Goal: Task Accomplishment & Management: Use online tool/utility

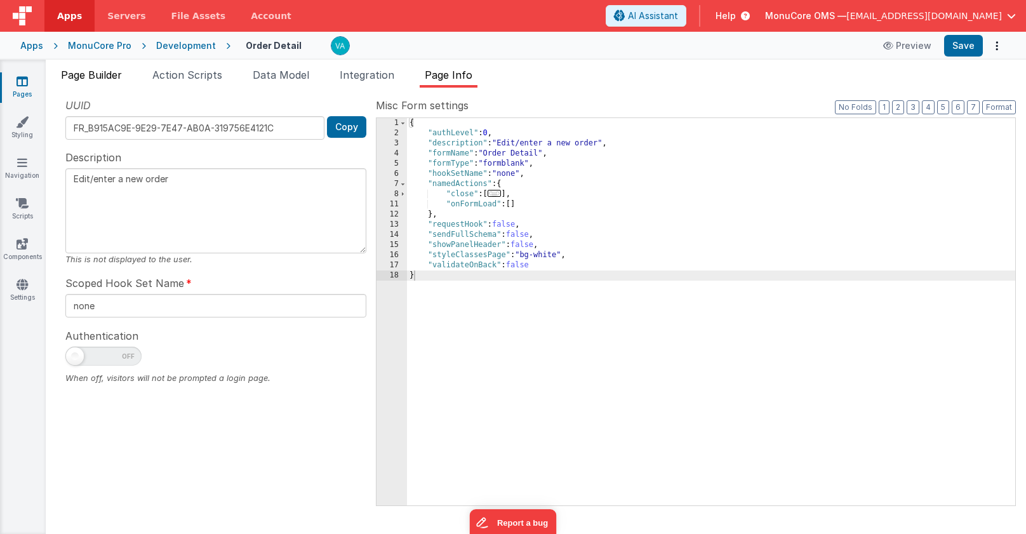
click at [88, 79] on span "Page Builder" at bounding box center [91, 75] width 61 height 13
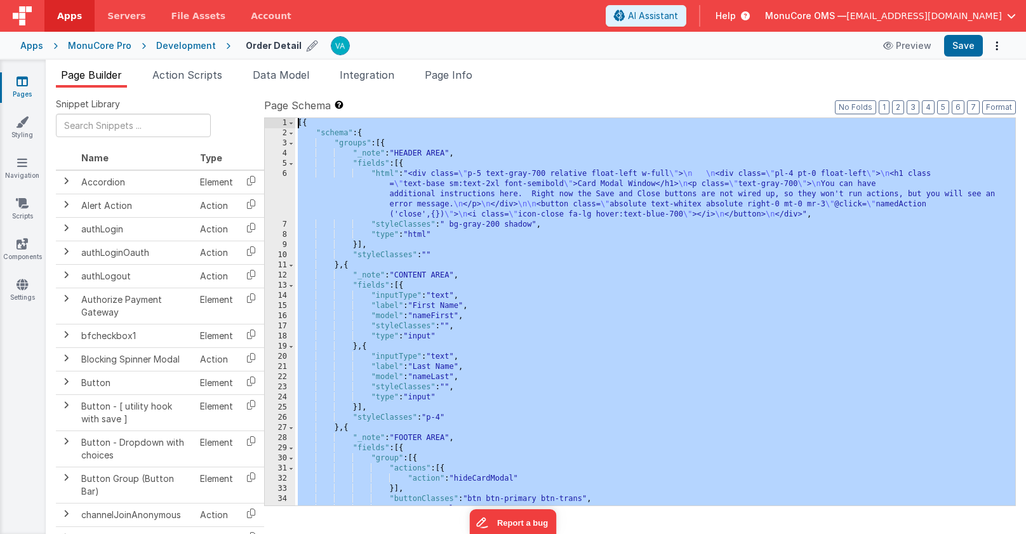
drag, startPoint x: 335, startPoint y: 503, endPoint x: 293, endPoint y: 54, distance: 450.7
click at [293, 54] on div "Apps Servers File Assets Account Some FUTURE Slot AI Assistant Help MonuCore OM…" at bounding box center [513, 267] width 1026 height 534
click at [174, 46] on div "Development" at bounding box center [186, 45] width 60 height 13
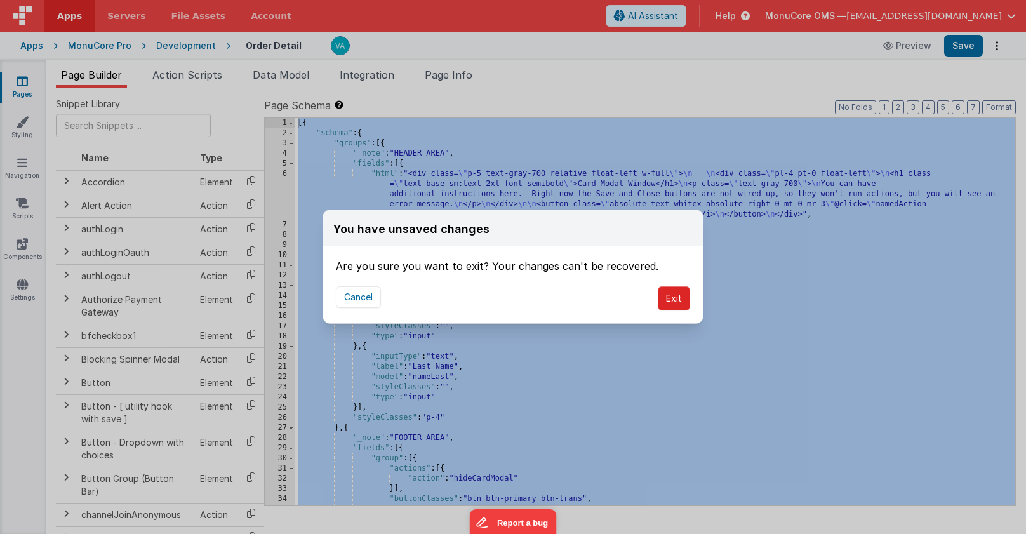
click at [680, 303] on button "Exit" at bounding box center [674, 298] width 32 height 24
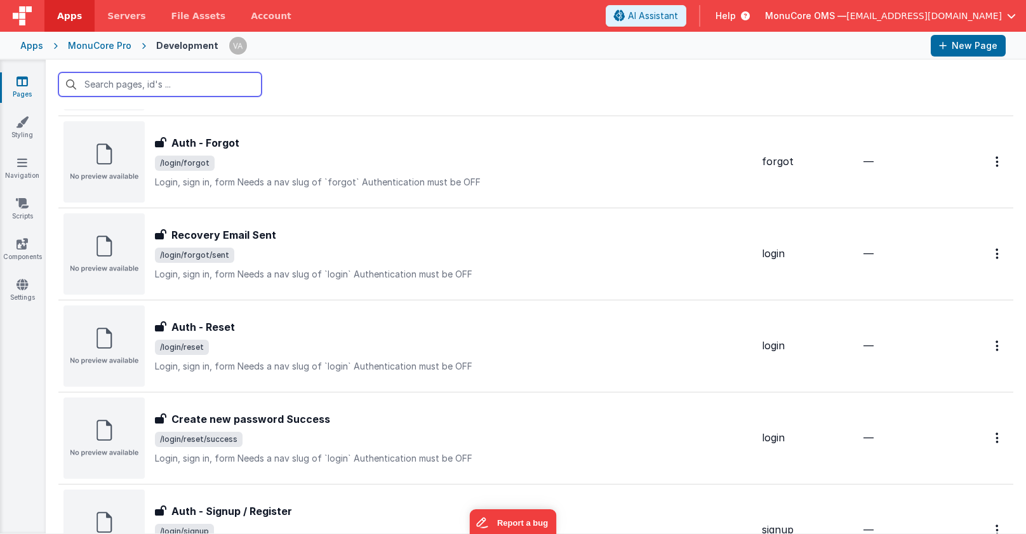
scroll to position [952, 0]
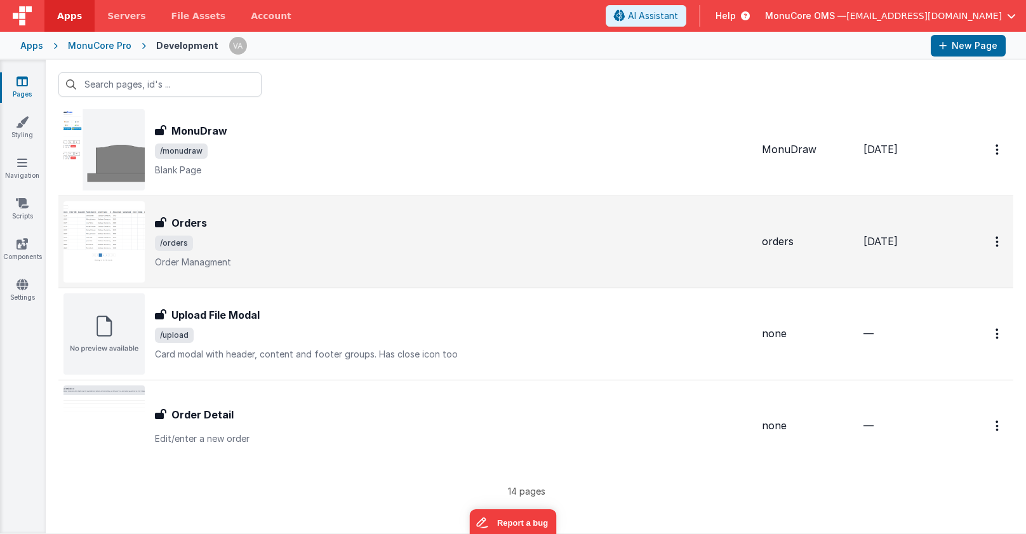
click at [204, 225] on h3 "Orders" at bounding box center [189, 222] width 36 height 15
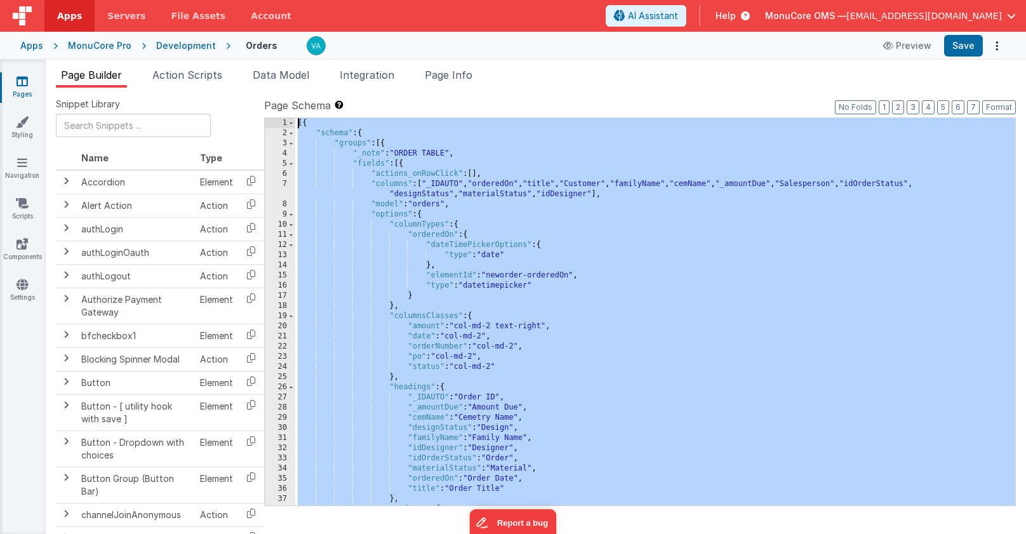
drag, startPoint x: 324, startPoint y: 501, endPoint x: 297, endPoint y: -38, distance: 540.2
click at [297, 0] on html "Apps Servers File Assets Account Some FUTURE Slot AI Assistant Help MonuCore OM…" at bounding box center [513, 267] width 1026 height 534
click at [341, 270] on div "[{ "schema" : { "groups" : [{ "_note" : "ORDER TABLE" , "fields" : [{ "actions_…" at bounding box center [655, 321] width 720 height 407
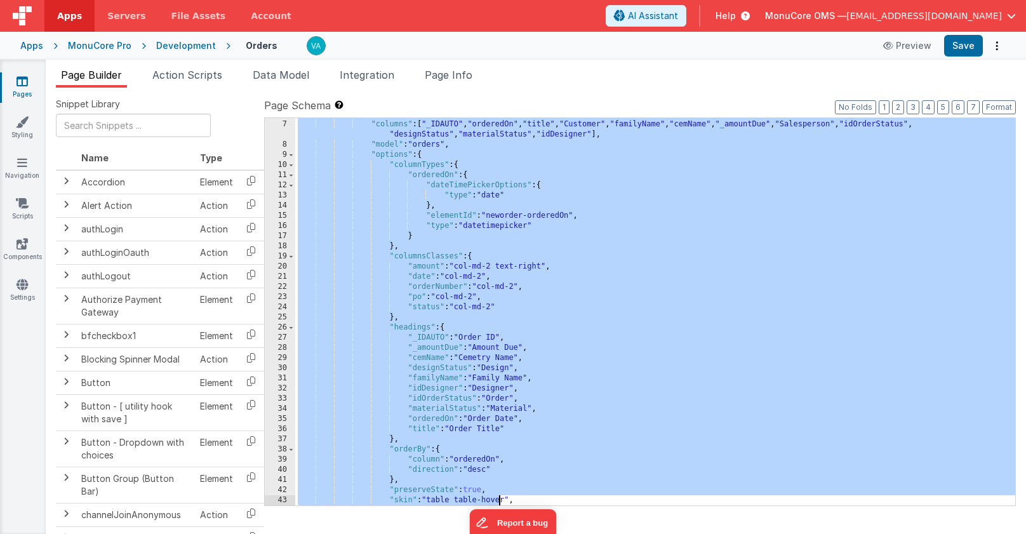
scroll to position [263, 0]
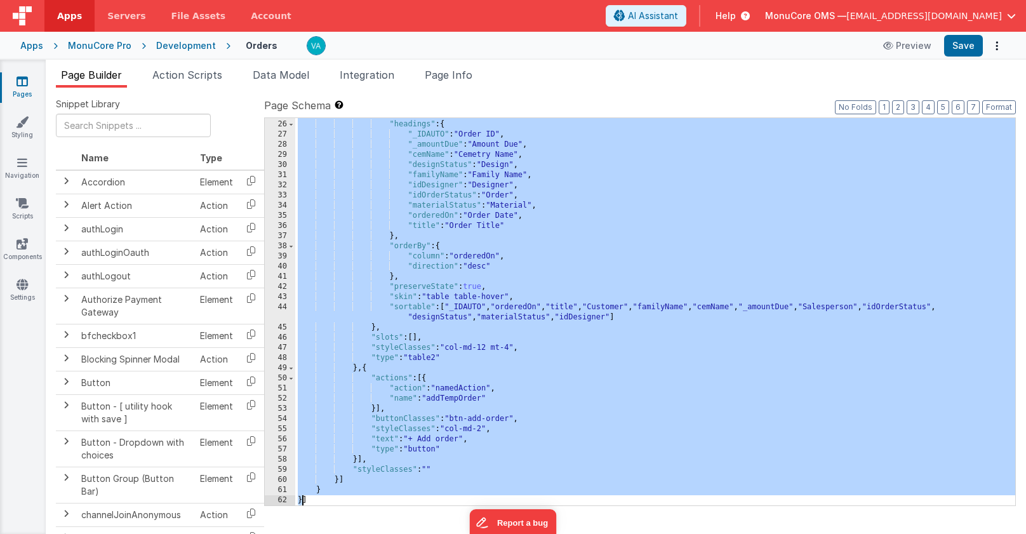
drag, startPoint x: 303, startPoint y: 124, endPoint x: 303, endPoint y: 498, distance: 373.2
click at [303, 498] on div "} , "headings" : { "_IDAUTO" : "Order ID" , "_amountDue" : "Amount Due" , "cemN…" at bounding box center [655, 312] width 720 height 407
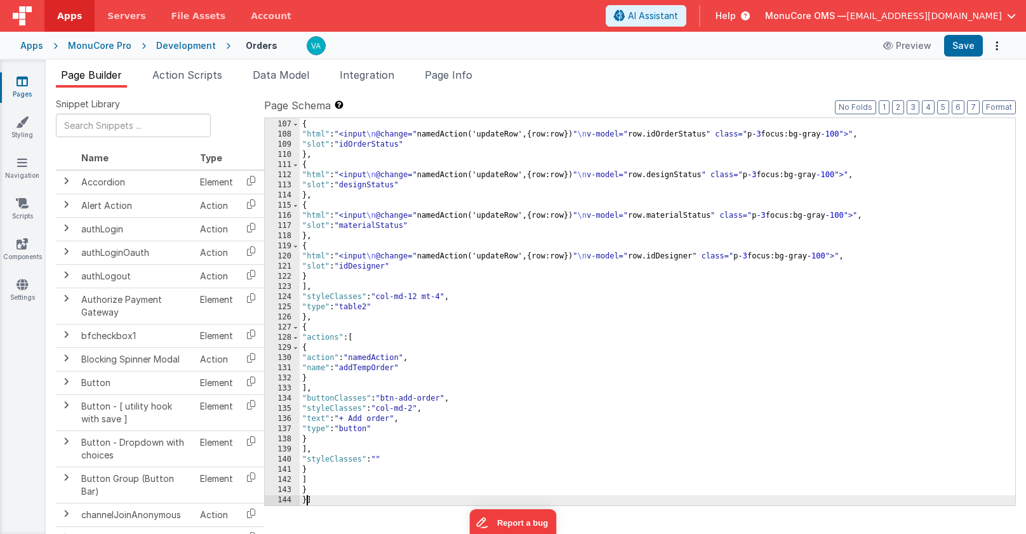
scroll to position [1075, 0]
click at [997, 105] on button "Format" at bounding box center [999, 107] width 34 height 14
click at [996, 106] on button "Format" at bounding box center [999, 107] width 34 height 14
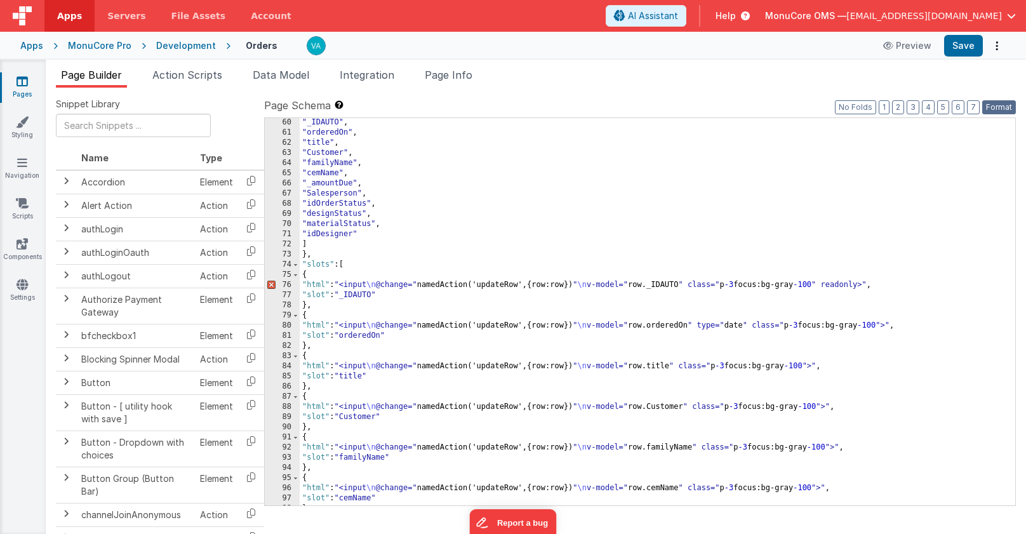
scroll to position [600, 0]
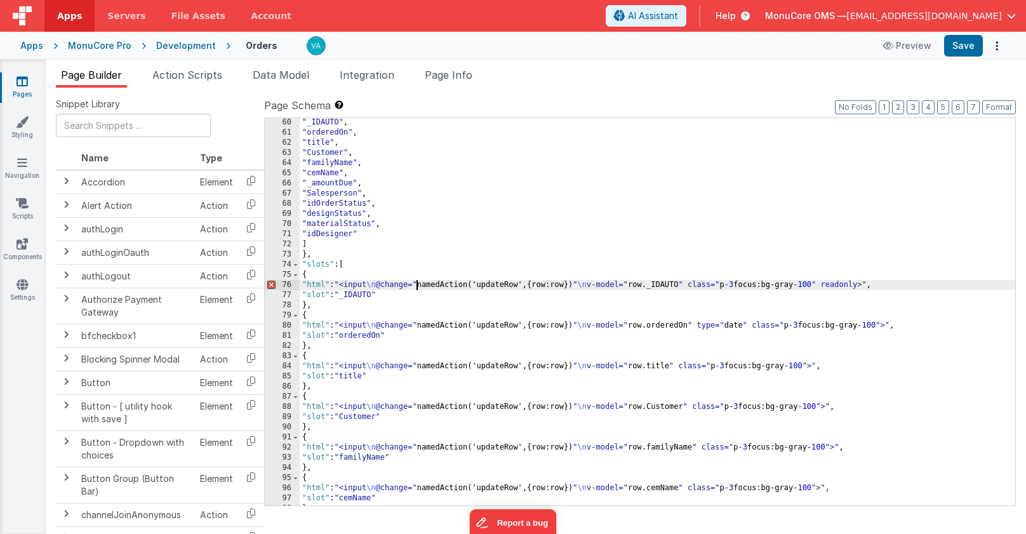
click at [418, 284] on div ""_IDAUTO" , "orderedOn" , "title" , "Customer" , "familyName" , "cemName" , "_a…" at bounding box center [657, 320] width 715 height 407
click at [581, 284] on div ""_IDAUTO" , "orderedOn" , "title" , "Customer" , "familyName" , "cemName" , "_a…" at bounding box center [657, 320] width 715 height 407
click at [642, 285] on div ""_IDAUTO" , "orderedOn" , "title" , "Customer" , "familyName" , "cemName" , "_a…" at bounding box center [657, 320] width 715 height 407
click at [699, 286] on div ""_IDAUTO" , "orderedOn" , "title" , "Customer" , "familyName" , "cemName" , "_a…" at bounding box center [657, 320] width 715 height 407
click at [741, 285] on div ""_IDAUTO" , "orderedOn" , "title" , "Customer" , "familyName" , "cemName" , "_a…" at bounding box center [657, 320] width 715 height 407
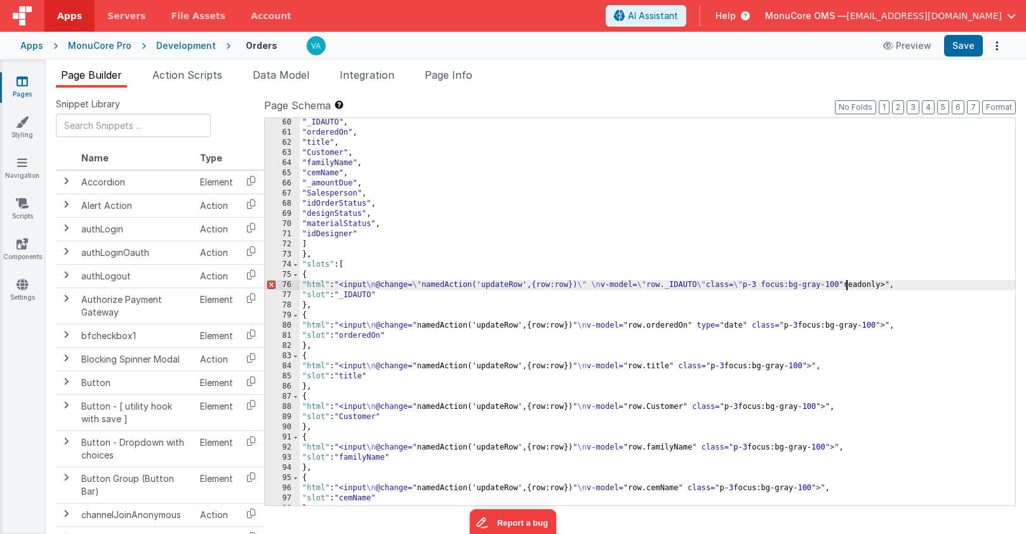
click at [847, 285] on div ""_IDAUTO" , "orderedOn" , "title" , "Customer" , "familyName" , "cemName" , "_a…" at bounding box center [657, 320] width 715 height 407
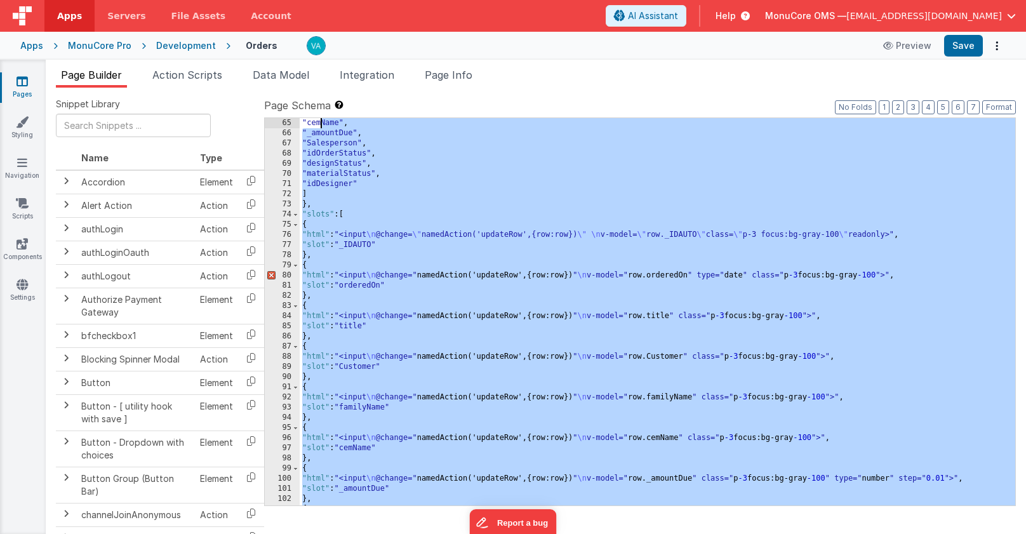
scroll to position [579, 0]
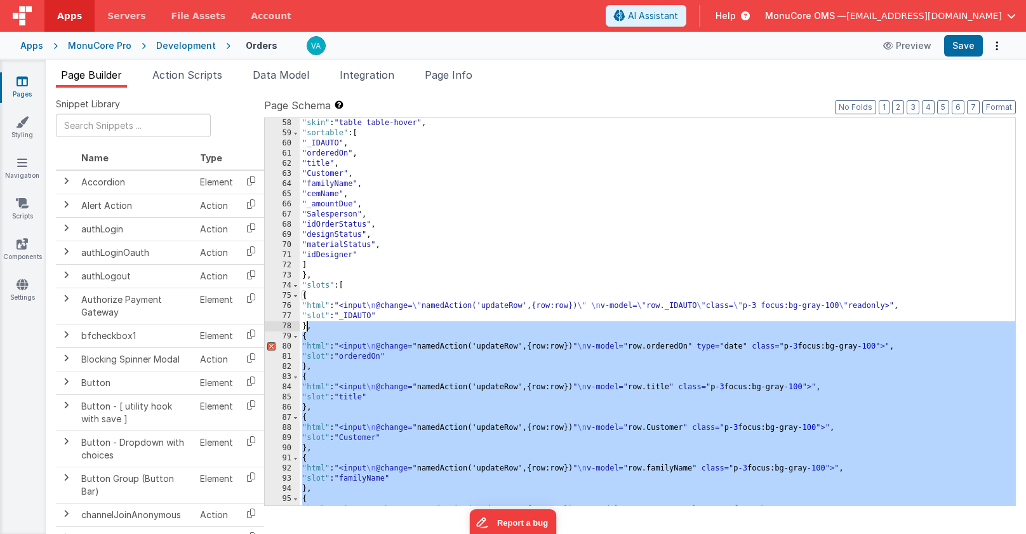
drag, startPoint x: 315, startPoint y: 366, endPoint x: 307, endPoint y: 329, distance: 37.9
click at [307, 329] on div ""skin" : "table table-hover" , "sortable" : [ "_IDAUTO" , "orderedOn" , "title"…" at bounding box center [657, 321] width 715 height 407
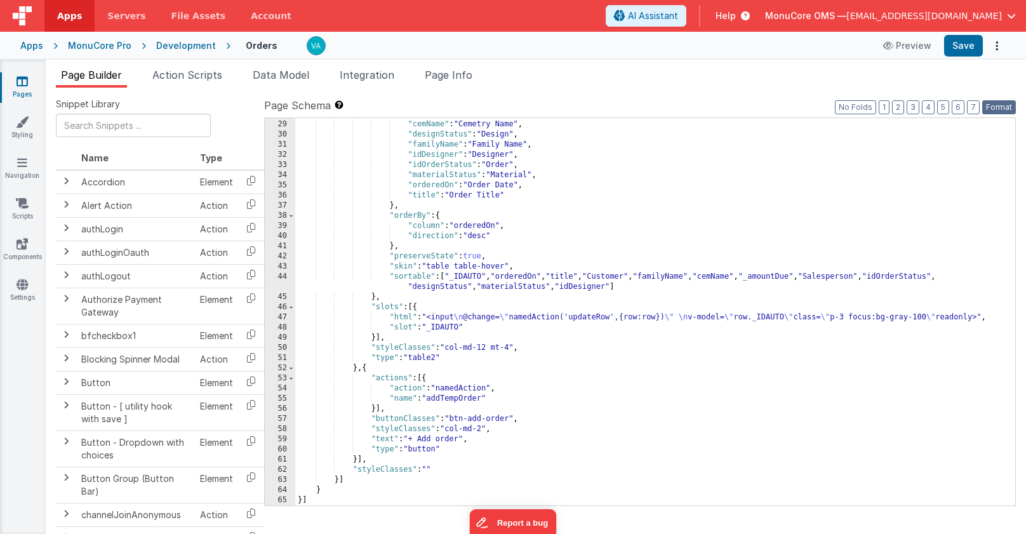
click at [996, 105] on button "Format" at bounding box center [999, 107] width 34 height 14
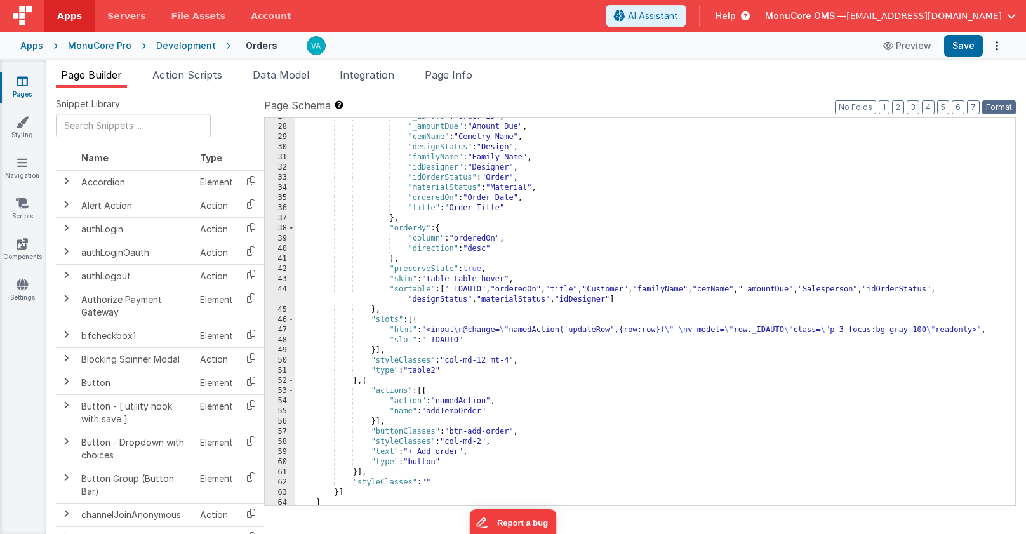
scroll to position [0, 0]
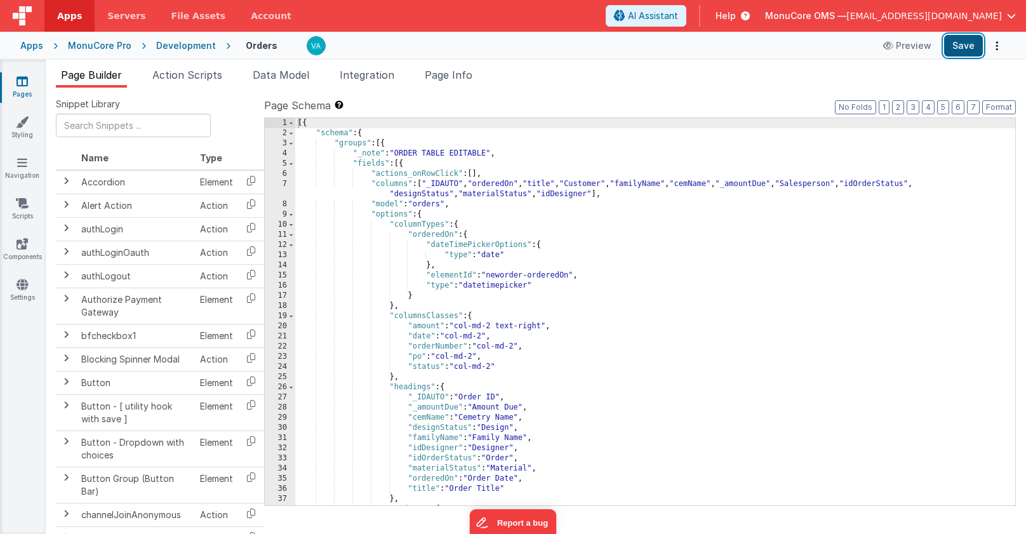
click at [962, 50] on button "Save" at bounding box center [963, 46] width 39 height 22
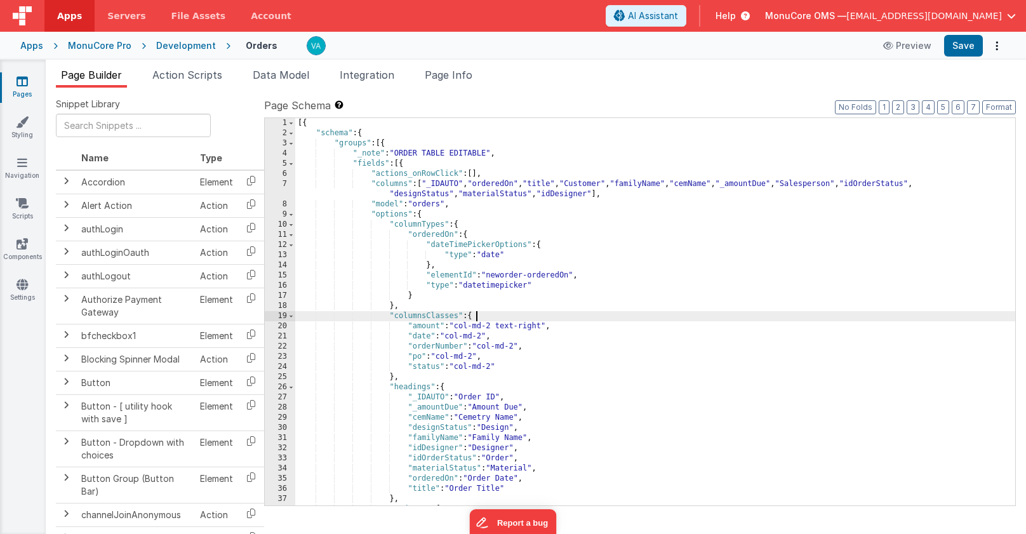
click at [574, 312] on div "[{ "schema" : { "groups" : [{ "_note" : "ORDER TABLE EDITABLE" , "fields" : [{ …" at bounding box center [655, 321] width 720 height 407
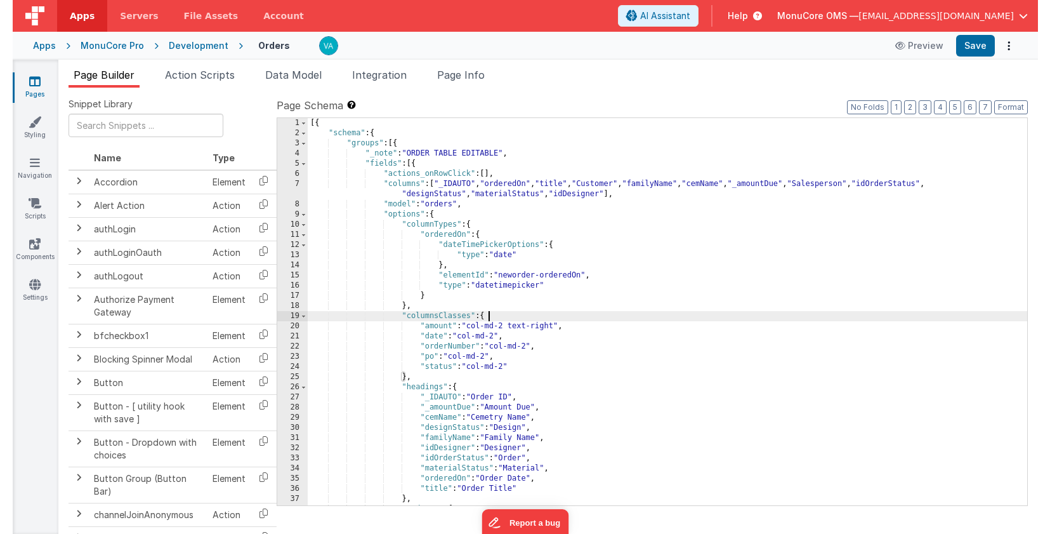
scroll to position [293, 0]
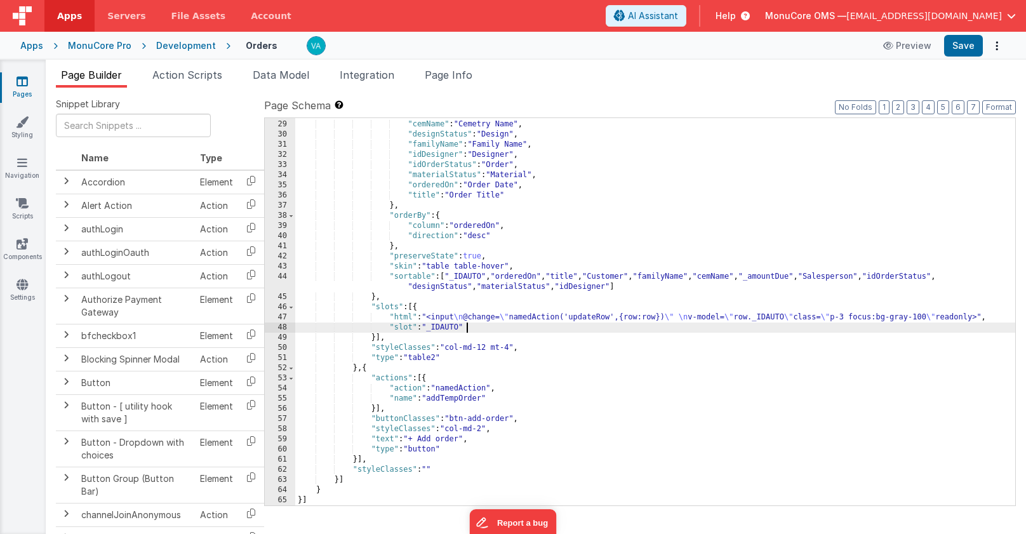
click at [512, 328] on div ""_amountDue" : "Amount Due" , "cemName" : "Cemetry Name" , "designStatus" : "De…" at bounding box center [655, 312] width 720 height 407
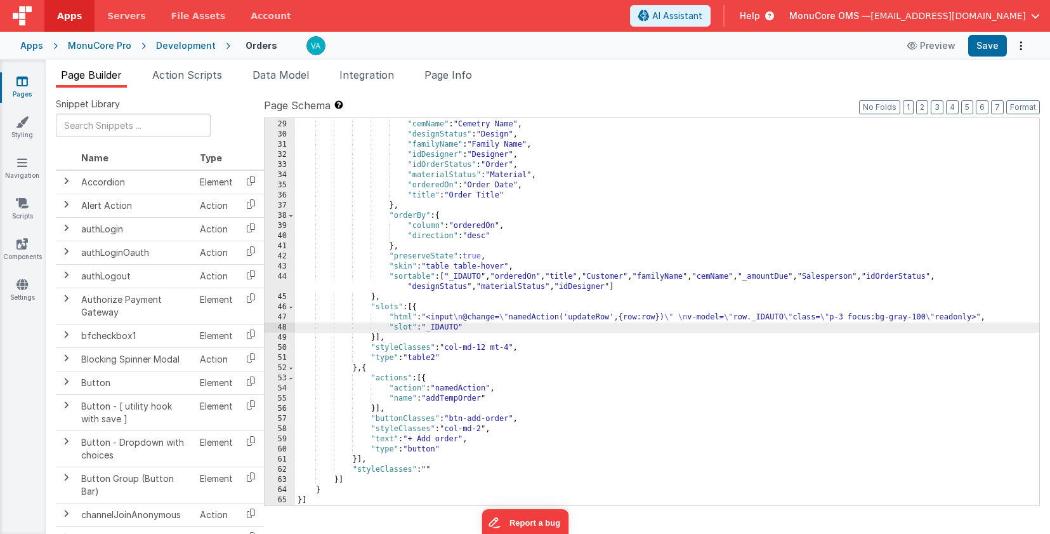
click at [542, 395] on div ""_amountDue" : "Amount Due" , "cemName" : "Cemetry Name" , "designStatus" : "De…" at bounding box center [667, 312] width 745 height 407
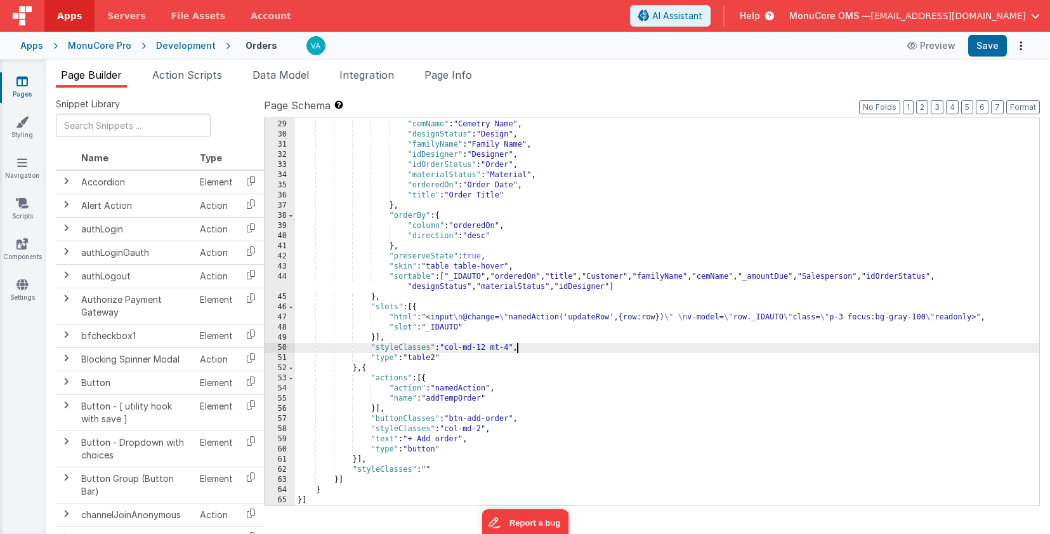
click at [518, 347] on div ""_amountDue" : "Amount Due" , "cemName" : "Cemetry Name" , "designStatus" : "De…" at bounding box center [667, 312] width 745 height 407
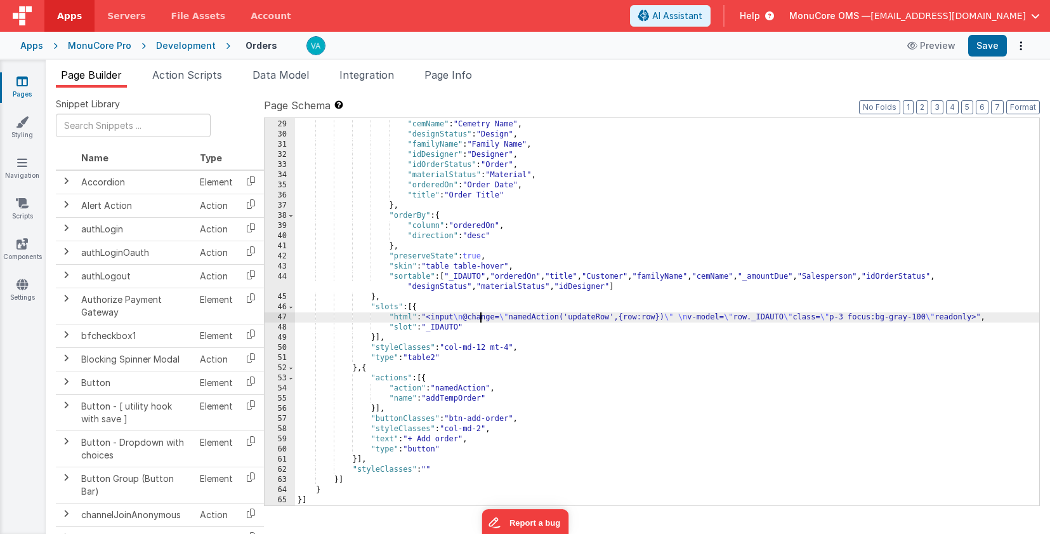
click at [479, 317] on div ""_amountDue" : "Amount Due" , "cemName" : "Cemetry Name" , "designStatus" : "De…" at bounding box center [667, 312] width 745 height 407
click at [540, 357] on div ""_amountDue" : "Amount Due" , "cemName" : "Cemetry Name" , "designStatus" : "De…" at bounding box center [667, 312] width 745 height 407
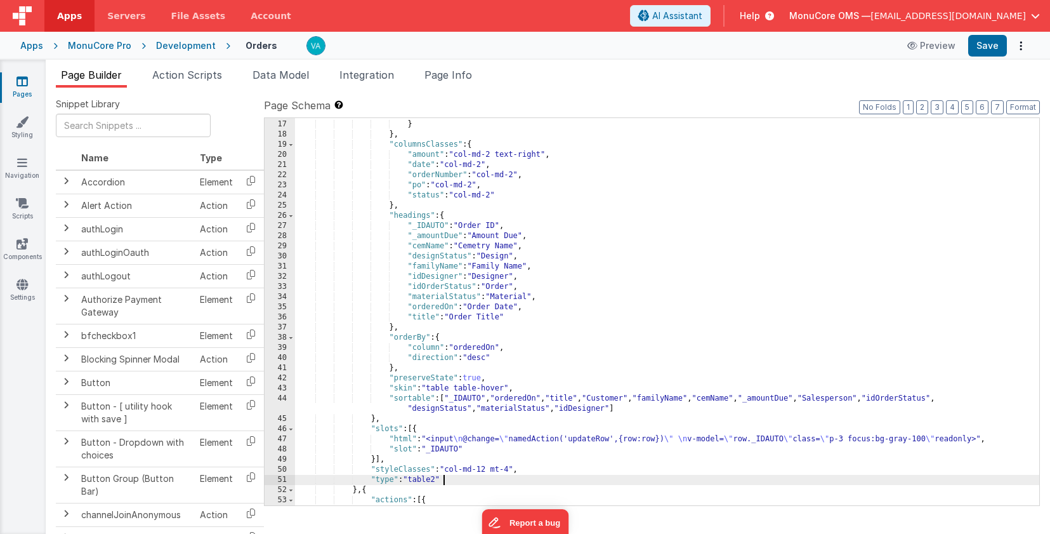
scroll to position [171, 0]
click at [750, 258] on div ""type" : "datetimepicker" } } , "columnsClasses" : { "amount" : "col-md-2 text-…" at bounding box center [667, 312] width 745 height 407
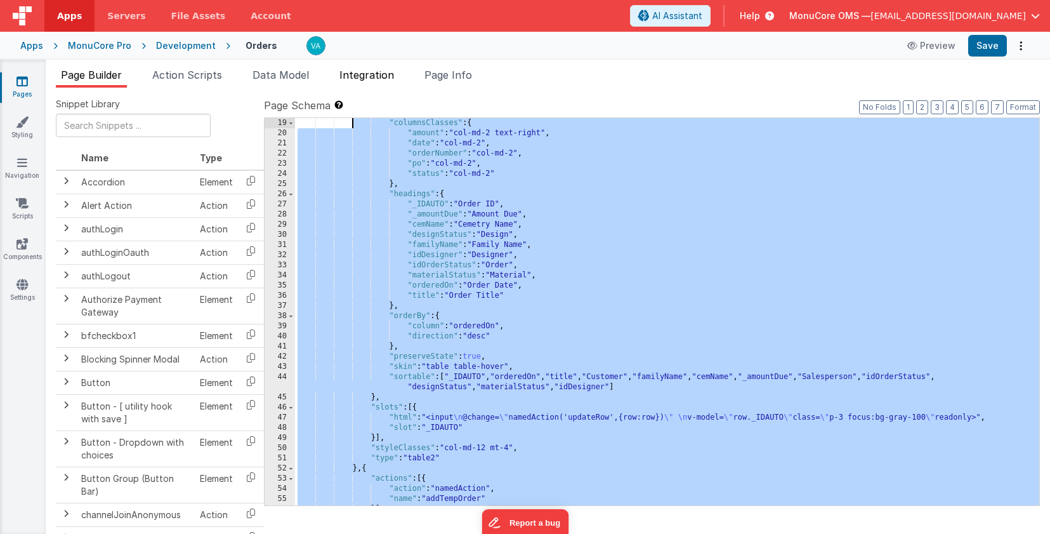
scroll to position [0, 0]
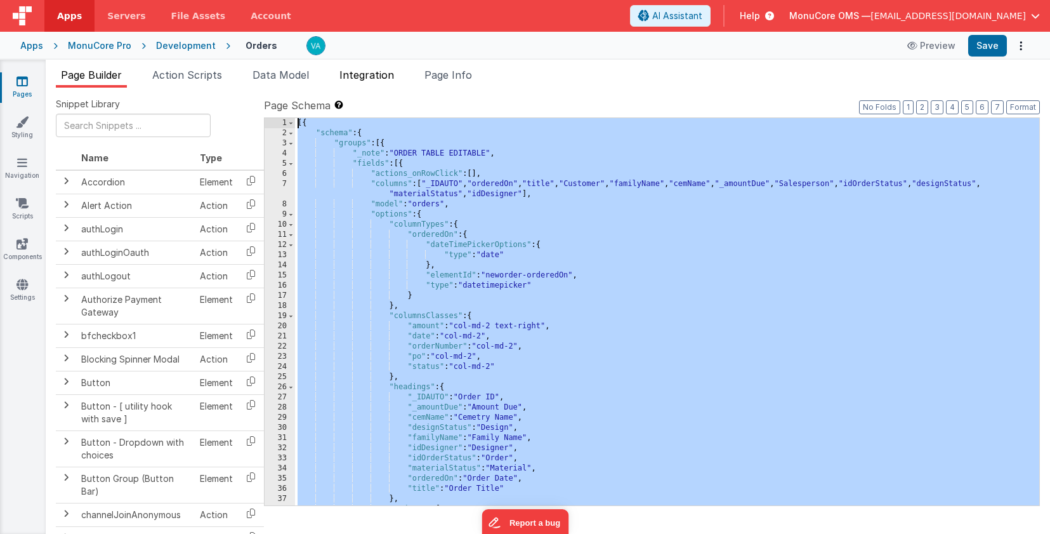
drag, startPoint x: 323, startPoint y: 499, endPoint x: 346, endPoint y: 72, distance: 427.8
click at [346, 71] on div "Page Builder Action Scripts Data Model Integration Page Info Snippet Library Na…" at bounding box center [548, 300] width 1005 height 467
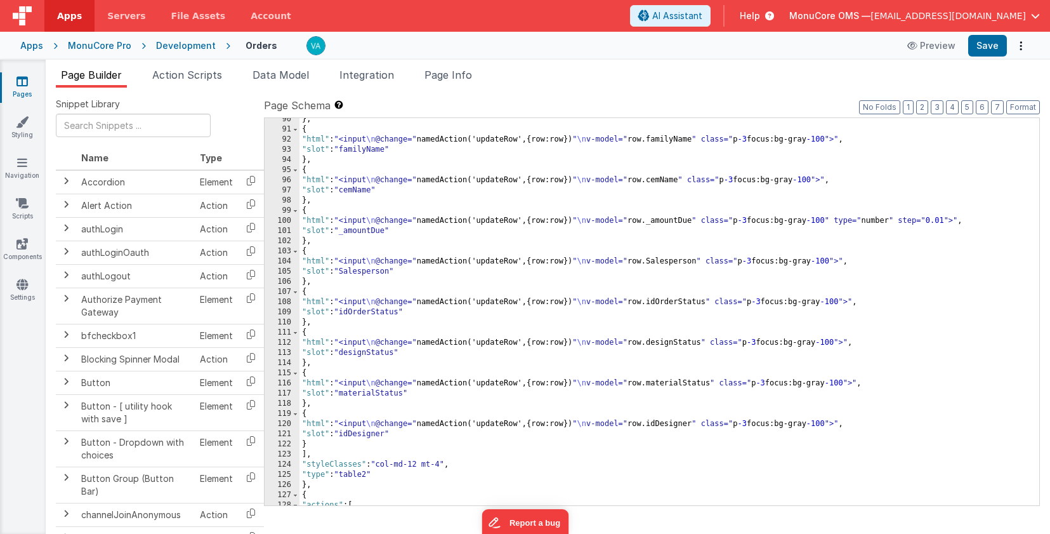
scroll to position [670, 0]
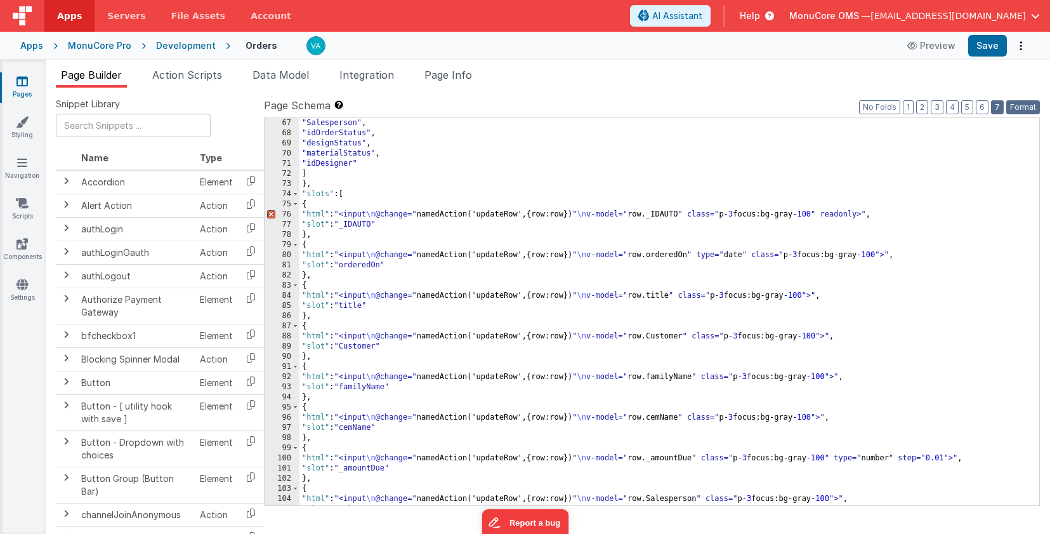
drag, startPoint x: 1030, startPoint y: 105, endPoint x: 994, endPoint y: 114, distance: 36.5
click at [1025, 105] on button "Format" at bounding box center [1024, 107] width 34 height 14
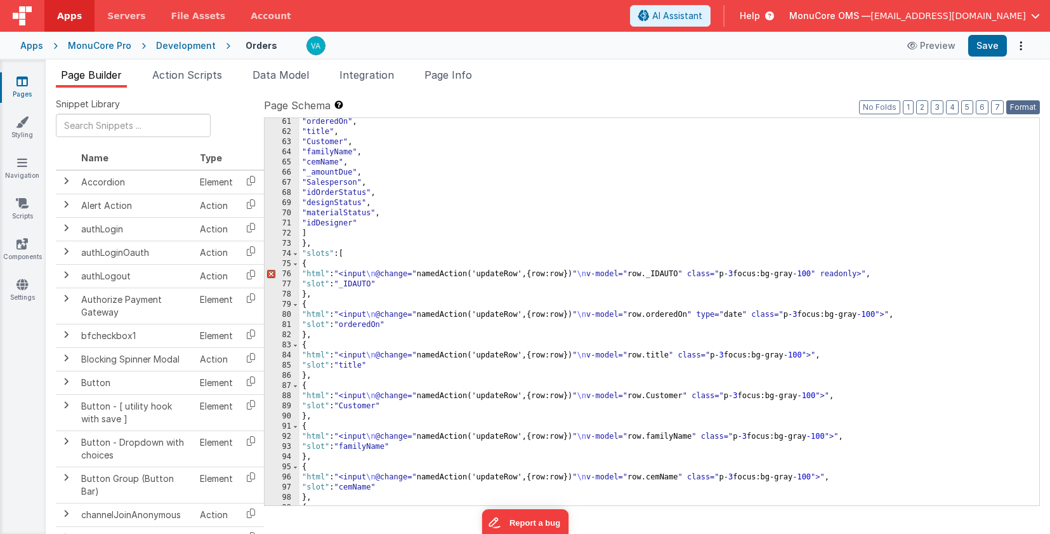
scroll to position [0, 0]
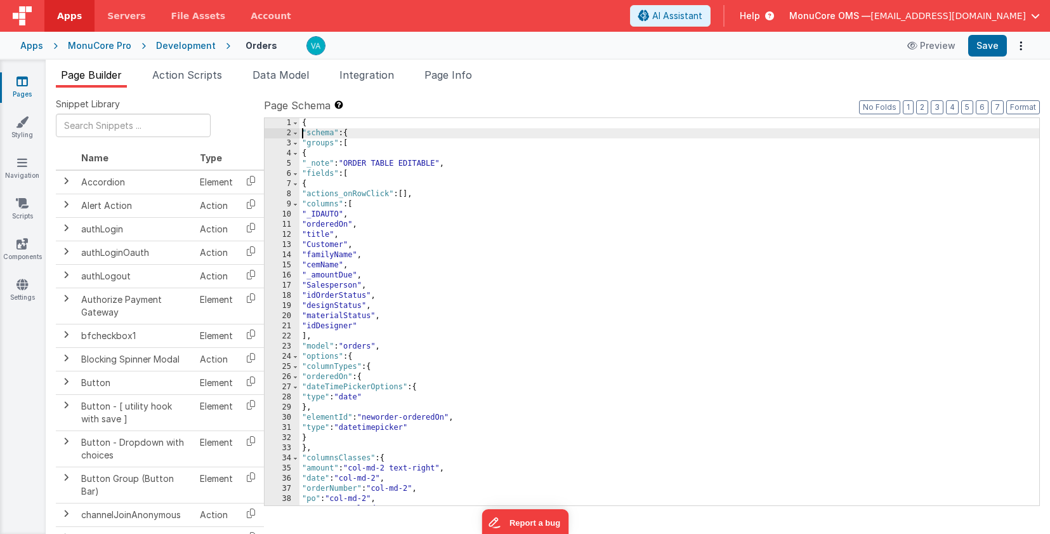
click at [303, 132] on div "{ "schema" : { "groups" : [ { "_note" : "ORDER TABLE EDITABLE" , "fields" : [ {…" at bounding box center [670, 321] width 740 height 407
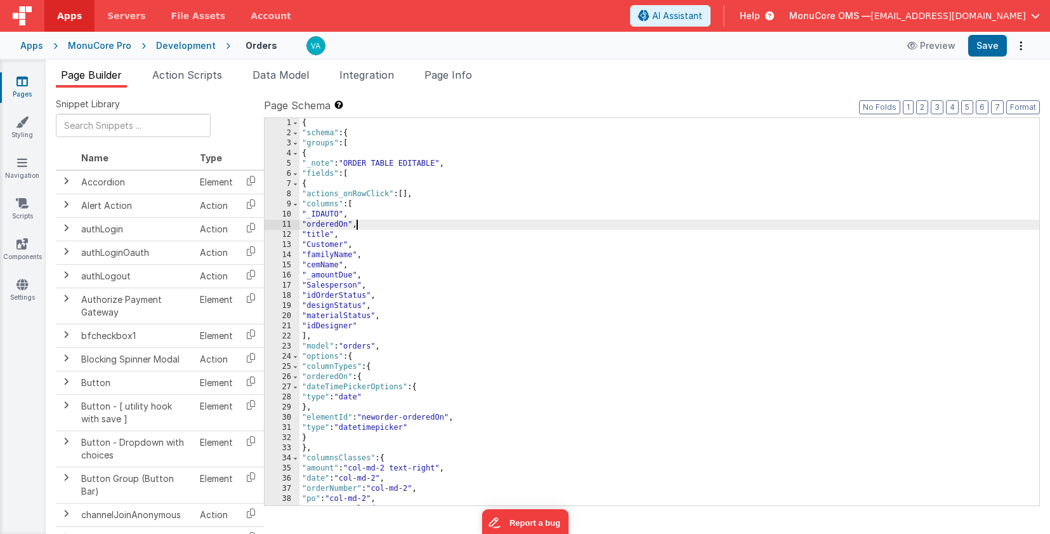
click at [432, 224] on div "{ "schema" : { "groups" : [ { "_note" : "ORDER TABLE EDITABLE" , "fields" : [ {…" at bounding box center [670, 321] width 740 height 407
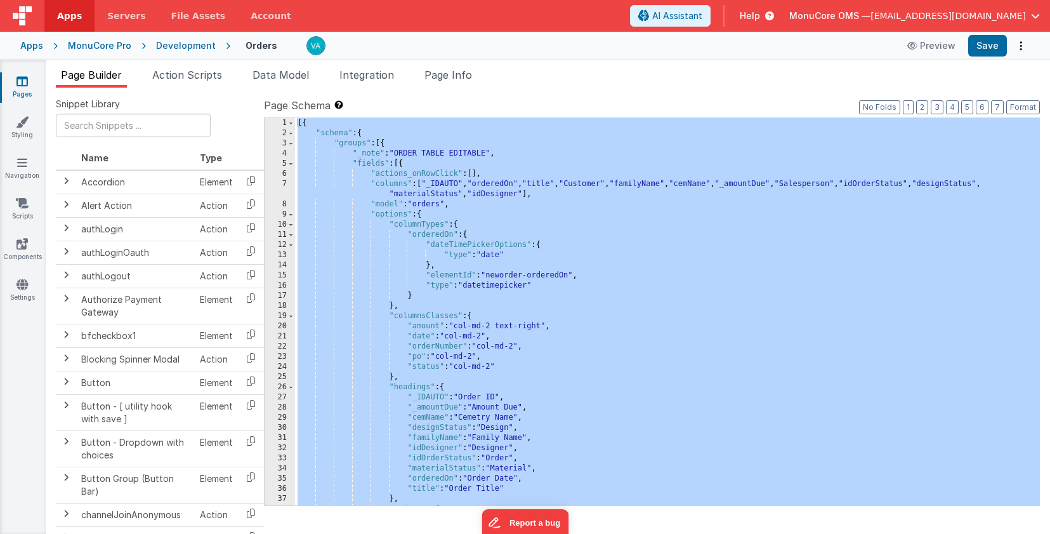
click at [433, 225] on div "[{ "schema" : { "groups" : [{ "_note" : "ORDER TABLE EDITABLE" , "fields" : [{ …" at bounding box center [667, 321] width 745 height 407
drag, startPoint x: 300, startPoint y: 500, endPoint x: 303, endPoint y: 126, distance: 374.5
click at [303, 126] on div "[{ "schema" : { "groups" : [{ "_note" : "ORDER TABLE EDITABLE" , "fields" : [{ …" at bounding box center [667, 321] width 745 height 407
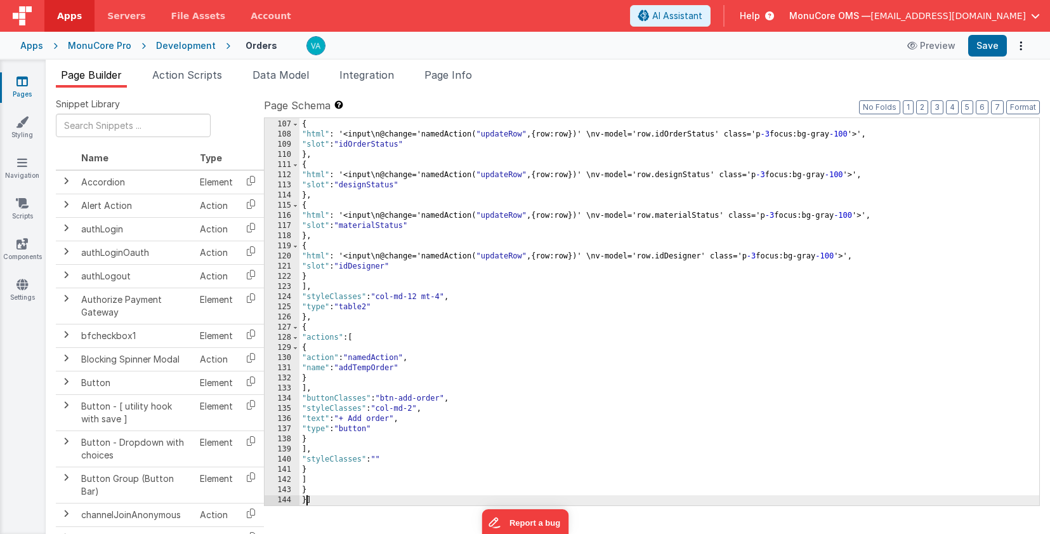
scroll to position [1075, 0]
click at [1019, 104] on button "Format" at bounding box center [1024, 107] width 34 height 14
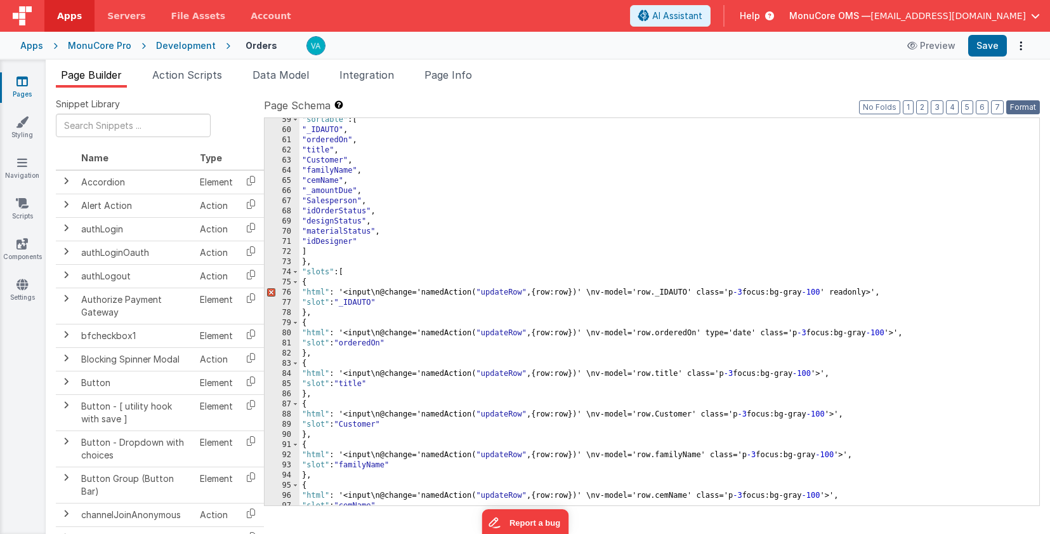
scroll to position [586, 0]
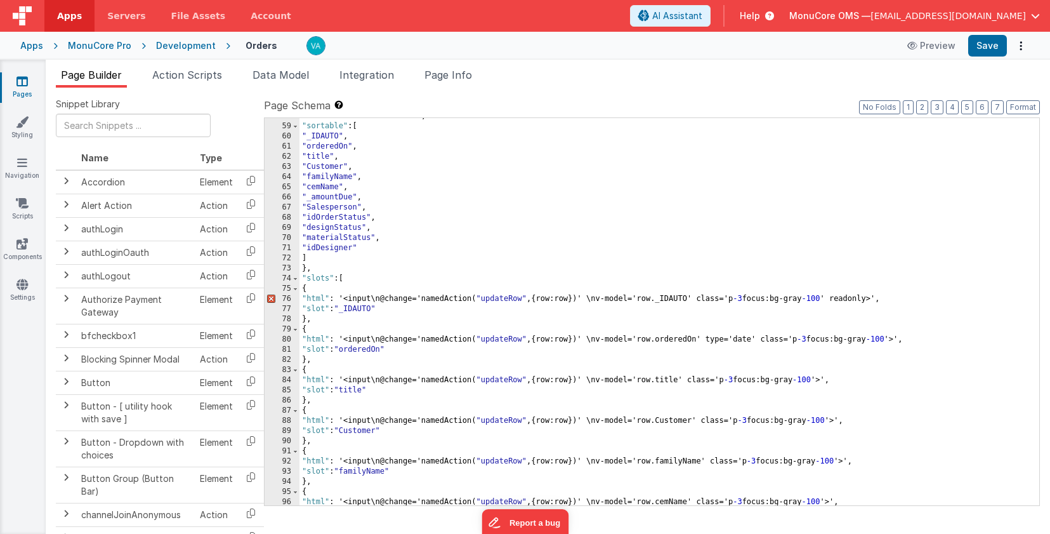
click at [342, 299] on div ""skin" : "table table-hover" , "sortable" : [ "_IDAUTO" , "orderedOn" , "title"…" at bounding box center [670, 314] width 740 height 407
click at [877, 300] on div ""skin" : "table table-hover" , "sortable" : [ "_IDAUTO" , "orderedOn" , "title"…" at bounding box center [670, 314] width 740 height 407
click at [451, 330] on div ""skin" : "table table-hover" , "sortable" : [ "_IDAUTO" , "orderedOn" , "title"…" at bounding box center [670, 314] width 740 height 407
click at [476, 300] on div ""skin" : "table table-hover" , "sortable" : [ "_IDAUTO" , "orderedOn" , "title"…" at bounding box center [670, 314] width 740 height 407
click at [528, 301] on div ""skin" : "table table-hover" , "sortable" : [ "_IDAUTO" , "orderedOn" , "title"…" at bounding box center [670, 314] width 740 height 407
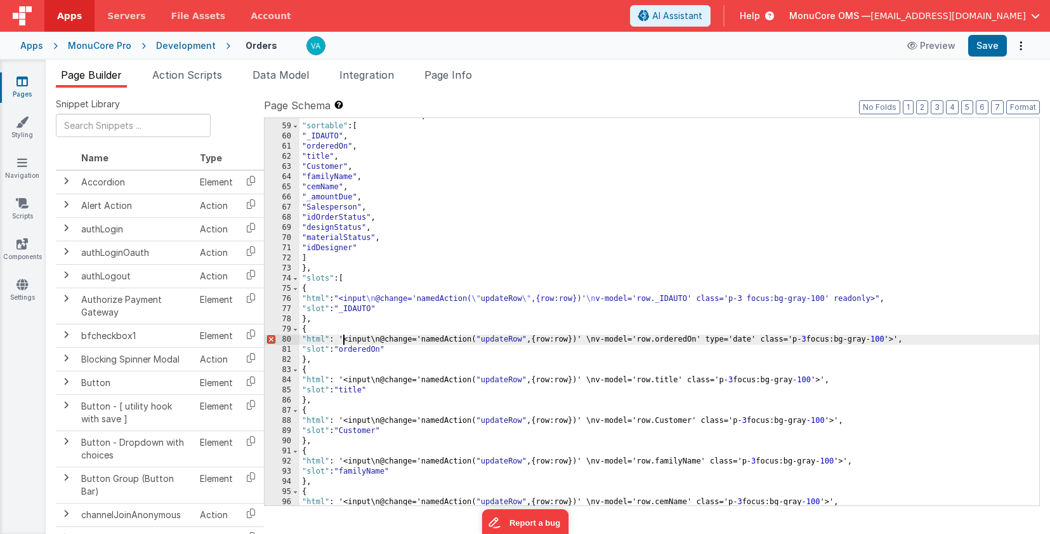
click at [345, 340] on div ""skin" : "table table-hover" , "sortable" : [ "_IDAUTO" , "orderedOn" , "title"…" at bounding box center [670, 314] width 740 height 407
click at [900, 339] on div ""skin" : "table table-hover" , "sortable" : [ "_IDAUTO" , "orderedOn" , "title"…" at bounding box center [670, 314] width 740 height 407
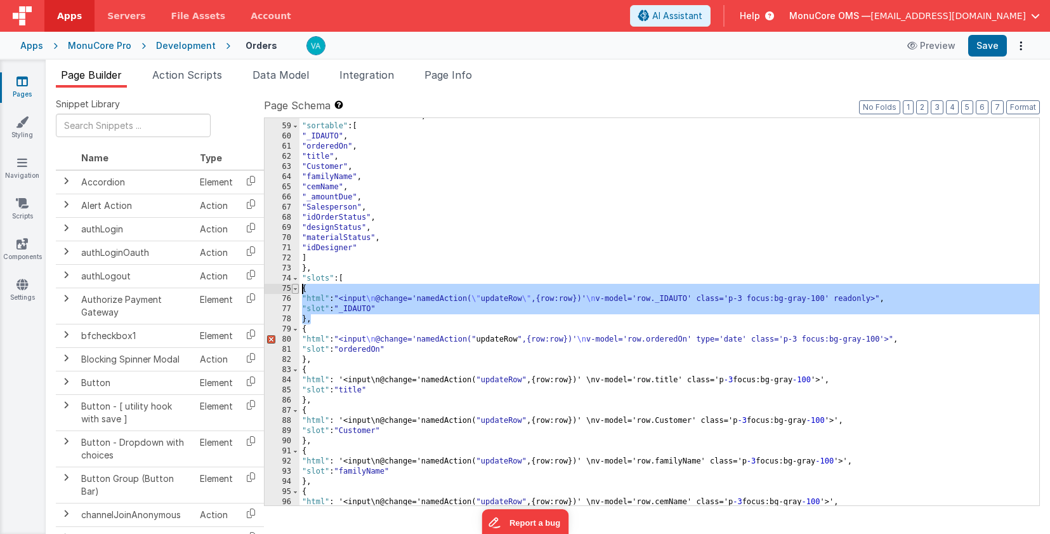
drag, startPoint x: 315, startPoint y: 320, endPoint x: 297, endPoint y: 290, distance: 34.7
click at [297, 290] on div "58 59 60 61 62 63 64 65 66 67 68 69 70 71 72 73 74 75 76 77 78 79 80 81 82 83 8…" at bounding box center [652, 311] width 776 height 388
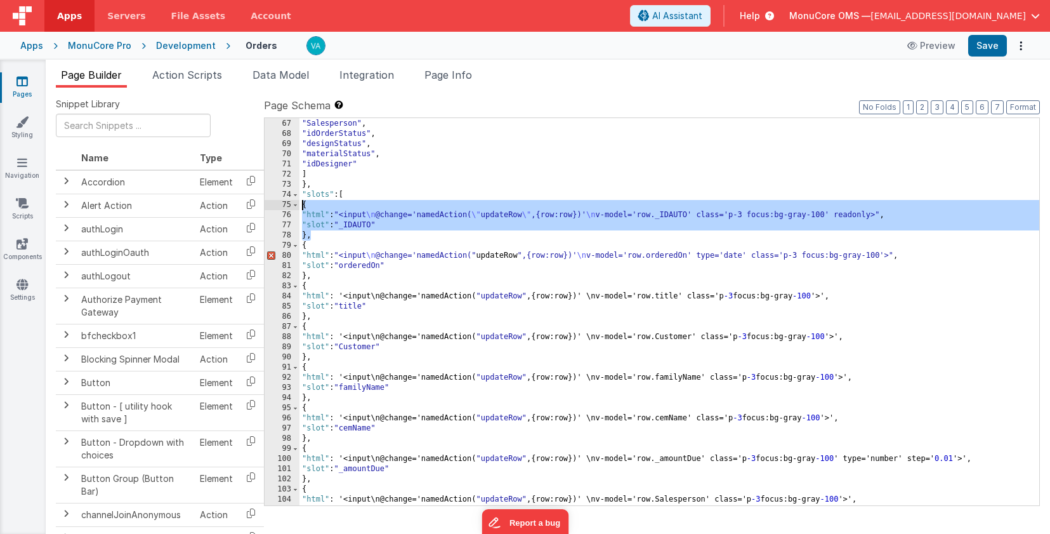
scroll to position [670, 0]
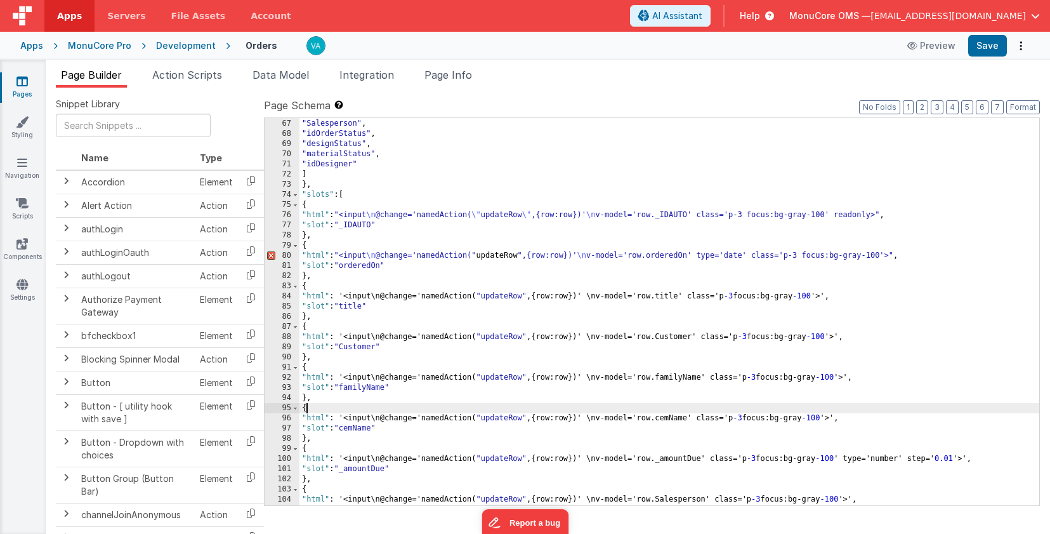
click at [483, 409] on div ""_amountDue" , "Salesperson" , "idOrderStatus" , "designStatus" , "materialStat…" at bounding box center [670, 312] width 740 height 407
click at [477, 258] on div ""_amountDue" , "Salesperson" , "idOrderStatus" , "designStatus" , "materialStat…" at bounding box center [670, 312] width 740 height 407
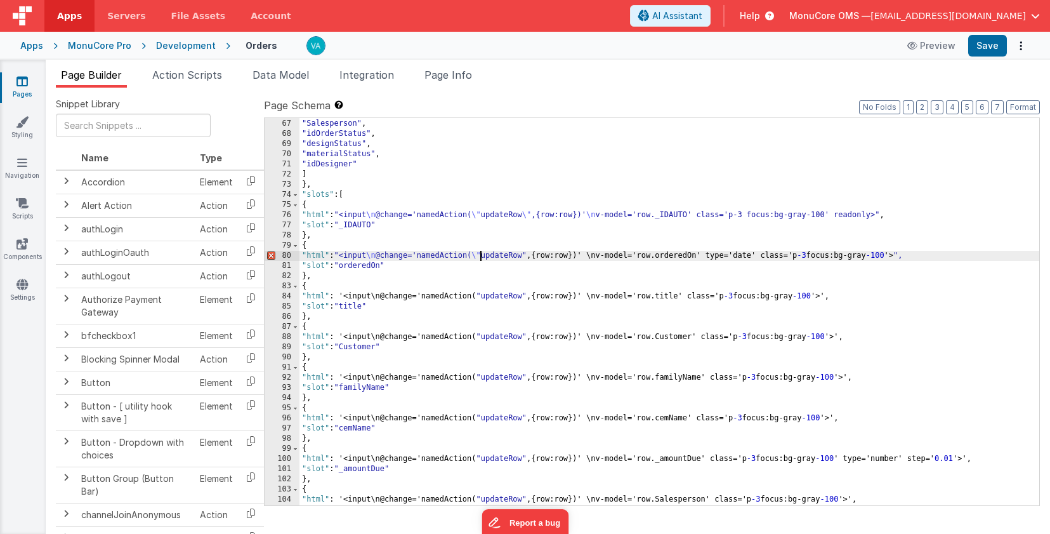
click at [526, 256] on div ""_amountDue" , "Salesperson" , "idOrderStatus" , "designStatus" , "materialStat…" at bounding box center [670, 312] width 740 height 407
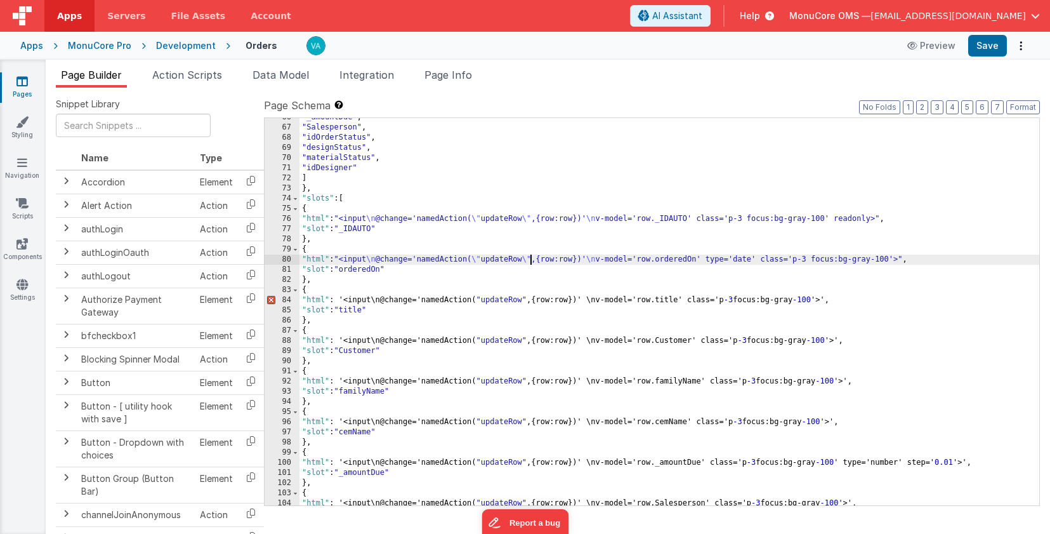
scroll to position [714, 0]
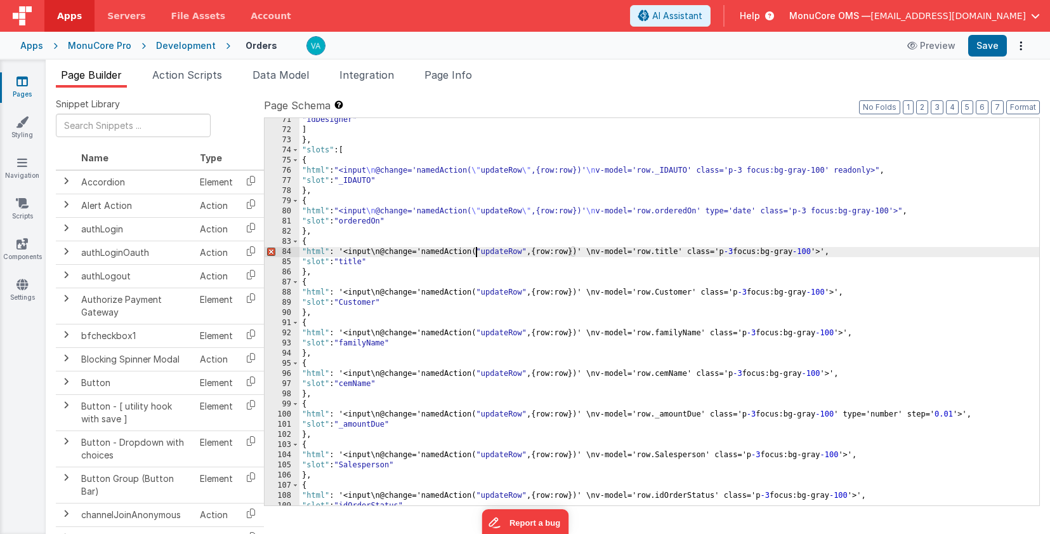
click at [475, 253] on div ""idDesigner" ] } , "slots" : [ { "html" : "<input \n @change='namedAction( \" u…" at bounding box center [670, 318] width 740 height 407
click at [526, 251] on div ""idDesigner" ] } , "slots" : [ { "html" : "<input \n @change='namedAction( \" u…" at bounding box center [670, 318] width 740 height 407
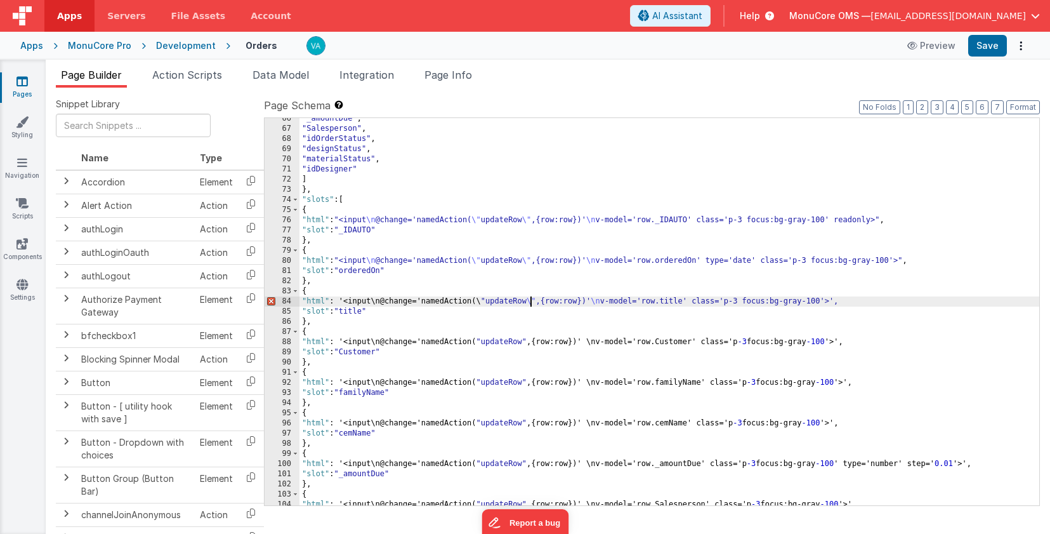
scroll to position [662, 0]
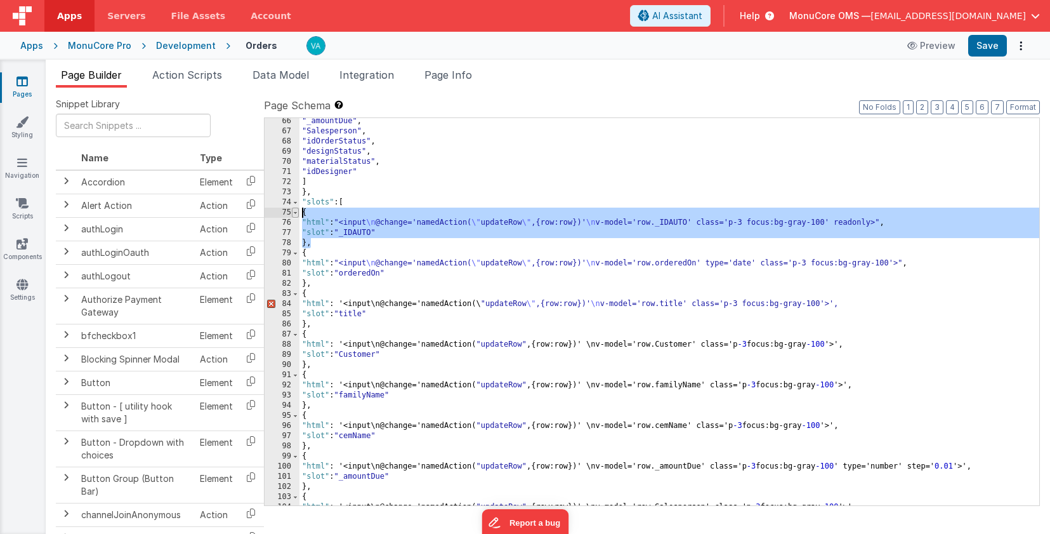
drag, startPoint x: 318, startPoint y: 244, endPoint x: 292, endPoint y: 213, distance: 40.1
click at [292, 213] on div "66 67 68 69 70 71 72 73 74 75 76 77 78 79 80 81 82 83 84 85 86 87 88 89 90 91 9…" at bounding box center [652, 311] width 776 height 388
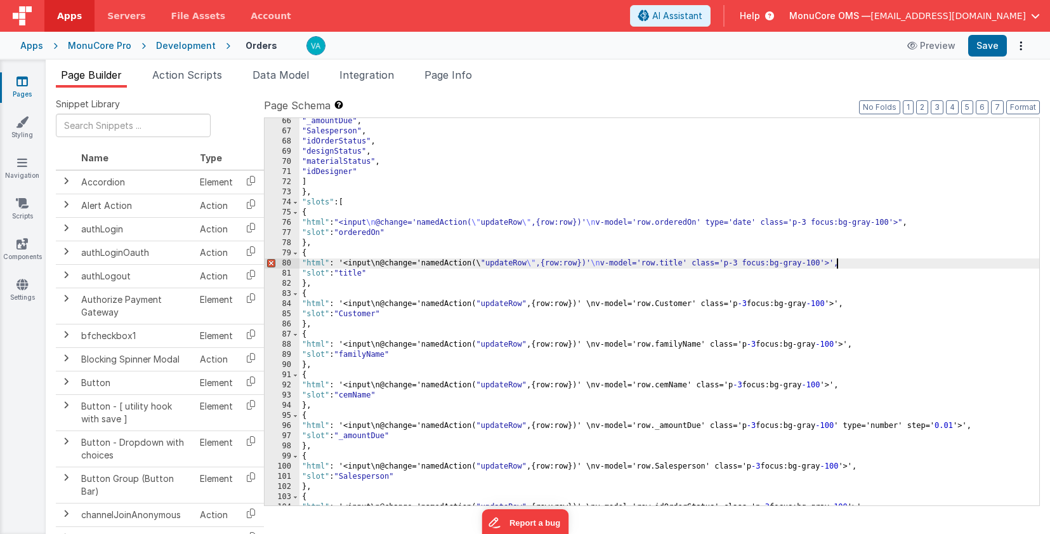
click at [836, 265] on div ""_amountDue" , "Salesperson" , "idOrderStatus" , "designStatus" , "materialStat…" at bounding box center [670, 319] width 740 height 407
click at [343, 263] on div ""_amountDue" , "Salesperson" , "idOrderStatus" , "designStatus" , "materialStat…" at bounding box center [670, 319] width 740 height 407
click at [345, 305] on div ""_amountDue" , "Salesperson" , "idOrderStatus" , "designStatus" , "materialStat…" at bounding box center [670, 319] width 740 height 407
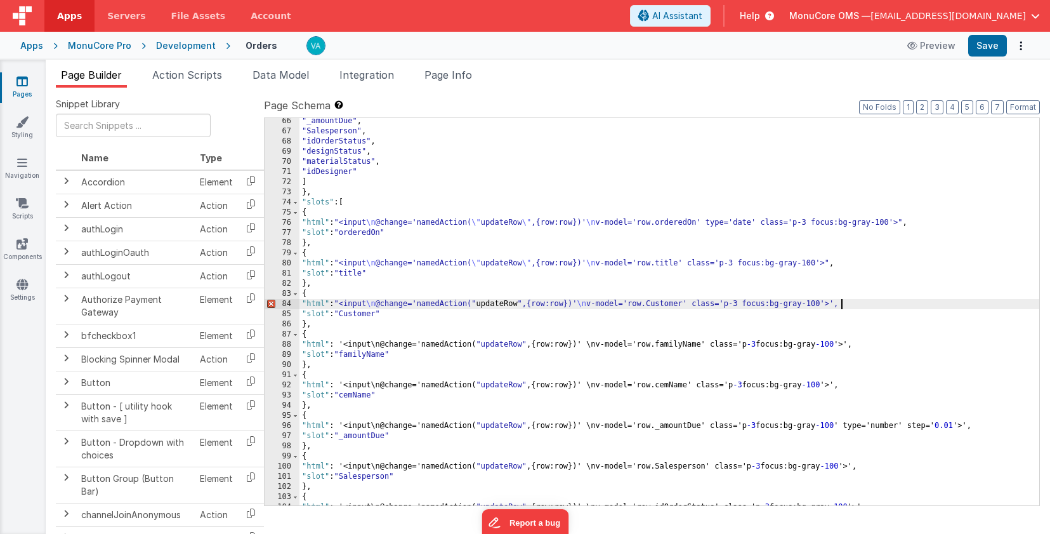
click at [841, 304] on div ""_amountDue" , "Salesperson" , "idOrderStatus" , "designStatus" , "materialStat…" at bounding box center [670, 319] width 740 height 407
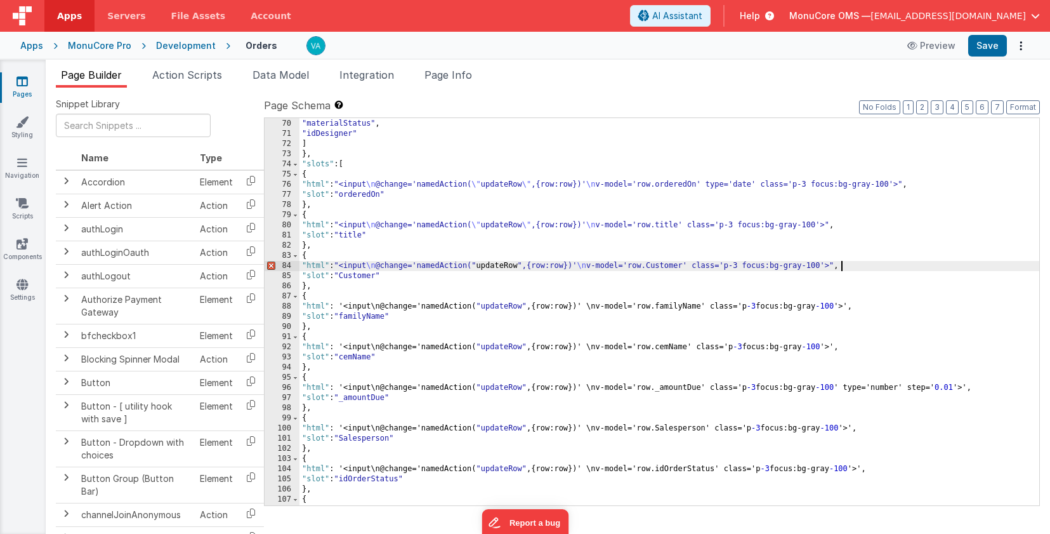
scroll to position [704, 0]
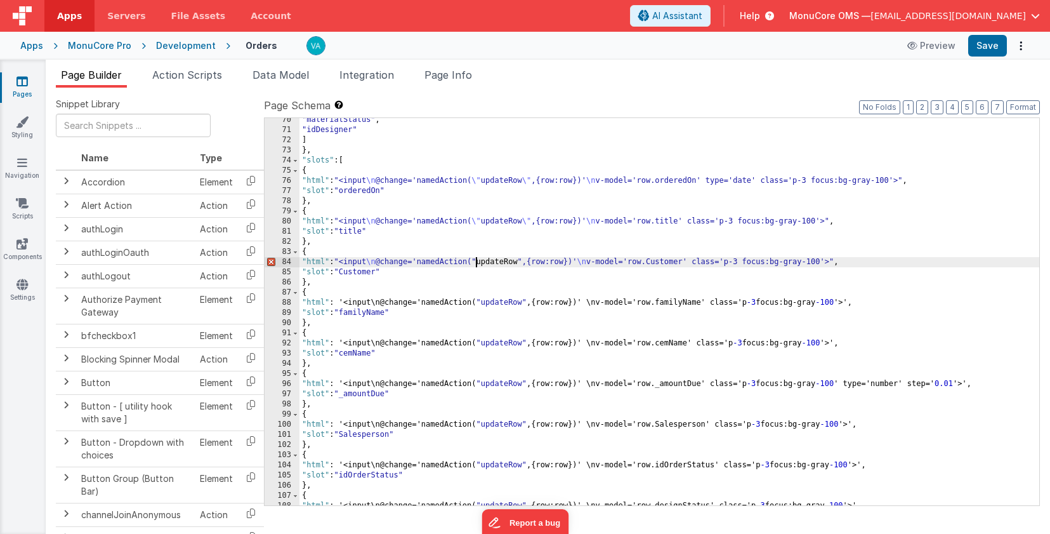
click at [476, 263] on div ""materialStatus" , "idDesigner" ] } , "slots" : [ { "html" : "<input \n @change…" at bounding box center [670, 318] width 740 height 407
click at [527, 263] on div ""materialStatus" , "idDesigner" ] } , "slots" : [ { "html" : "<input \n @change…" at bounding box center [670, 318] width 740 height 407
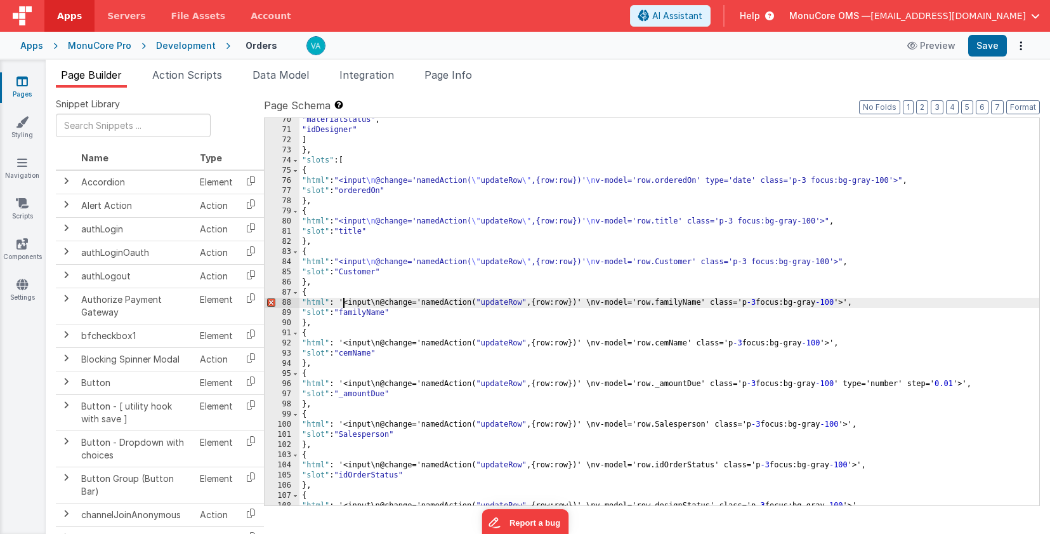
click at [343, 303] on div ""materialStatus" , "idDesigner" ] } , "slots" : [ { "html" : "<input \n @change…" at bounding box center [670, 318] width 740 height 407
click at [848, 303] on div ""materialStatus" , "idDesigner" ] } , "slots" : [ { "html" : "<input \n @change…" at bounding box center [670, 318] width 740 height 407
click at [475, 305] on div ""materialStatus" , "idDesigner" ] } , "slots" : [ { "html" : "<input \n @change…" at bounding box center [670, 318] width 740 height 407
click at [526, 304] on div ""materialStatus" , "idDesigner" ] } , "slots" : [ { "html" : "<input \n @change…" at bounding box center [670, 318] width 740 height 407
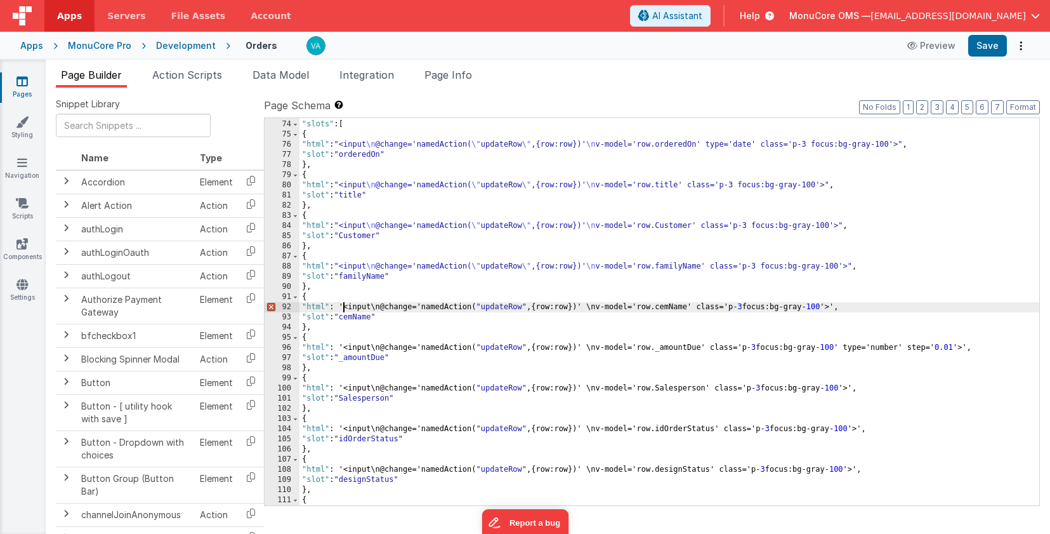
click at [343, 308] on div "} , "slots" : [ { "html" : "<input \n @change='namedAction( \" updateRow \" ,{r…" at bounding box center [670, 312] width 740 height 407
click at [837, 308] on div "} , "slots" : [ { "html" : "<input \n @change='namedAction( \" updateRow \" ,{r…" at bounding box center [670, 312] width 740 height 407
click at [475, 307] on div "} , "slots" : [ { "html" : "<input \n @change='namedAction( \" updateRow \" ,{r…" at bounding box center [670, 312] width 740 height 407
click at [527, 308] on div "} , "slots" : [ { "html" : "<input \n @change='namedAction( \" updateRow \" ,{r…" at bounding box center [670, 312] width 740 height 407
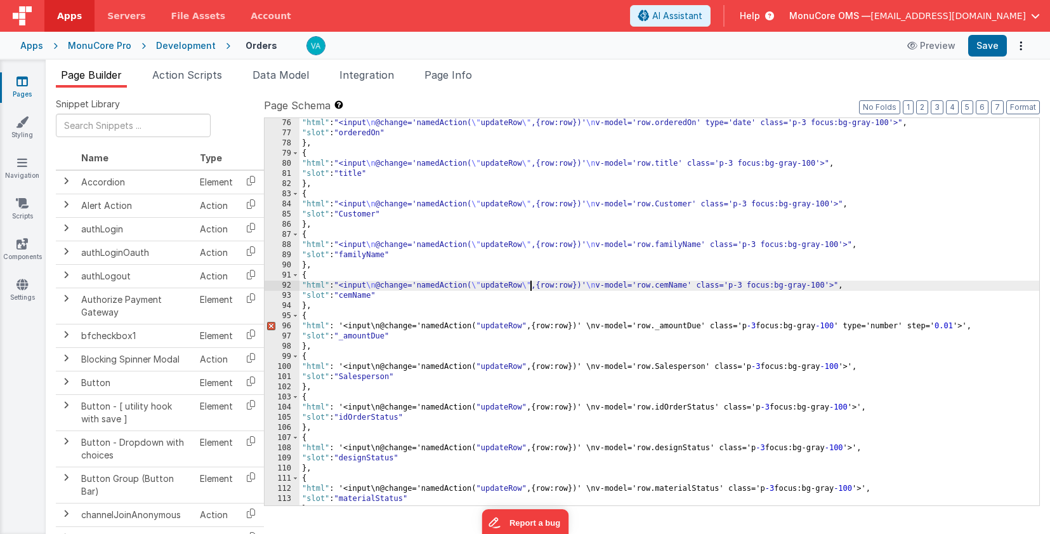
scroll to position [798, 0]
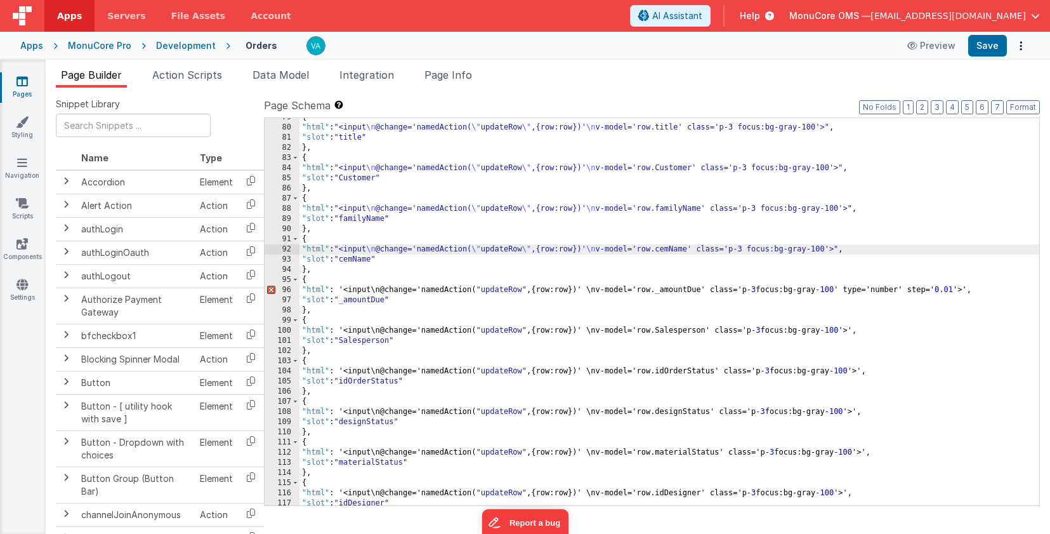
click at [343, 289] on div "{ "html" : "<input \n @change='namedAction( \" updateRow \" ,{row:row})' \n v-m…" at bounding box center [670, 315] width 740 height 407
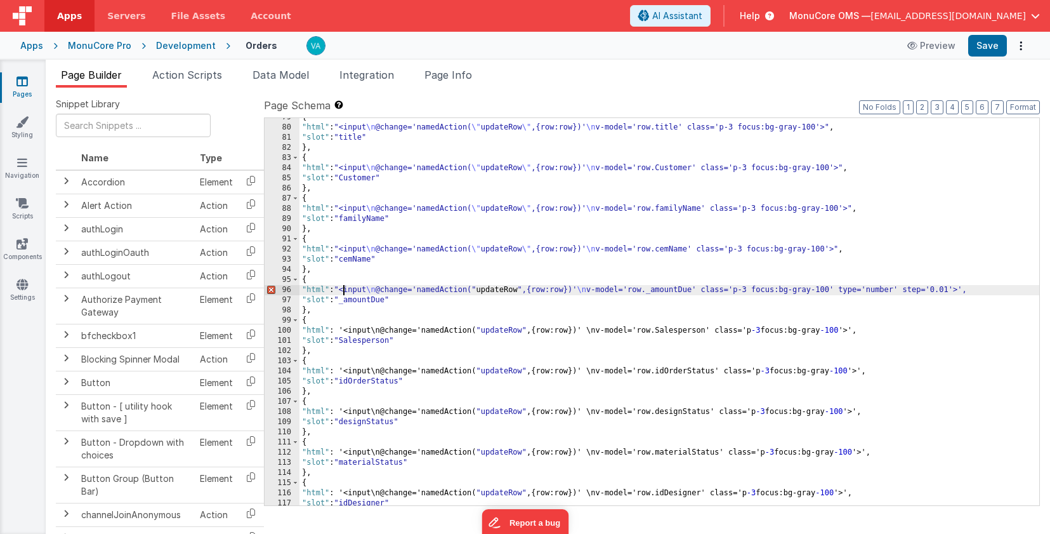
click at [971, 292] on div "{ "html" : "<input \n @change='namedAction( \" updateRow \" ,{row:row})' \n v-m…" at bounding box center [670, 315] width 740 height 407
click at [476, 291] on div "{ "html" : "<input \n @change='namedAction( \" updateRow \" ,{row:row})' \n v-m…" at bounding box center [670, 315] width 740 height 407
click at [527, 291] on div "{ "html" : "<input \n @change='namedAction( \" updateRow \" ,{row:row})' \n v-m…" at bounding box center [670, 315] width 740 height 407
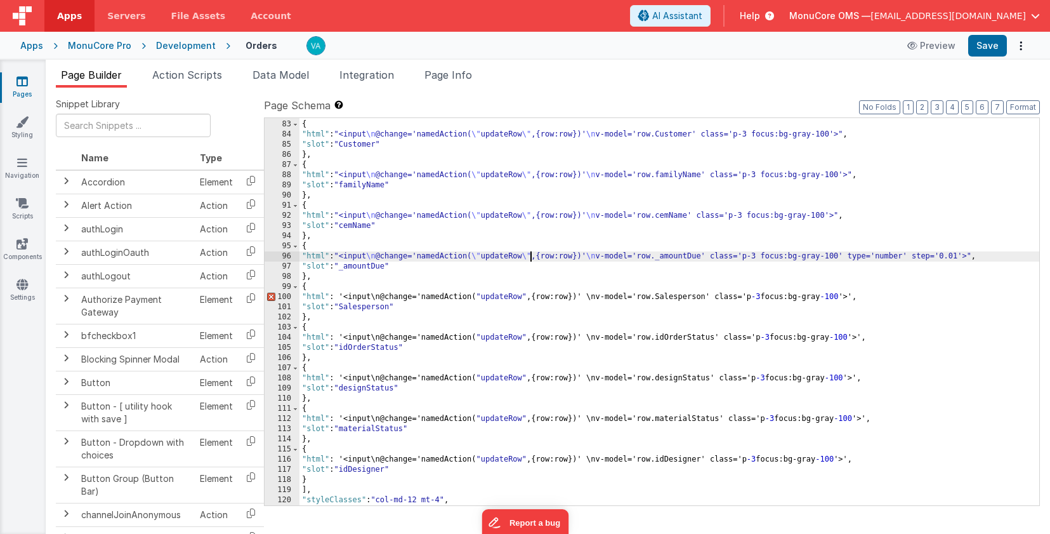
scroll to position [859, 0]
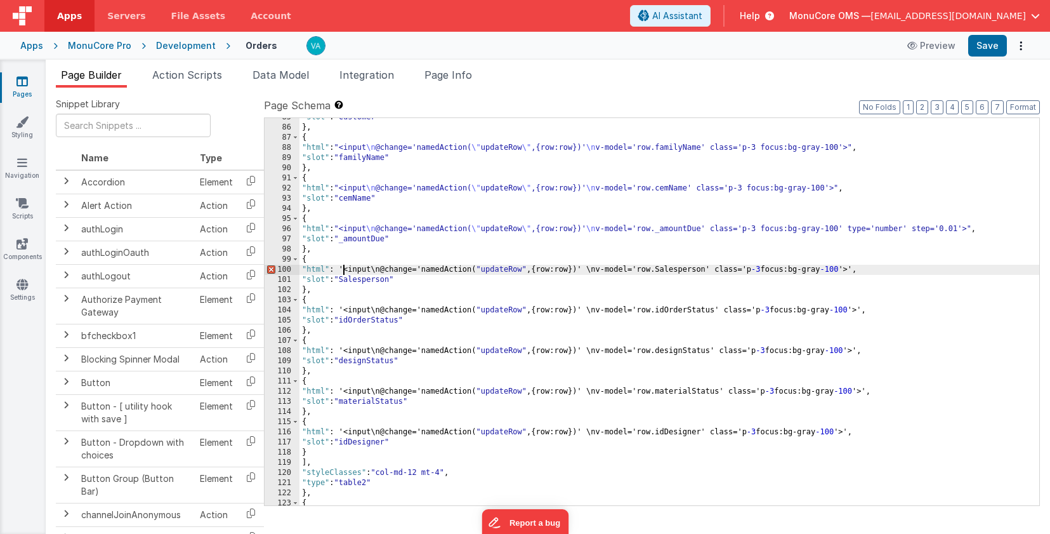
click at [342, 272] on div ""slot" : "Customer" } , { "html" : "<input \n @change='namedAction( \" updateRo…" at bounding box center [670, 315] width 740 height 407
click at [853, 270] on div ""slot" : "Customer" } , { "html" : "<input \n @change='namedAction( \" updateRo…" at bounding box center [670, 315] width 740 height 407
click at [476, 269] on div ""slot" : "Customer" } , { "html" : "<input \n @change='namedAction( \" updateRo…" at bounding box center [670, 315] width 740 height 407
click at [528, 269] on div ""slot" : "Customer" } , { "html" : "<input \n @change='namedAction( \" updateRo…" at bounding box center [670, 315] width 740 height 407
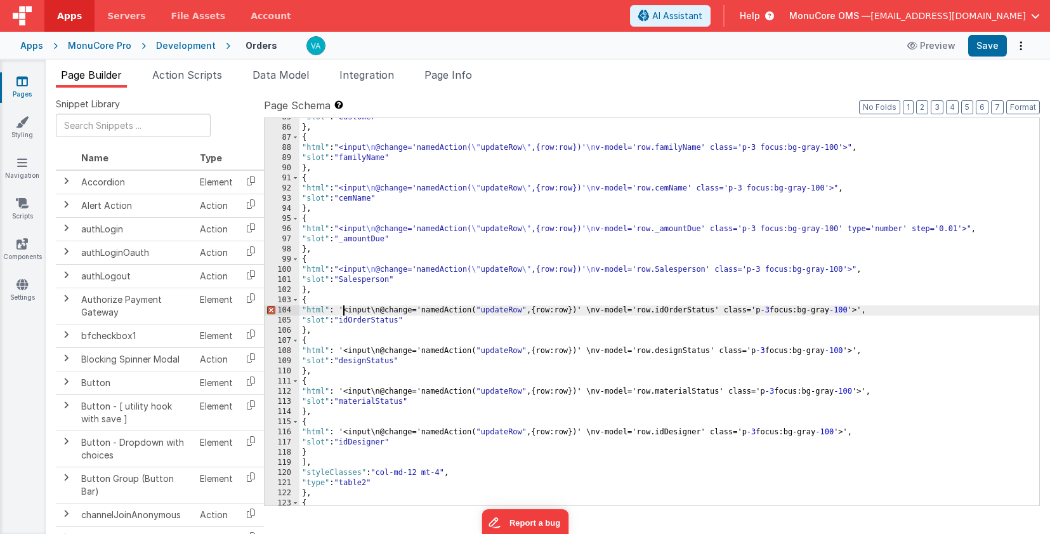
click at [344, 309] on div ""slot" : "Customer" } , { "html" : "<input \n @change='namedAction( \" updateRo…" at bounding box center [670, 315] width 740 height 407
click at [863, 310] on div ""slot" : "Customer" } , { "html" : "<input \n @change='namedAction( \" updateRo…" at bounding box center [670, 315] width 740 height 407
click at [474, 309] on div ""slot" : "Customer" } , { "html" : "<input \n @change='namedAction( \" updateRo…" at bounding box center [670, 315] width 740 height 407
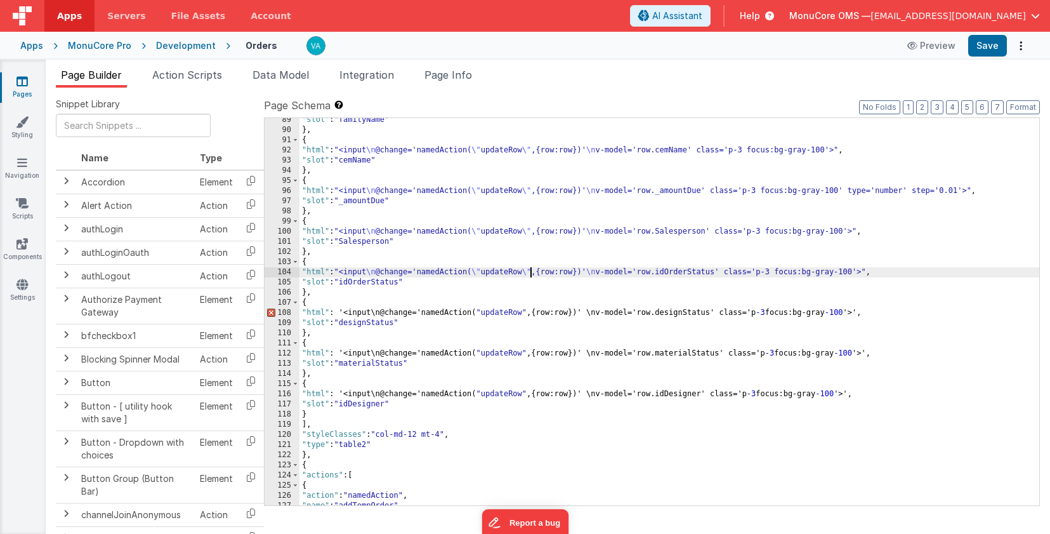
scroll to position [897, 0]
click at [341, 312] on div ""slot" : "familyName" } , { "html" : "<input \n @change='namedAction( \" update…" at bounding box center [670, 318] width 740 height 407
click at [858, 313] on div ""slot" : "familyName" } , { "html" : "<input \n @change='namedAction( \" update…" at bounding box center [670, 318] width 740 height 407
click at [476, 312] on div ""slot" : "familyName" } , { "html" : "<input \n @change='namedAction( \" update…" at bounding box center [670, 318] width 740 height 407
click at [528, 315] on div ""slot" : "familyName" } , { "html" : "<input \n @change='namedAction( \" update…" at bounding box center [670, 318] width 740 height 407
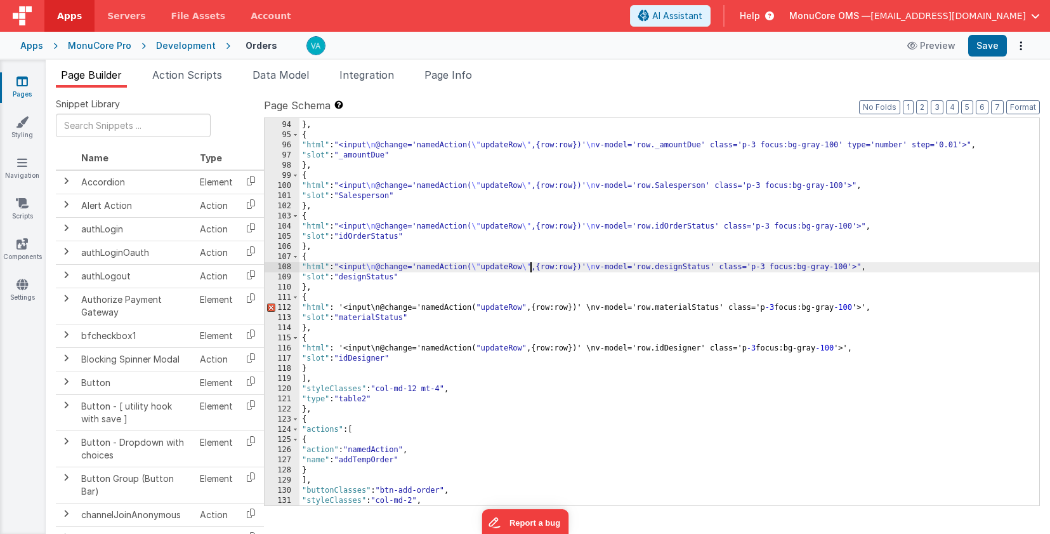
scroll to position [944, 0]
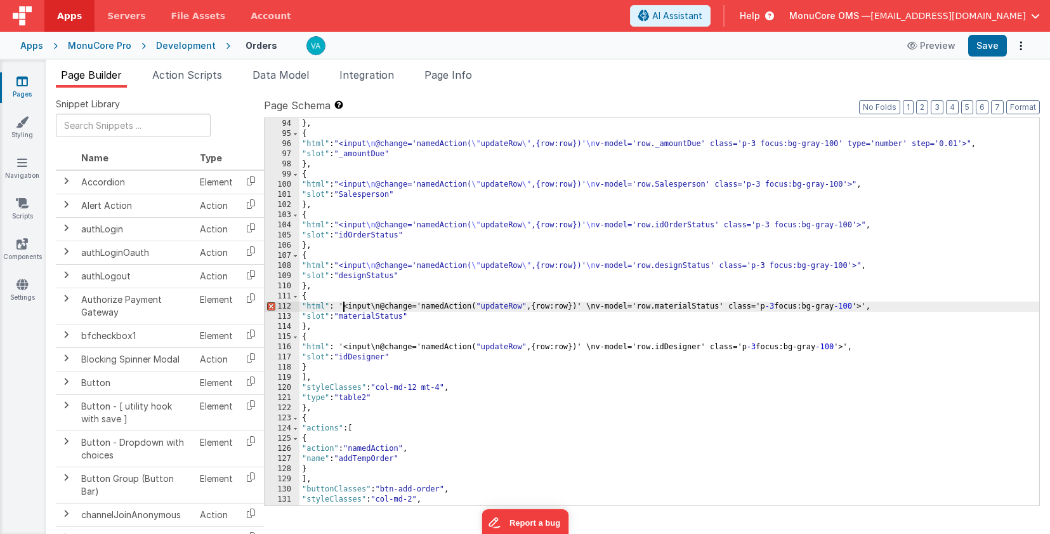
click at [343, 309] on div ""slot" : "cemName" } , { "html" : "<input \n @change='namedAction( \" updateRow…" at bounding box center [670, 312] width 740 height 407
click at [868, 306] on div ""slot" : "cemName" } , { "html" : "<input \n @change='namedAction( \" updateRow…" at bounding box center [670, 312] width 740 height 407
click at [475, 308] on div ""slot" : "cemName" } , { "html" : "<input \n @change='namedAction( \" updateRow…" at bounding box center [670, 312] width 740 height 407
click at [526, 307] on div ""slot" : "cemName" } , { "html" : "<input \n @change='namedAction( \" updateRow…" at bounding box center [670, 312] width 740 height 407
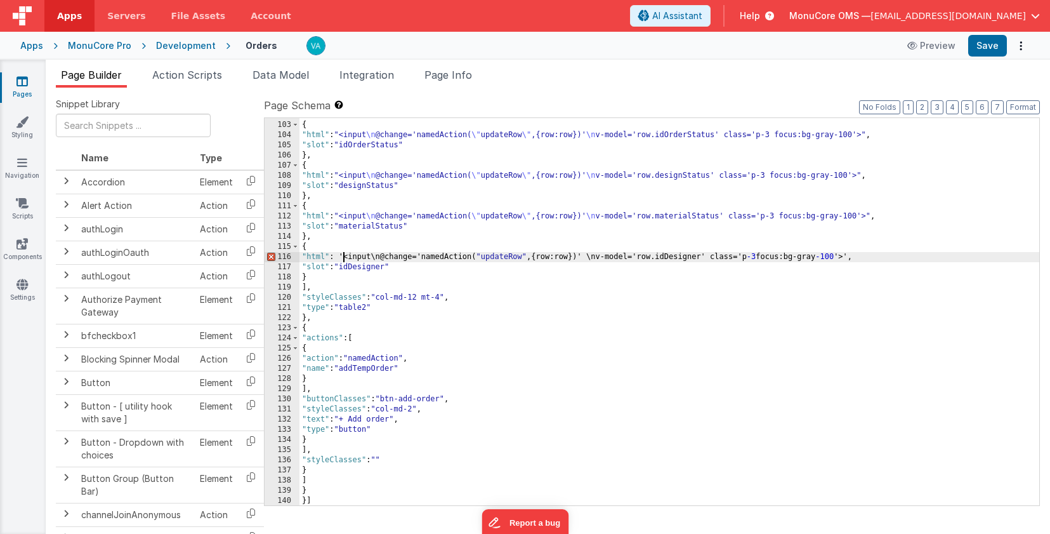
click at [342, 258] on div "} , { "html" : "<input \n @change='namedAction( \" updateRow \" ,{row:row})' \n…" at bounding box center [670, 313] width 740 height 407
click at [851, 258] on div "} , { "html" : "<input \n @change='namedAction( \" updateRow \" ,{row:row})' \n…" at bounding box center [670, 313] width 740 height 407
click at [475, 256] on div "} , { "html" : "<input \n @change='namedAction( \" updateRow \" ,{row:row})' \n…" at bounding box center [670, 313] width 740 height 407
click at [526, 258] on div "} , { "html" : "<input \n @change='namedAction( \" updateRow \" ,{row:row})' \n…" at bounding box center [670, 313] width 740 height 407
click at [568, 356] on div "} , { "html" : "<input \n @change='namedAction( \" updateRow \" ,{row:row})' \n…" at bounding box center [670, 313] width 740 height 407
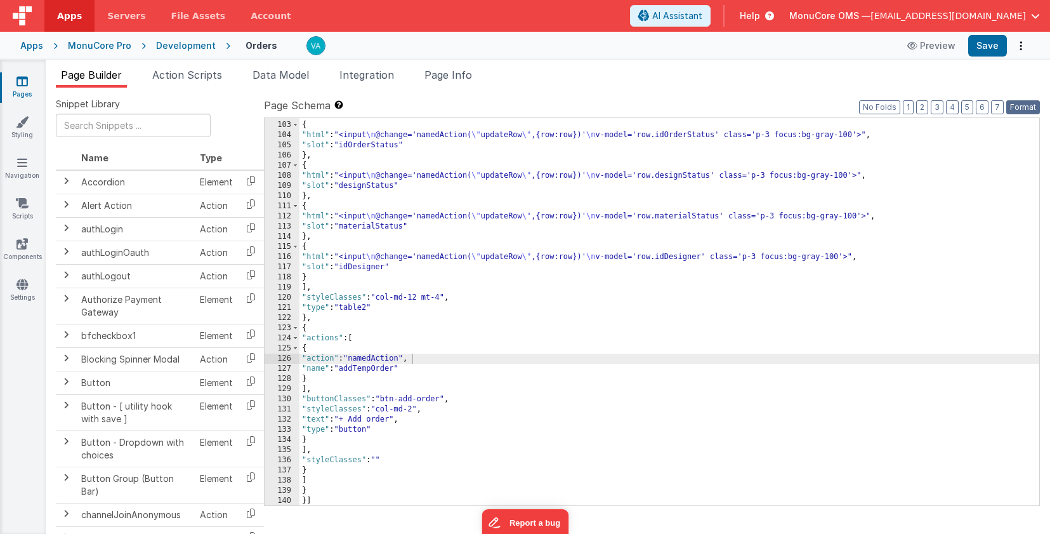
click at [1025, 106] on button "Format" at bounding box center [1024, 107] width 34 height 14
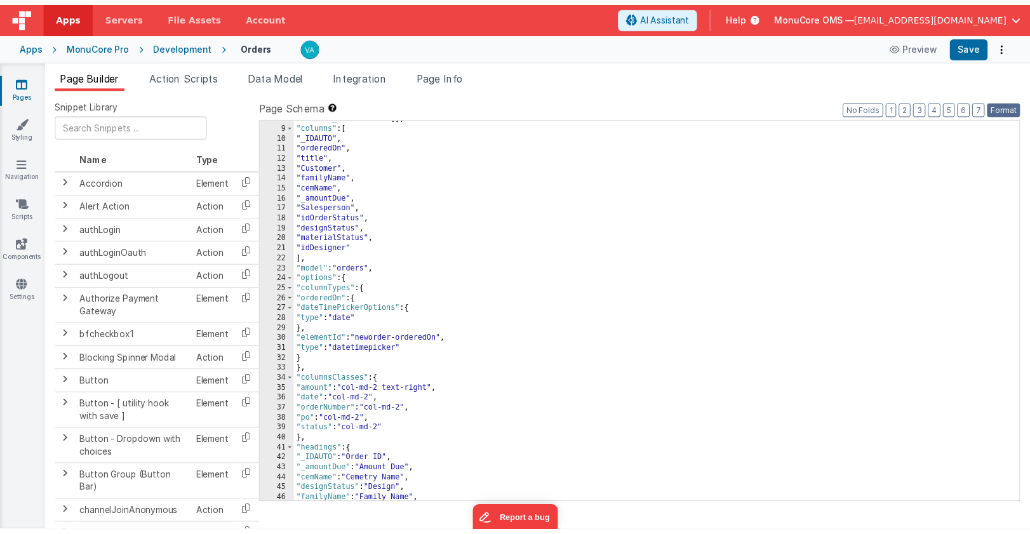
scroll to position [0, 0]
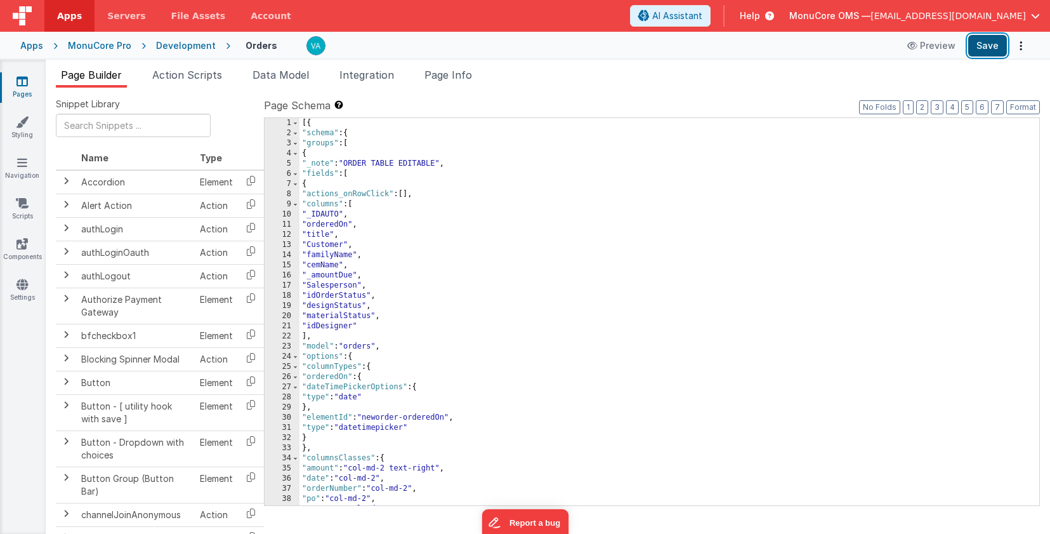
click at [979, 42] on button "Save" at bounding box center [988, 46] width 39 height 22
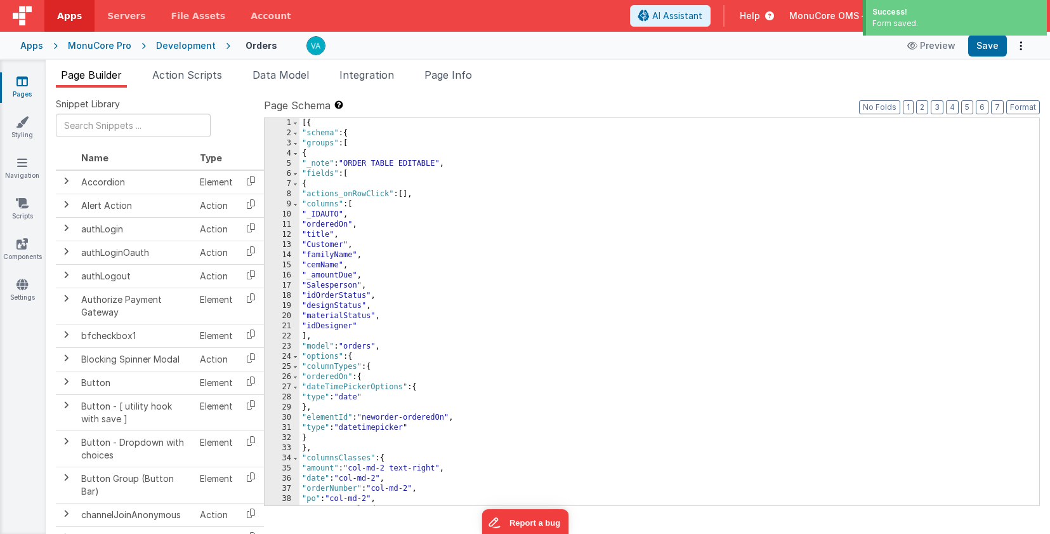
click at [592, 348] on div "[{ "schema" : { "groups" : [ { "_note" : "ORDER TABLE EDITABLE" , "fields" : [ …" at bounding box center [670, 321] width 740 height 407
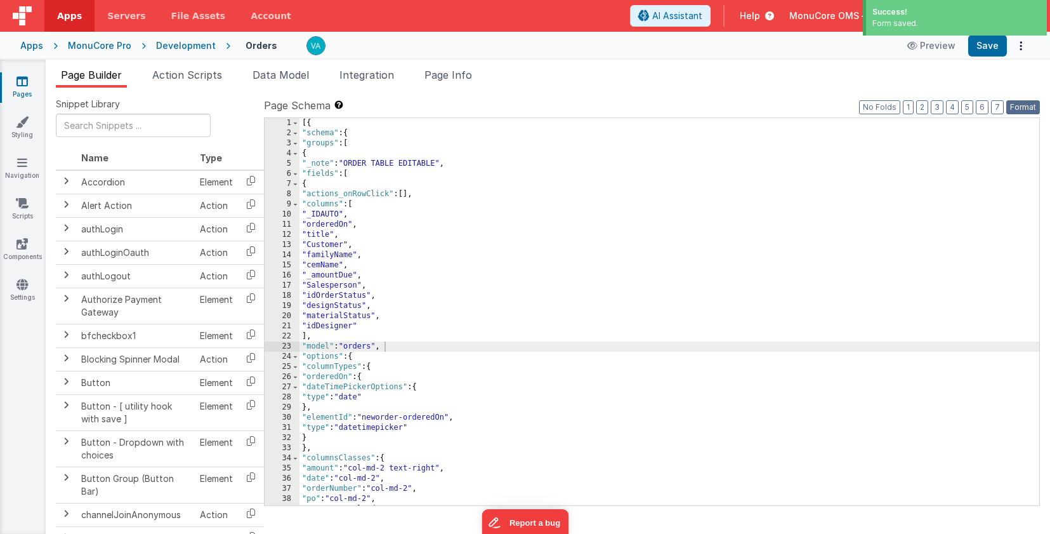
click at [1025, 107] on button "Format" at bounding box center [1024, 107] width 34 height 14
click at [914, 109] on button "1" at bounding box center [908, 107] width 11 height 14
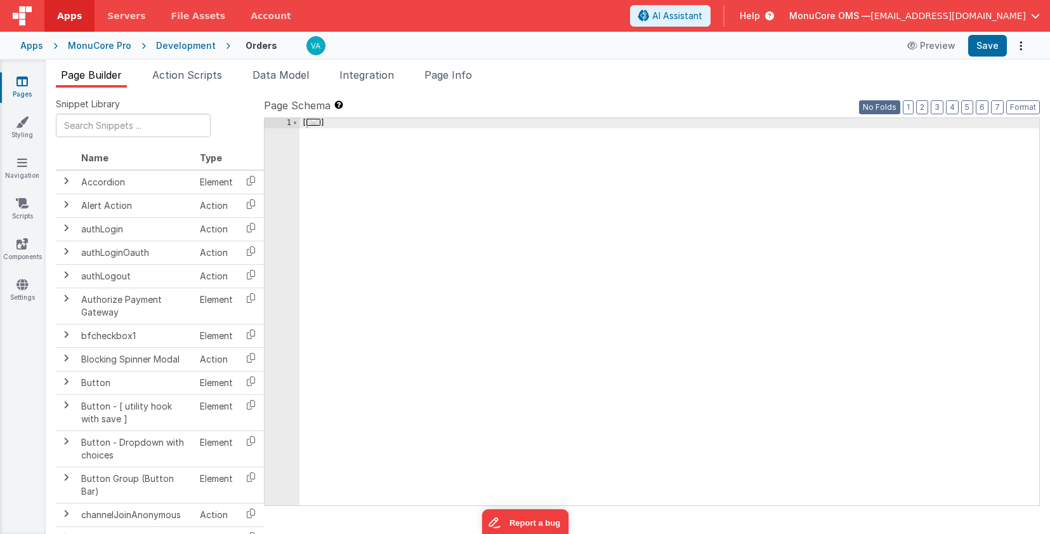
click at [890, 105] on button "No Folds" at bounding box center [879, 107] width 41 height 14
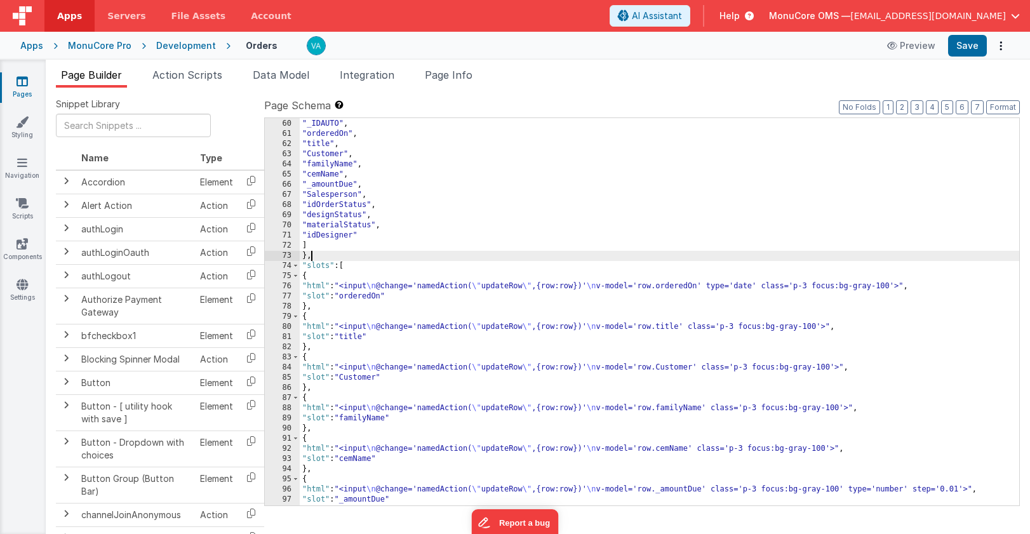
click at [578, 253] on div ""sortable" : [ "_IDAUTO" , "orderedOn" , "title" , "Customer" , "familyName" , …" at bounding box center [659, 312] width 719 height 407
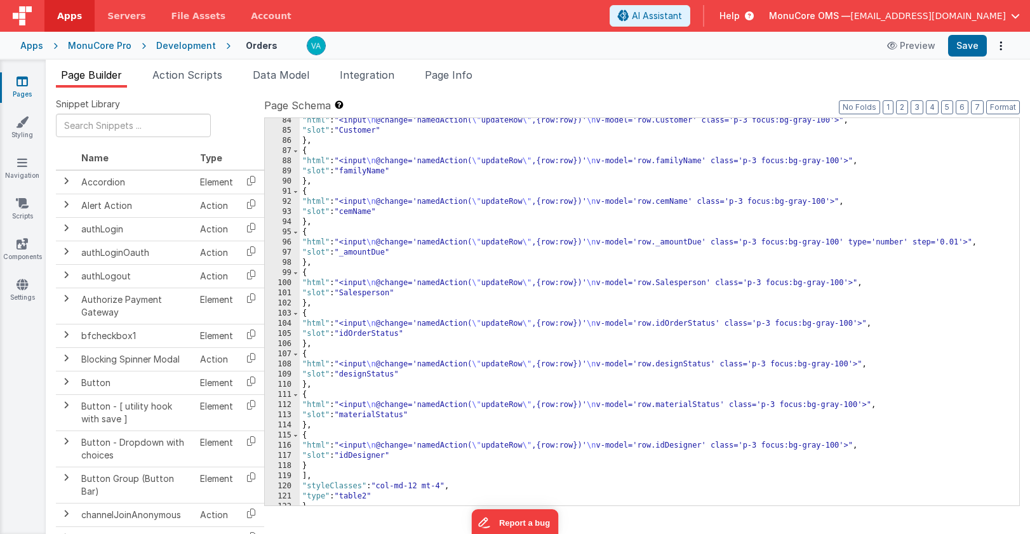
scroll to position [1035, 0]
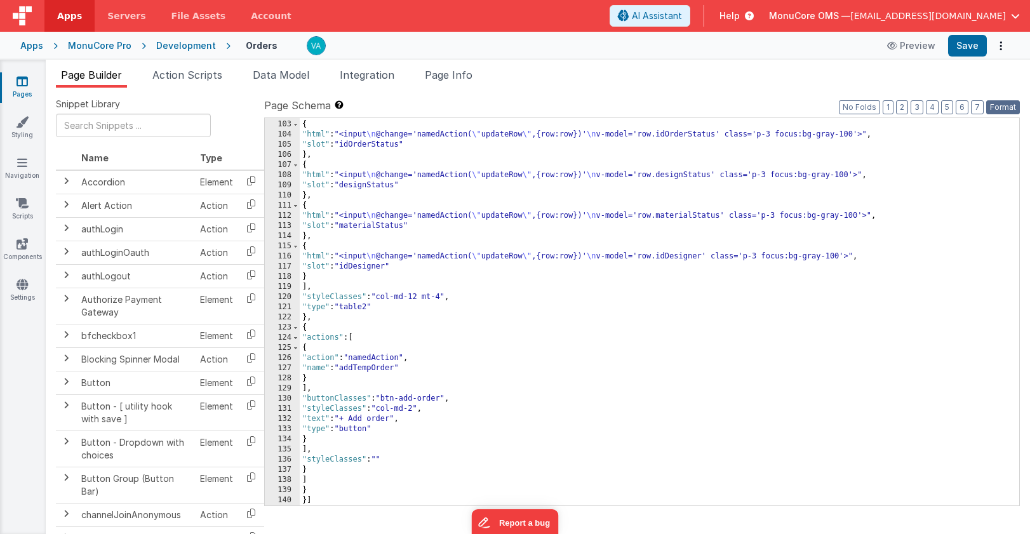
click at [1013, 109] on button "Format" at bounding box center [1003, 107] width 34 height 14
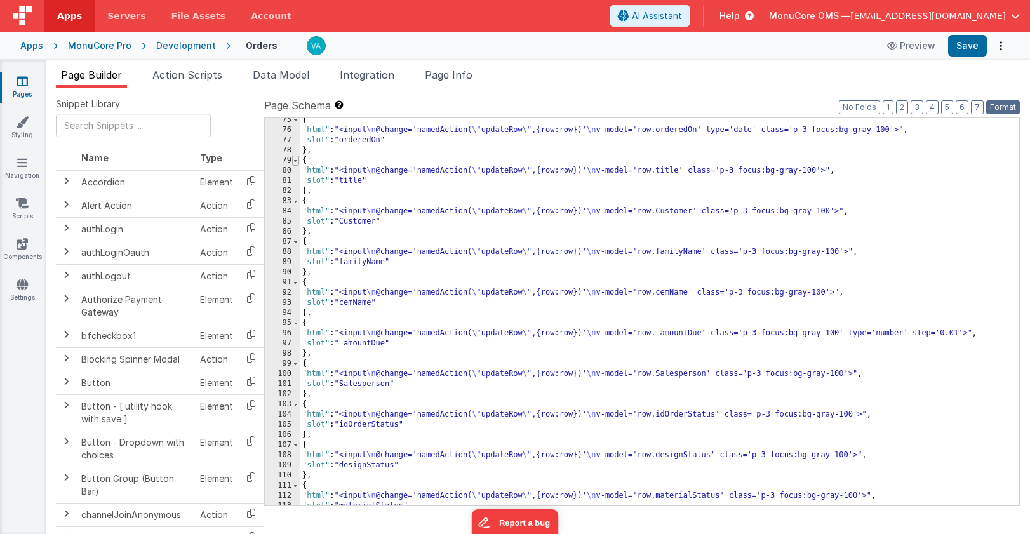
scroll to position [755, 0]
click at [198, 73] on span "Action Scripts" at bounding box center [187, 75] width 70 height 13
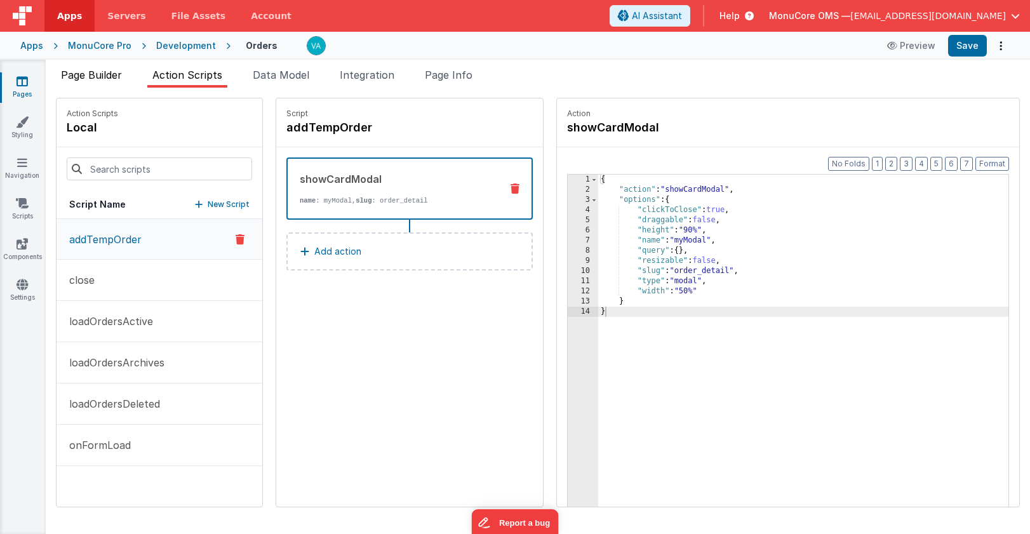
click at [99, 77] on span "Page Builder" at bounding box center [91, 75] width 61 height 13
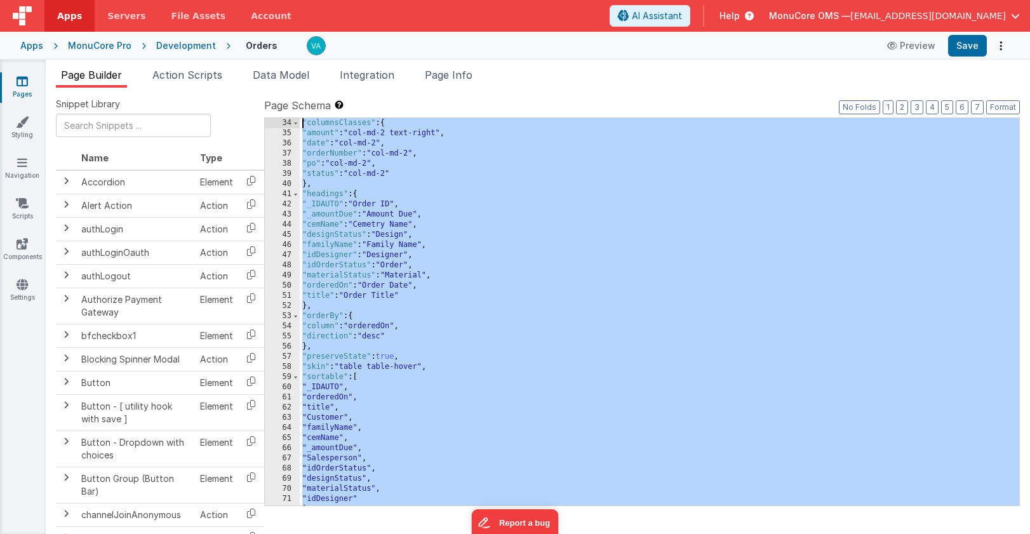
scroll to position [0, 0]
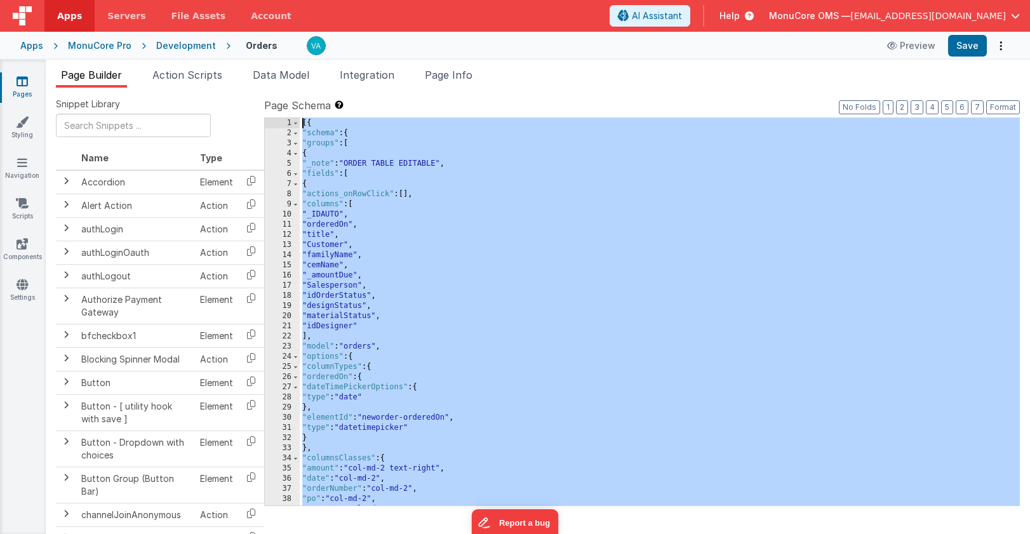
drag, startPoint x: 325, startPoint y: 501, endPoint x: 276, endPoint y: -19, distance: 522.1
click at [276, 0] on html "Apps Servers File Assets Account Some FUTURE Slot AI Assistant Help MonuCore OM…" at bounding box center [515, 267] width 1030 height 534
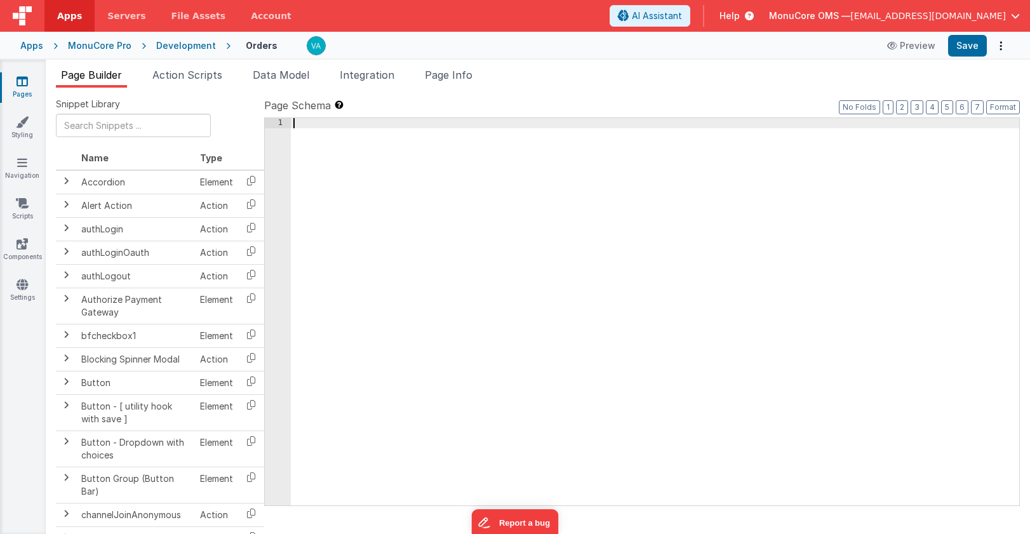
scroll to position [659, 0]
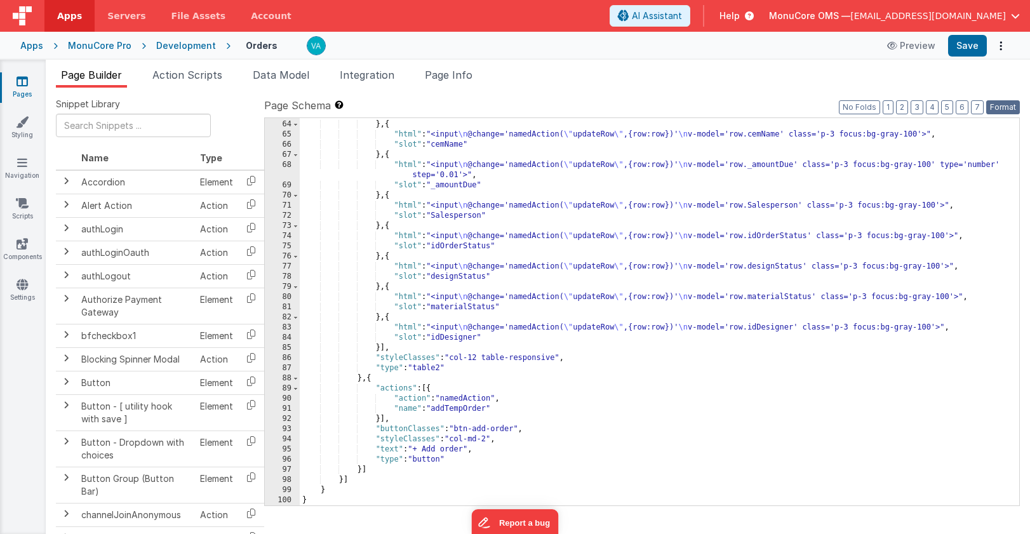
drag, startPoint x: 1000, startPoint y: 105, endPoint x: 995, endPoint y: 93, distance: 12.8
click at [1000, 105] on button "Format" at bounding box center [1003, 107] width 34 height 14
click at [972, 48] on button "Save" at bounding box center [967, 46] width 39 height 22
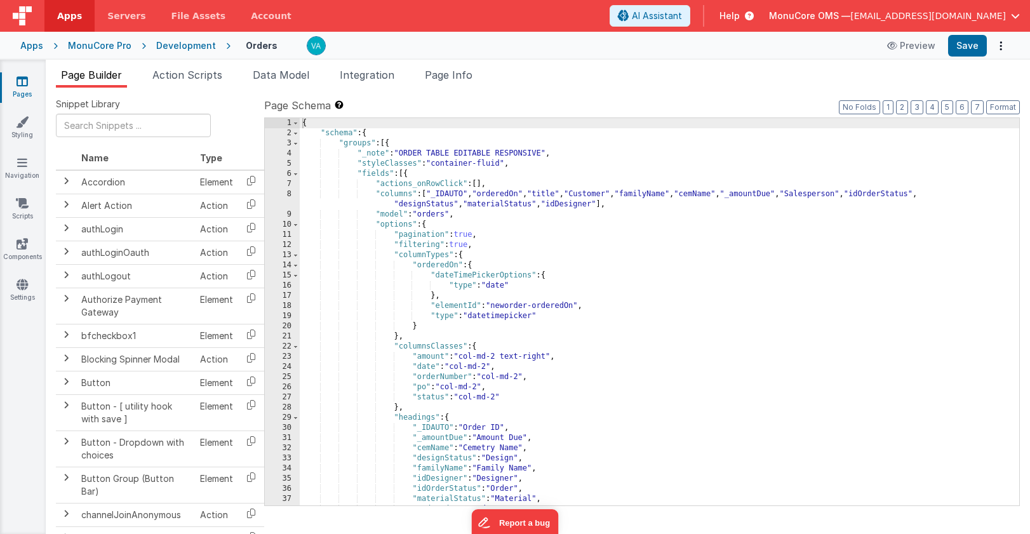
scroll to position [0, 0]
click at [486, 293] on div "{ "schema" : { "groups" : [{ "_note" : "ORDER TABLE EDITABLE RESPONSIVE" , "sty…" at bounding box center [659, 321] width 719 height 407
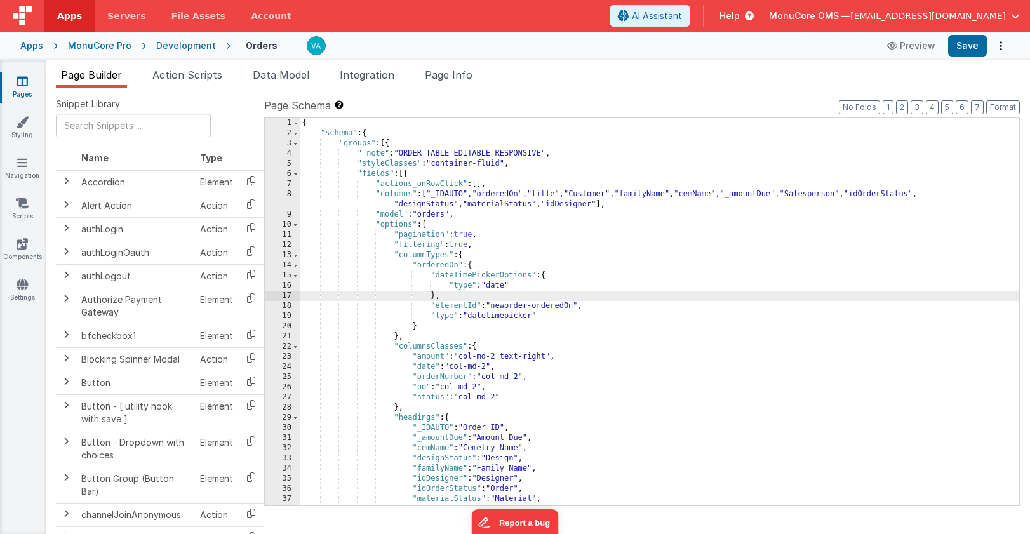
click at [301, 124] on div "{ "schema" : { "groups" : [{ "_note" : "ORDER TABLE EDITABLE RESPONSIVE" , "sty…" at bounding box center [659, 321] width 719 height 407
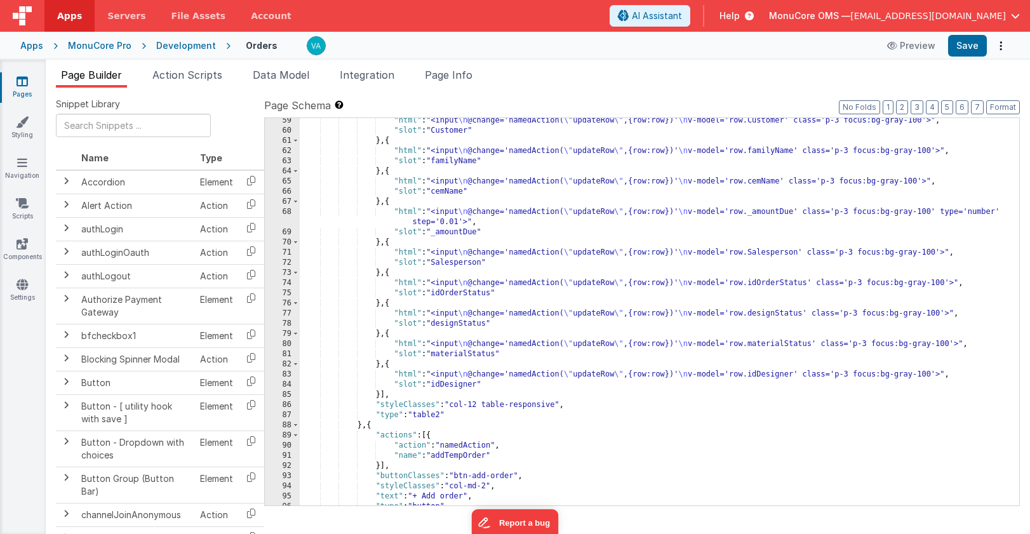
scroll to position [659, 0]
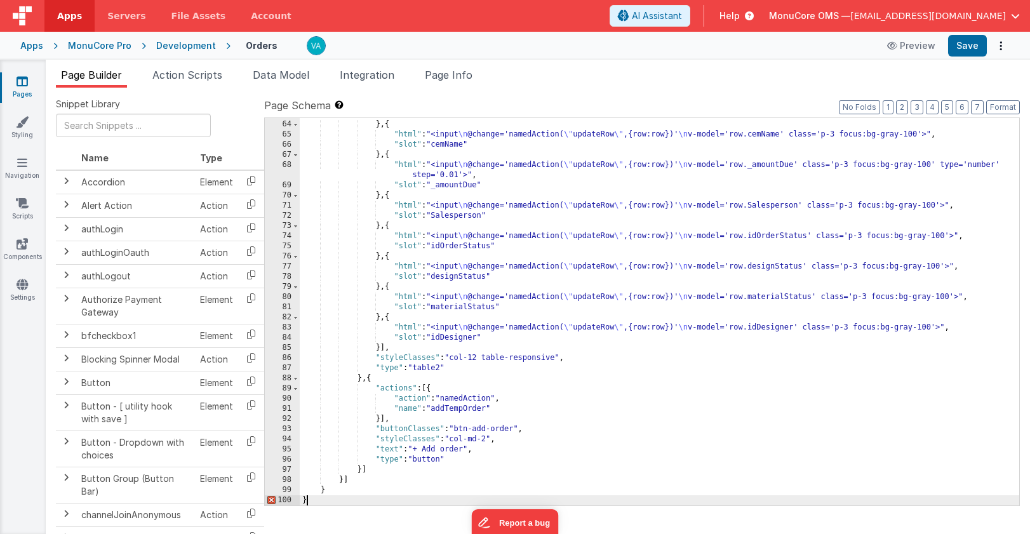
click at [324, 498] on div ""slot" : "familyName" } , { "html" : "<input \n @change='namedAction( \" update…" at bounding box center [659, 312] width 719 height 407
click at [964, 48] on button "Save" at bounding box center [967, 46] width 39 height 22
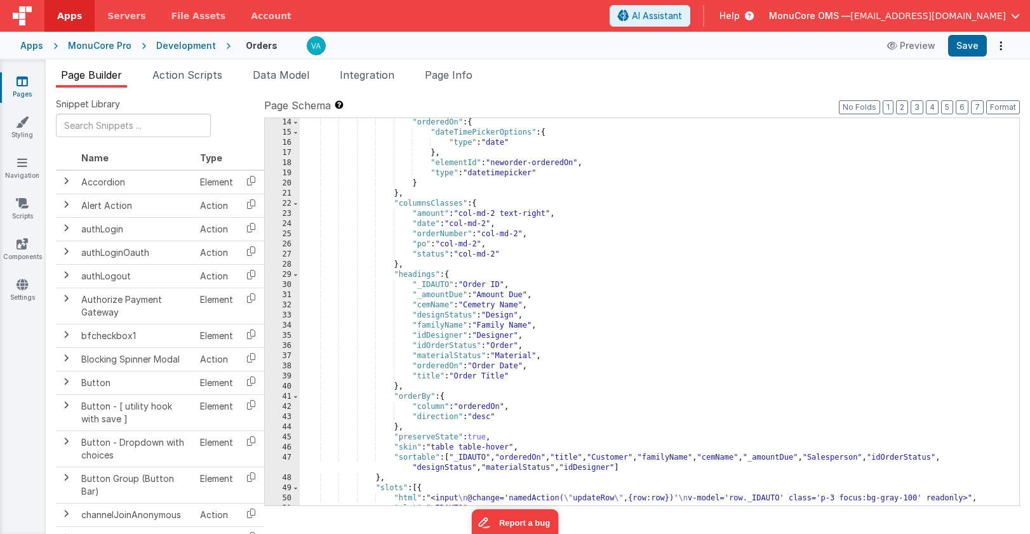
scroll to position [142, 0]
click at [542, 256] on div ""columnTypes" : { "orderedOn" : { "dateTimePickerOptions" : { "type" : "date" }…" at bounding box center [659, 312] width 719 height 407
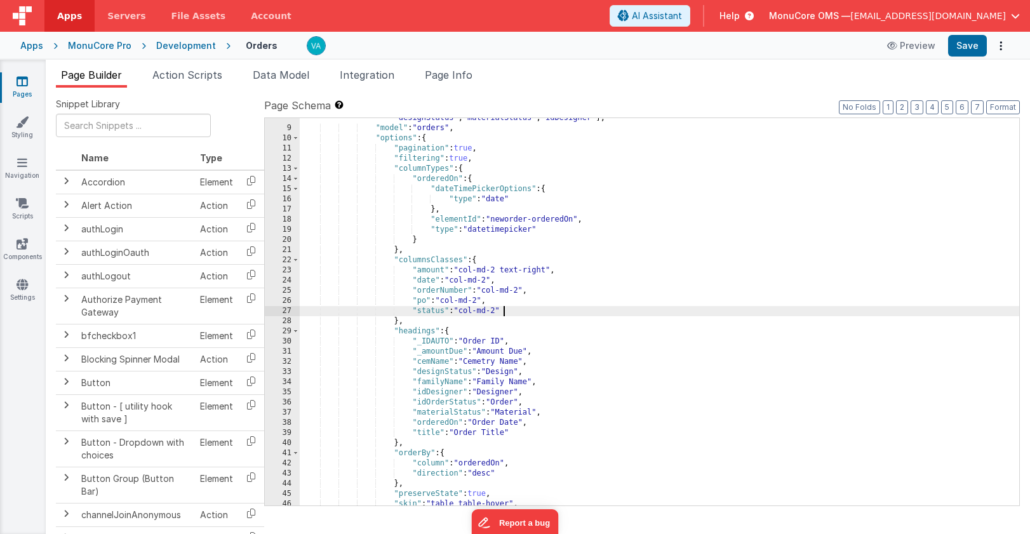
scroll to position [86, 0]
click at [568, 279] on div ""columns" : [ "_IDAUTO" , "orderedOn" , "title" , "Customer" , "familyName" , "…" at bounding box center [659, 317] width 719 height 428
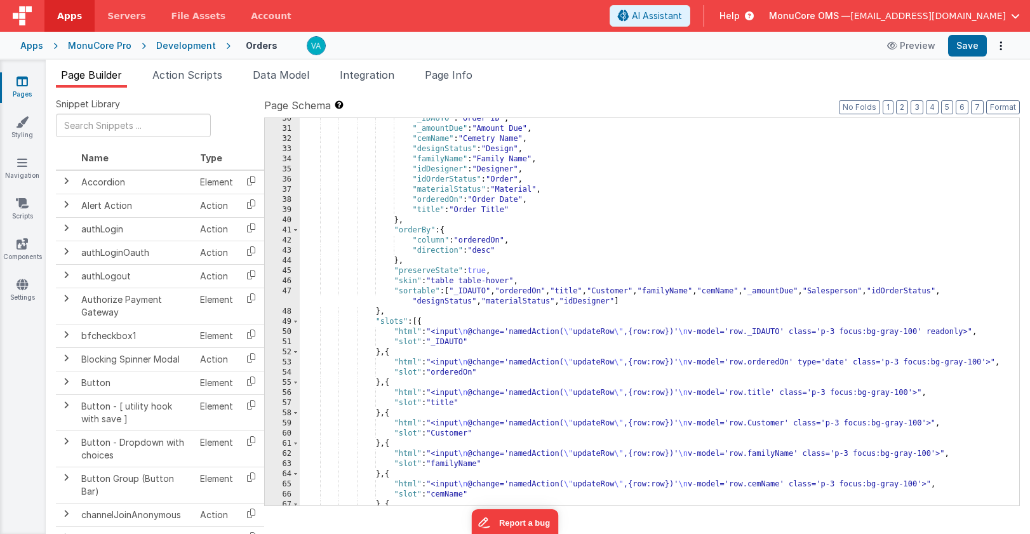
scroll to position [326, 0]
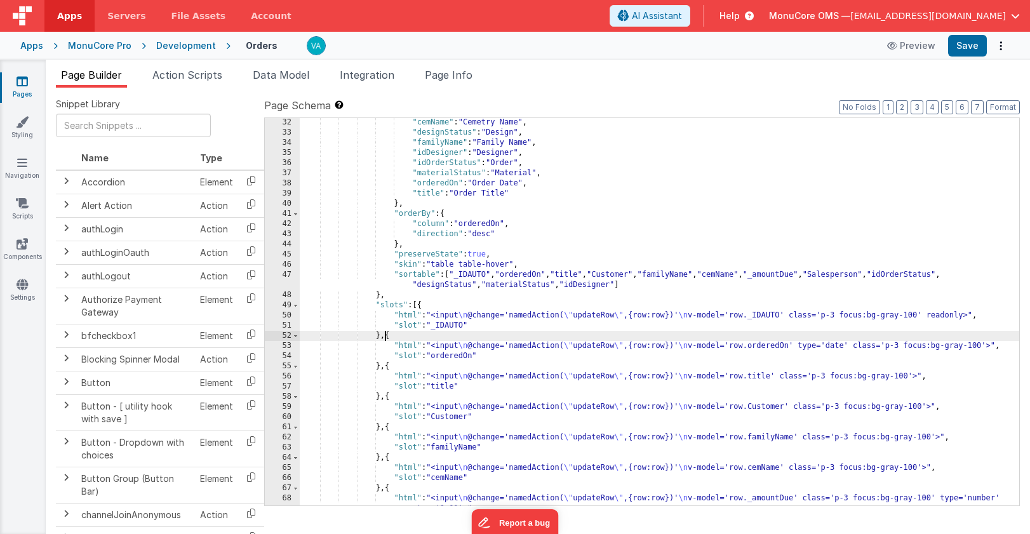
drag, startPoint x: 385, startPoint y: 336, endPoint x: 399, endPoint y: 326, distance: 16.9
click at [393, 328] on div ""cemName" : "Cemetry Name" , "designStatus" : "Design" , "familyName" : "Family…" at bounding box center [659, 320] width 719 height 407
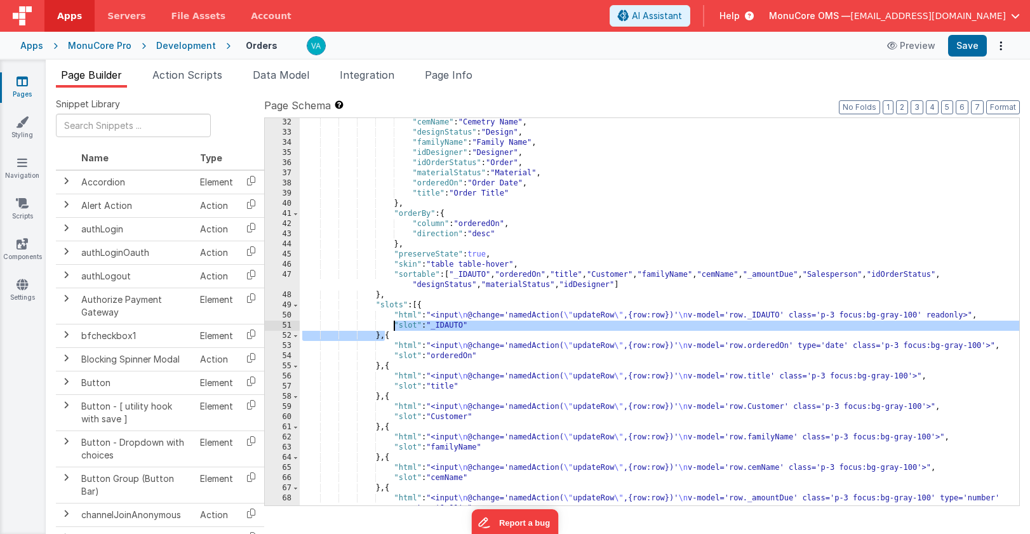
click at [405, 326] on div ""cemName" : "Cemetry Name" , "designStatus" : "Design" , "familyName" : "Family…" at bounding box center [659, 320] width 719 height 407
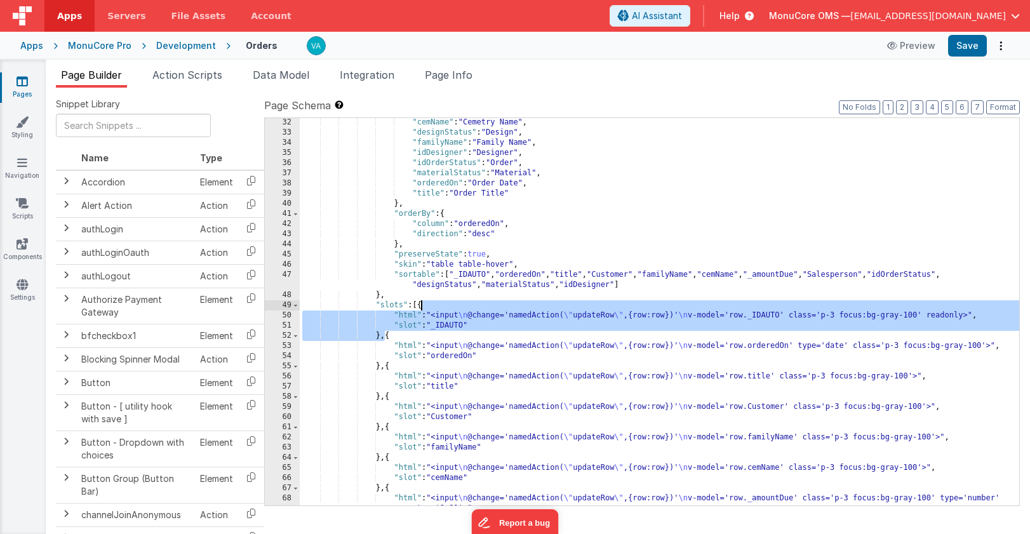
drag, startPoint x: 385, startPoint y: 338, endPoint x: 421, endPoint y: 305, distance: 48.5
click at [421, 305] on div ""cemName" : "Cemetry Name" , "designStatus" : "Design" , "familyName" : "Family…" at bounding box center [659, 320] width 719 height 407
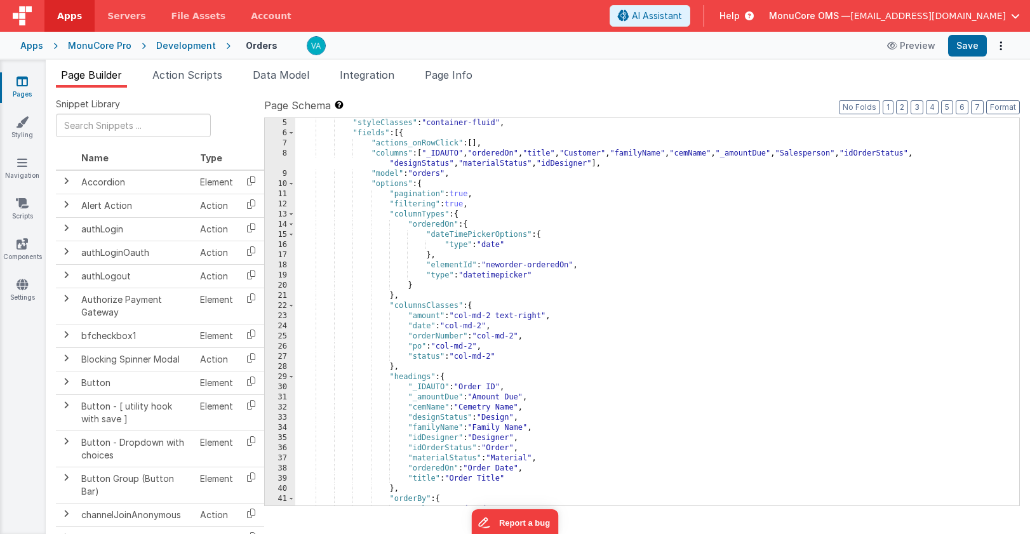
scroll to position [41, 0]
click at [411, 318] on div ""styleClasses" : "container-fluid" , "fields" : [{ "actions_onRowClick" : [ ] ,…" at bounding box center [657, 321] width 724 height 407
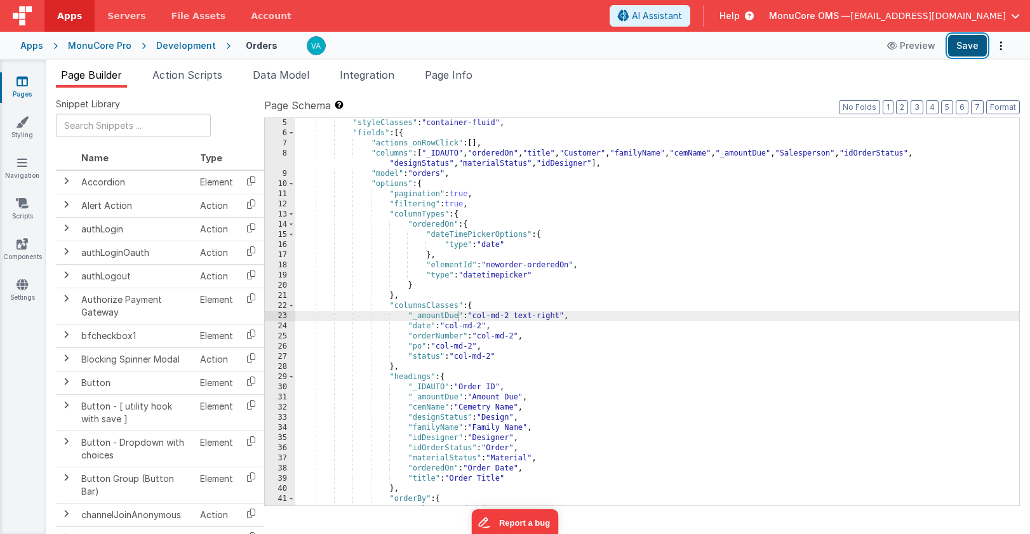
click at [975, 48] on button "Save" at bounding box center [967, 46] width 39 height 22
click at [544, 329] on div ""styleClasses" : "container-fluid" , "fields" : [{ "actions_onRowClick" : [ ] ,…" at bounding box center [657, 321] width 724 height 407
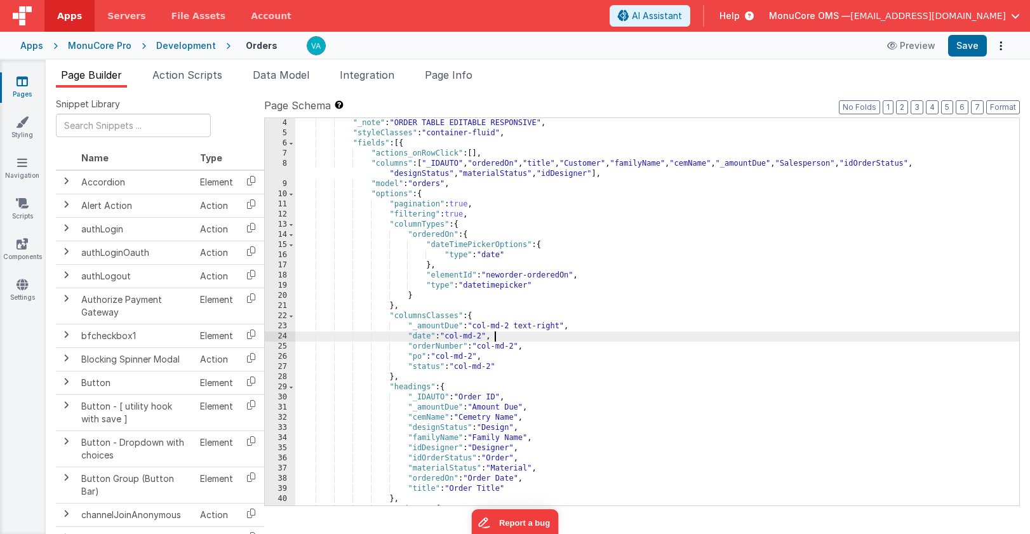
scroll to position [36, 0]
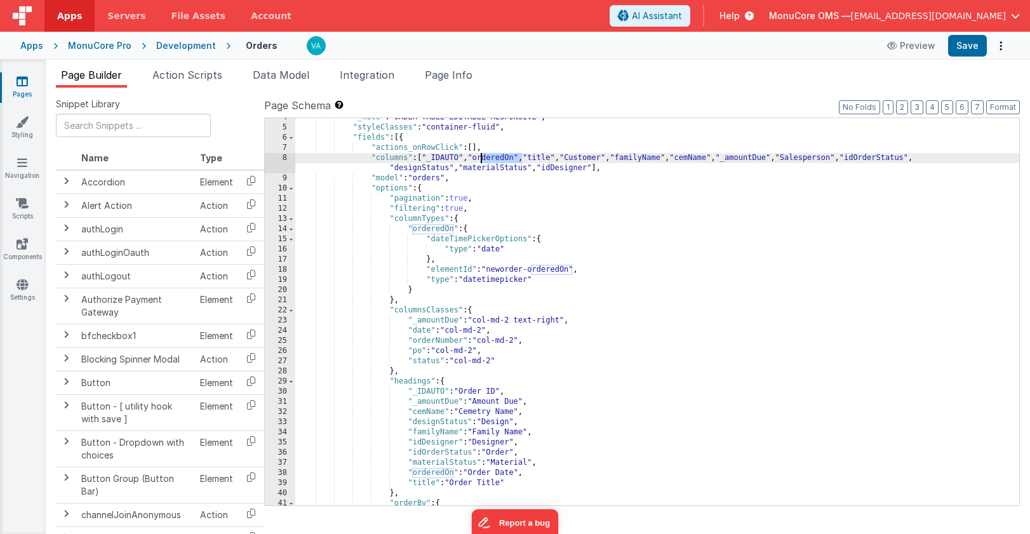
drag, startPoint x: 522, startPoint y: 161, endPoint x: 478, endPoint y: 161, distance: 44.4
click at [478, 161] on div ""_note" : "ORDER TABLE EDITABLE RESPONSIVE" , "styleClasses" : "container-fluid…" at bounding box center [657, 315] width 724 height 407
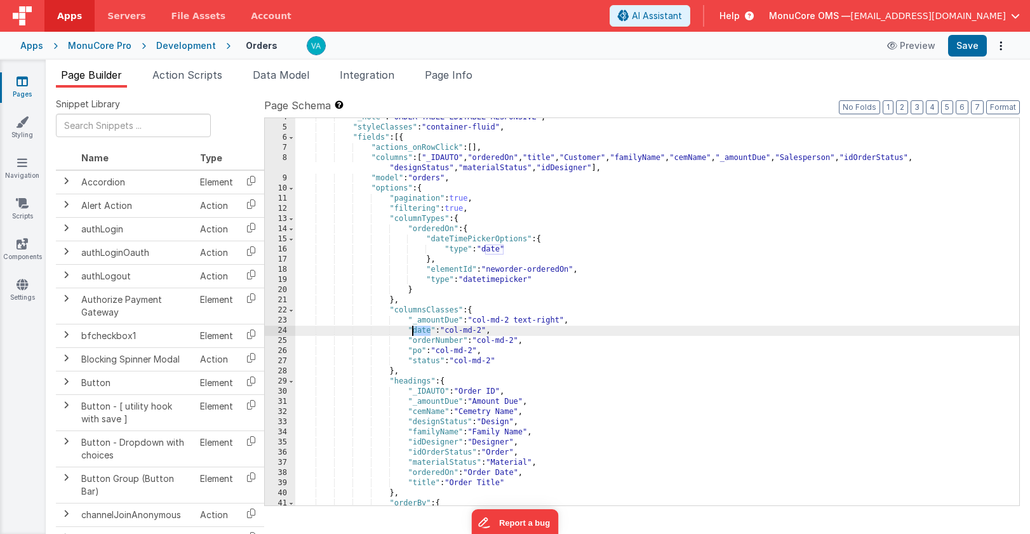
drag, startPoint x: 428, startPoint y: 333, endPoint x: 411, endPoint y: 334, distance: 17.8
click at [411, 334] on div ""_note" : "ORDER TABLE EDITABLE RESPONSIVE" , "styleClasses" : "container-fluid…" at bounding box center [657, 315] width 724 height 407
click at [415, 333] on div ""_note" : "ORDER TABLE EDITABLE RESPONSIVE" , "styleClasses" : "container-fluid…" at bounding box center [657, 315] width 724 height 407
click at [965, 48] on button "Save" at bounding box center [967, 46] width 39 height 22
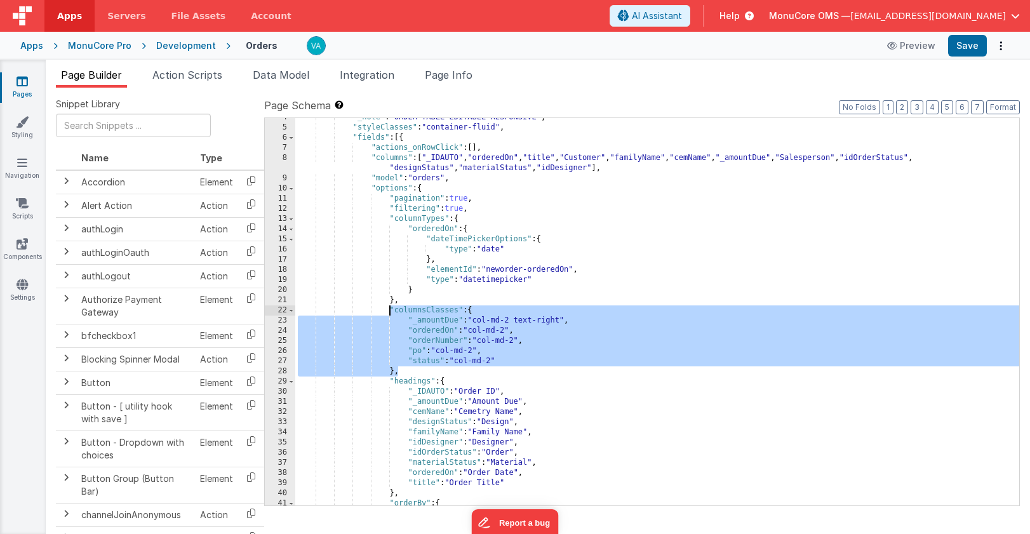
drag, startPoint x: 399, startPoint y: 370, endPoint x: 387, endPoint y: 310, distance: 60.7
click at [387, 310] on div ""_note" : "ORDER TABLE EDITABLE RESPONSIVE" , "styleClasses" : "container-fluid…" at bounding box center [657, 315] width 724 height 407
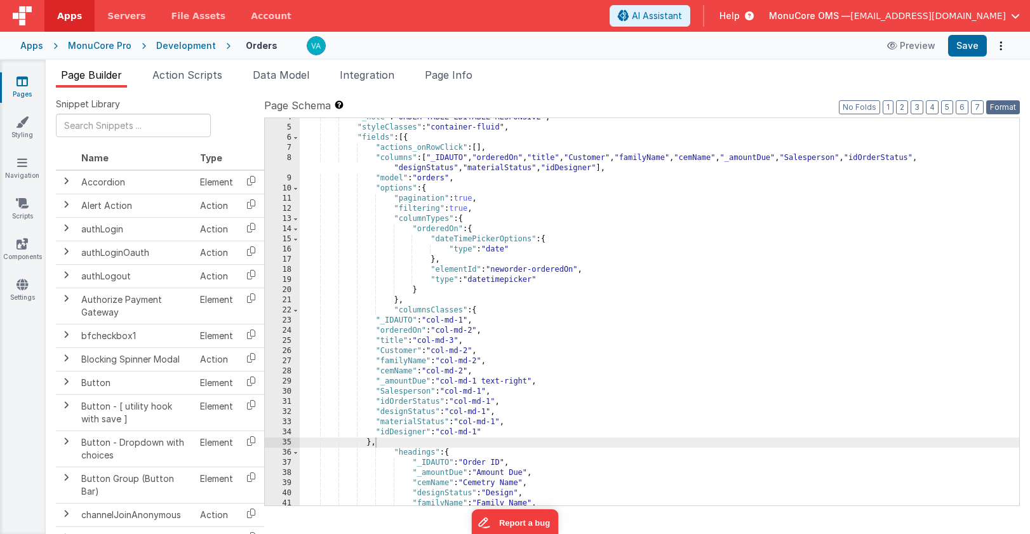
click at [1002, 111] on button "Format" at bounding box center [1003, 107] width 34 height 14
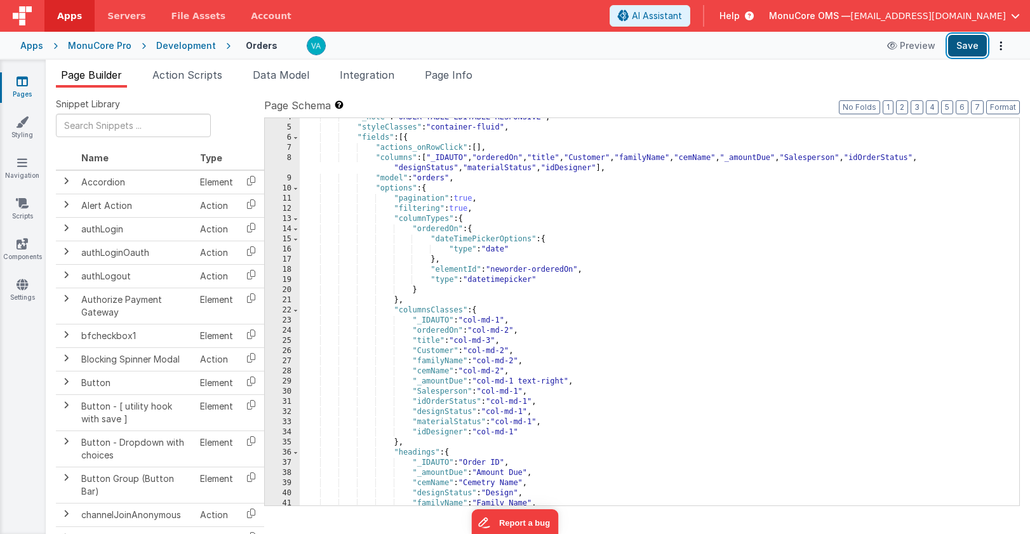
click at [967, 48] on button "Save" at bounding box center [967, 46] width 39 height 22
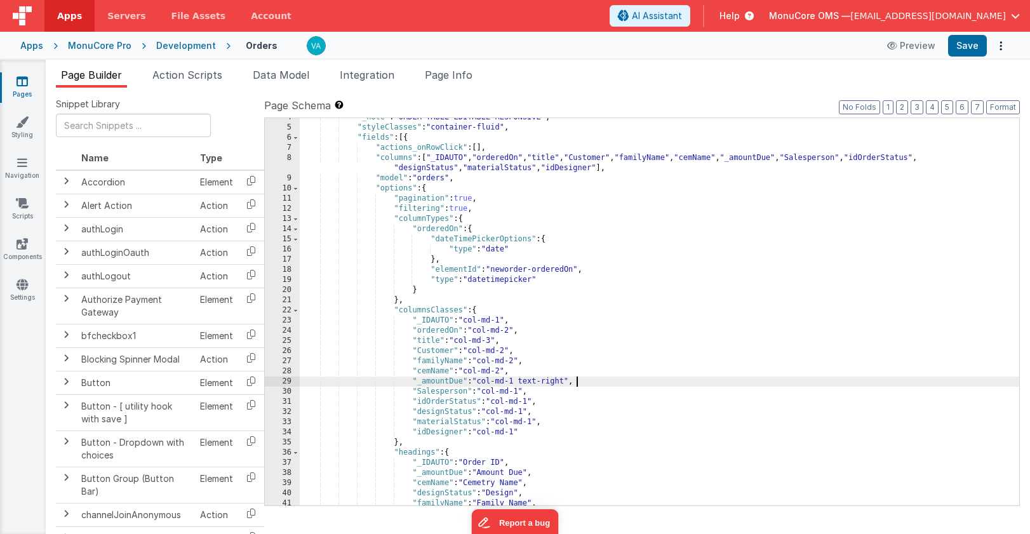
click at [609, 380] on div ""_note" : "ORDER TABLE EDITABLE RESPONSIVE" , "styleClasses" : "container-fluid…" at bounding box center [659, 315] width 719 height 407
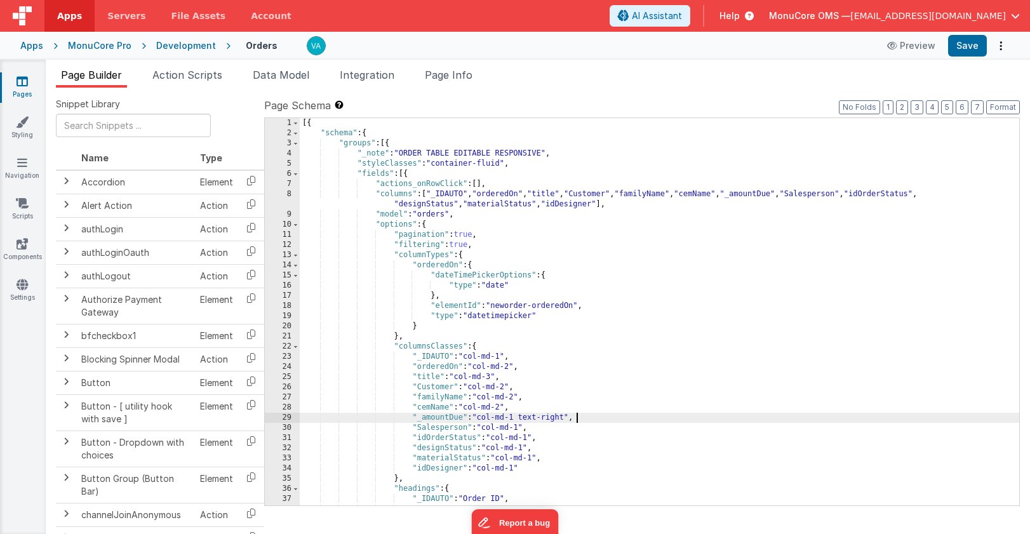
scroll to position [0, 0]
drag, startPoint x: 567, startPoint y: 418, endPoint x: 519, endPoint y: 416, distance: 47.6
click at [519, 417] on div "[{ "schema" : { "groups" : [{ "_note" : "ORDER TABLE EDITABLE RESPONSIVE" , "st…" at bounding box center [659, 321] width 719 height 407
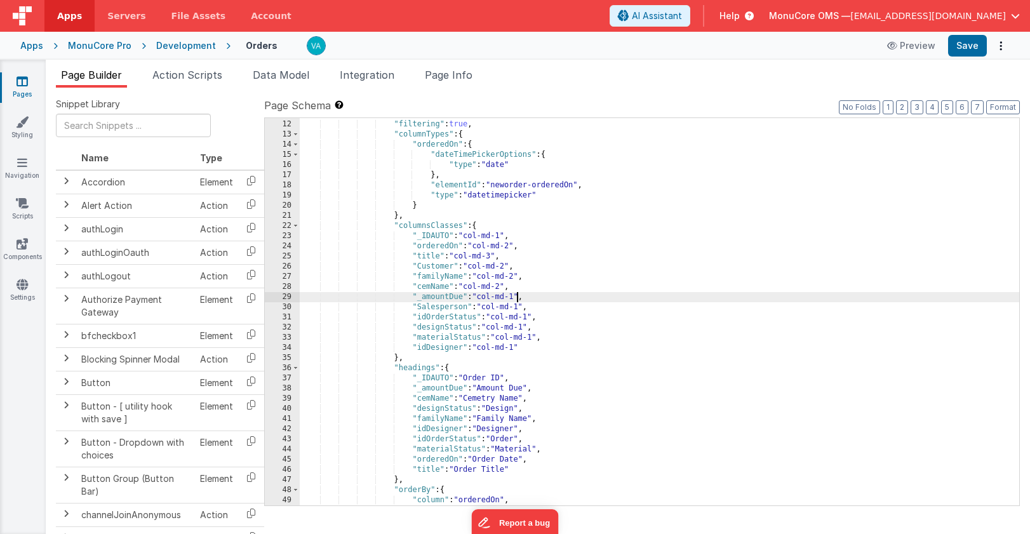
scroll to position [92, 0]
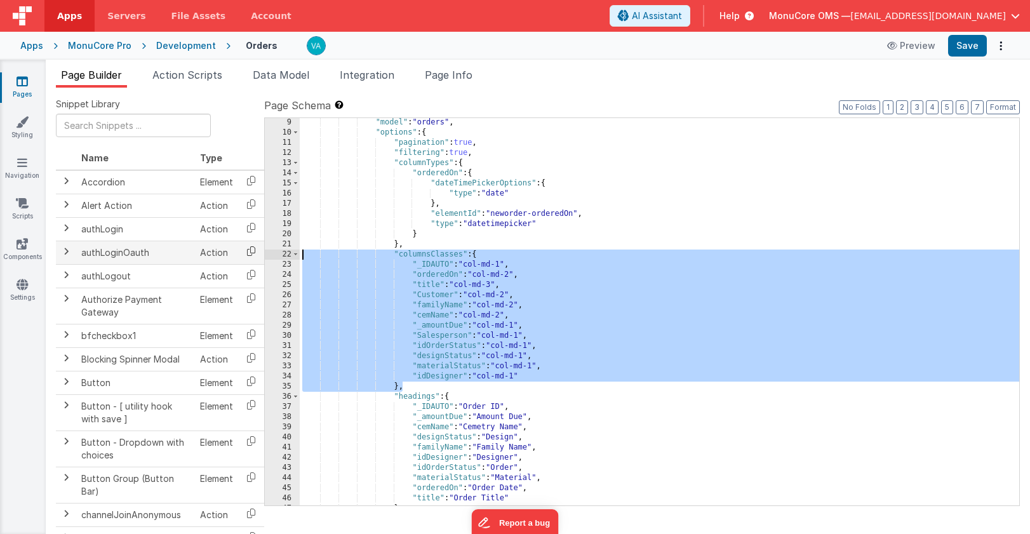
drag, startPoint x: 411, startPoint y: 384, endPoint x: 243, endPoint y: 252, distance: 213.3
click at [243, 253] on div "Snippet Library Name Type Accordion Element Alert Action Action authLogin Actio…" at bounding box center [538, 321] width 964 height 446
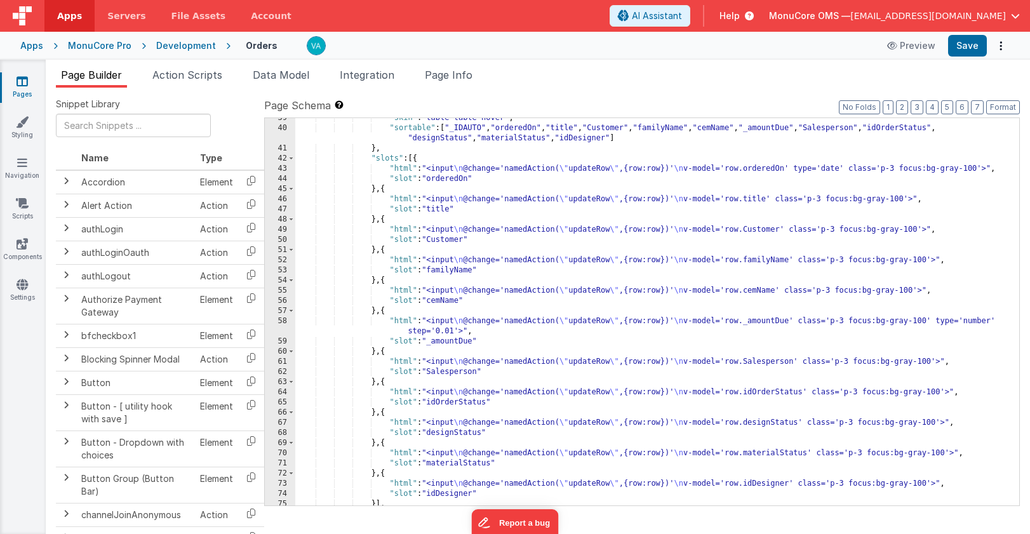
scroll to position [397, 0]
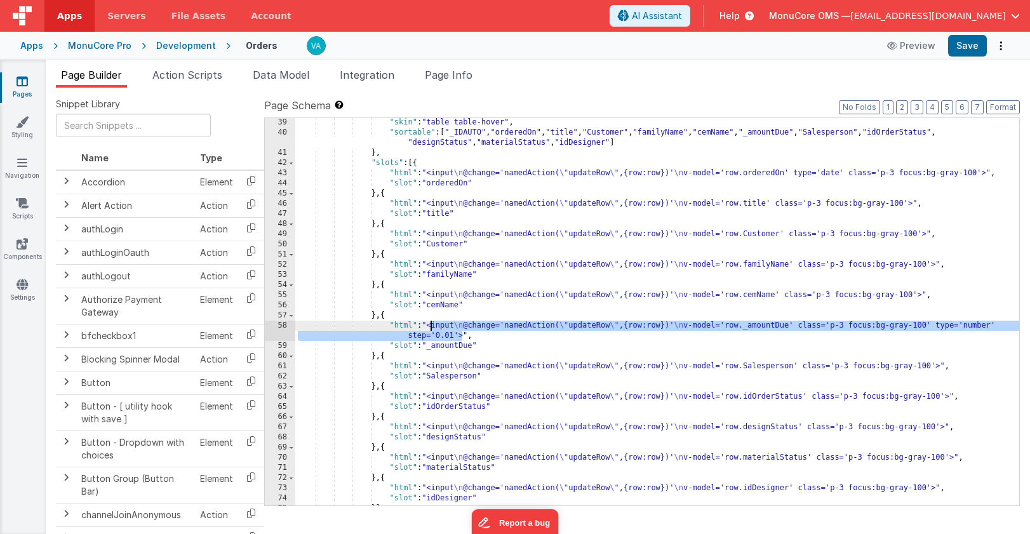
drag, startPoint x: 461, startPoint y: 336, endPoint x: 431, endPoint y: 326, distance: 32.3
click at [431, 326] on div ""skin" : "table table-hover" , "sortable" : [ "_IDAUTO" , "orderedOn" , "title"…" at bounding box center [657, 320] width 724 height 407
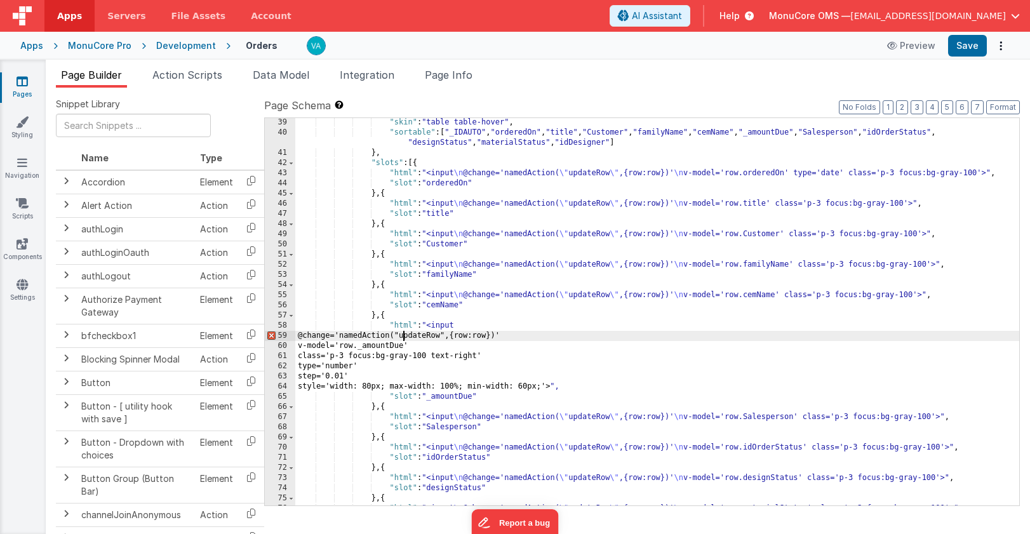
click at [402, 336] on div ""skin" : "table table-hover" , "sortable" : [ "_IDAUTO" , "orderedOn" , "title"…" at bounding box center [657, 320] width 724 height 407
click at [453, 336] on div ""skin" : "table table-hover" , "sortable" : [ "_IDAUTO" , "orderedOn" , "title"…" at bounding box center [657, 320] width 724 height 407
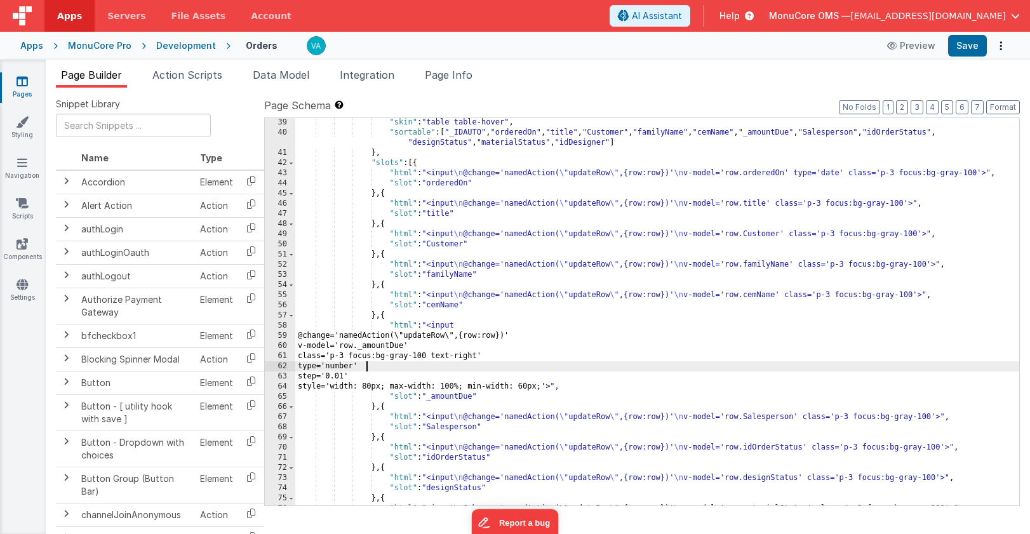
click at [546, 369] on div ""skin" : "table table-hover" , "sortable" : [ "_IDAUTO" , "orderedOn" , "title"…" at bounding box center [657, 320] width 724 height 407
click at [1010, 105] on button "Format" at bounding box center [1003, 107] width 34 height 14
click at [971, 42] on button "Save" at bounding box center [967, 46] width 39 height 22
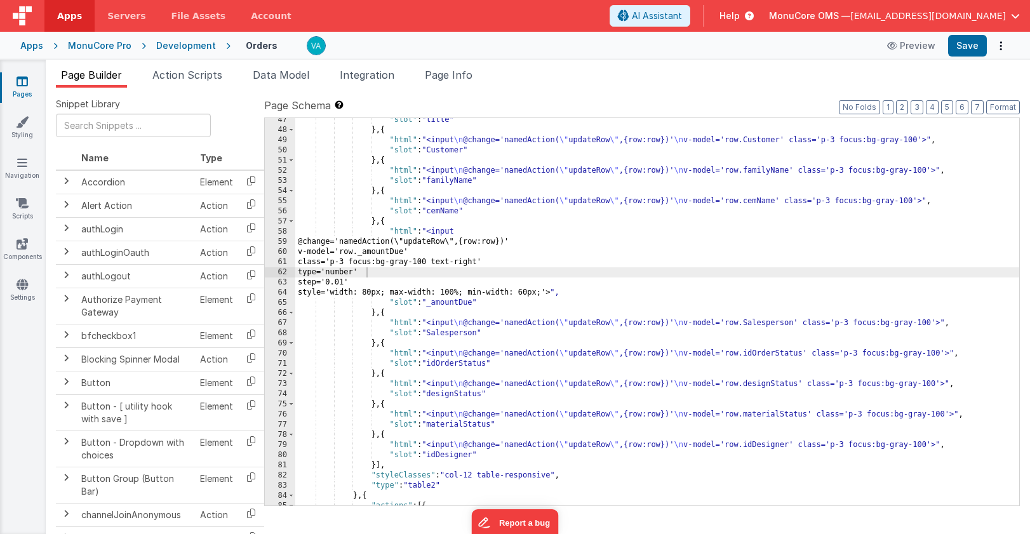
scroll to position [489, 0]
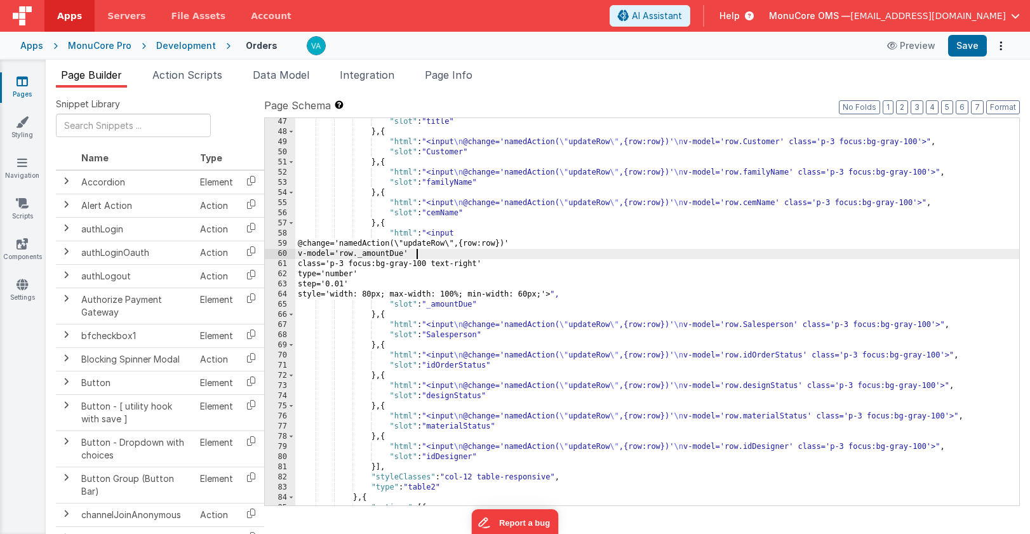
click at [534, 258] on div ""slot" : "title" } , { "html" : "<input \n @change='namedAction( \" updateRow \…" at bounding box center [657, 320] width 724 height 407
click at [527, 249] on div ""slot" : "title" } , { "html" : "<input \n @change='namedAction( \" updateRow \…" at bounding box center [657, 320] width 724 height 407
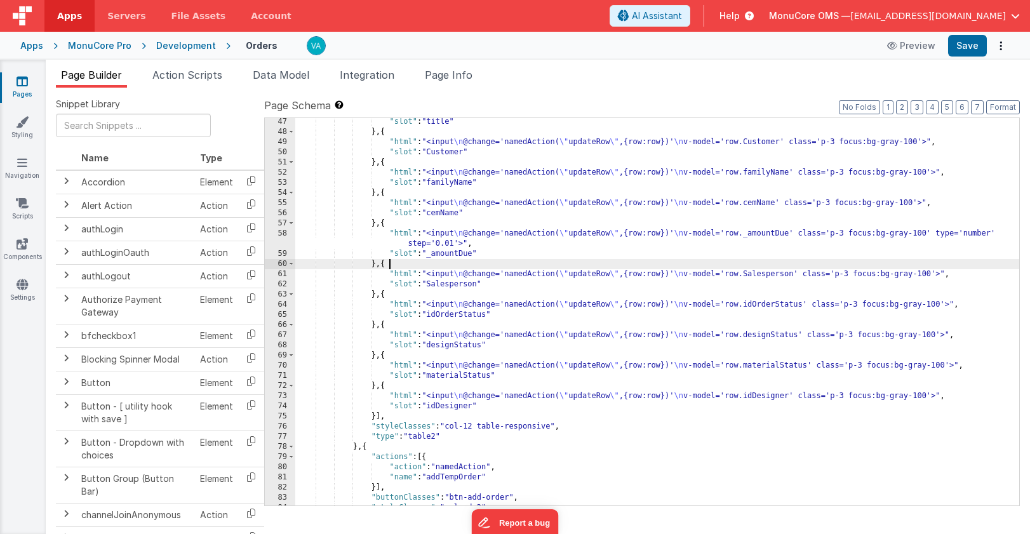
click at [536, 267] on div ""slot" : "title" } , { "html" : "<input \n @change='namedAction( \" updateRow \…" at bounding box center [657, 320] width 724 height 407
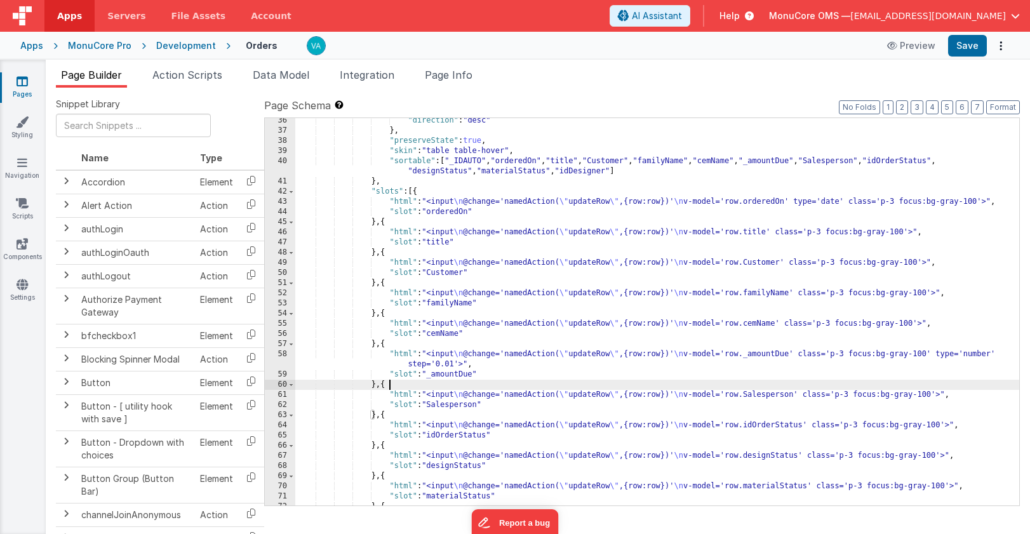
scroll to position [371, 0]
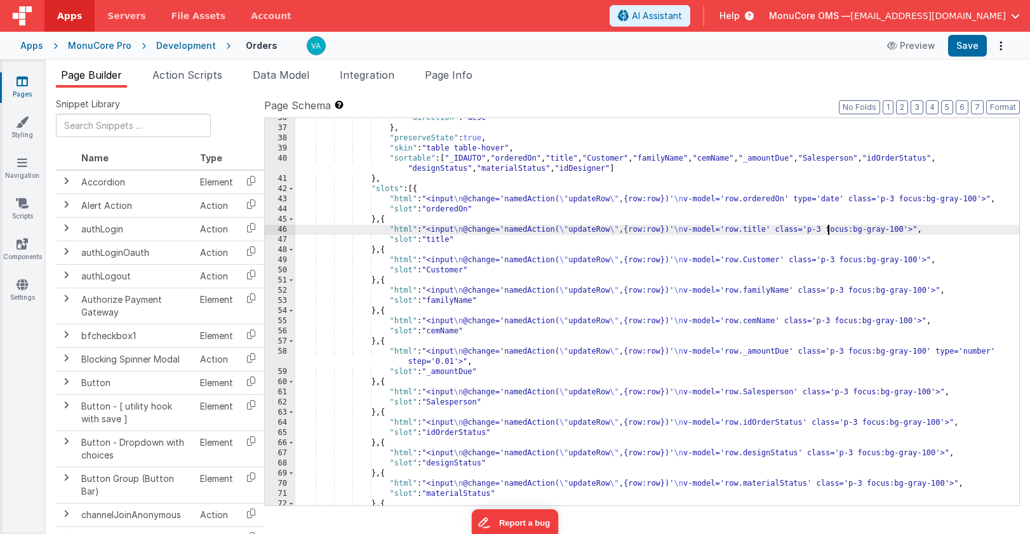
click at [828, 232] on div ""direction" : "desc" } , "preserveState" : true , "skin" : "table table-hover" …" at bounding box center [657, 316] width 724 height 407
click at [903, 199] on div ""direction" : "desc" } , "preserveState" : true , "skin" : "table table-hover" …" at bounding box center [657, 316] width 724 height 407
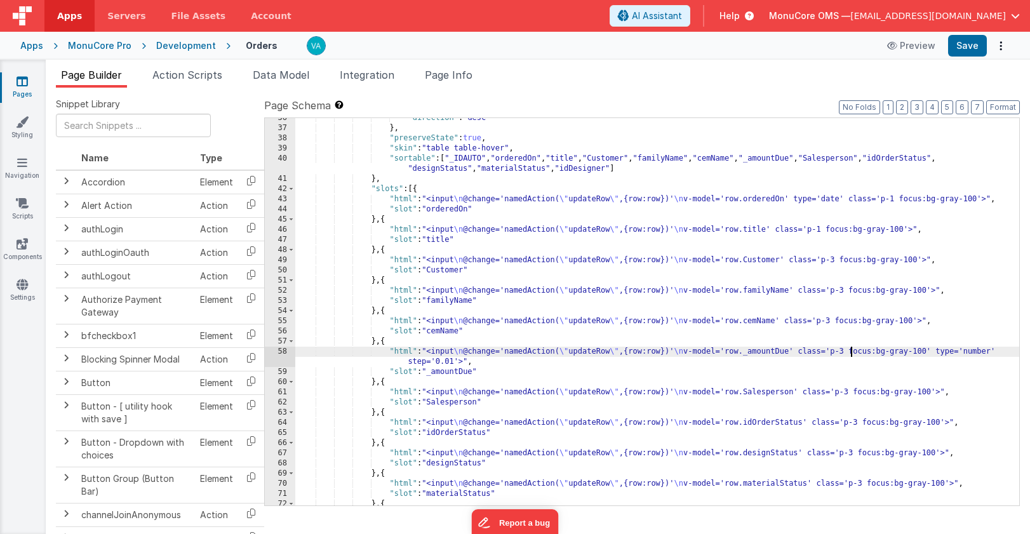
click at [850, 354] on div ""direction" : "desc" } , "preserveState" : true , "skin" : "table table-hover" …" at bounding box center [657, 316] width 724 height 407
click at [967, 46] on button "Save" at bounding box center [967, 46] width 39 height 22
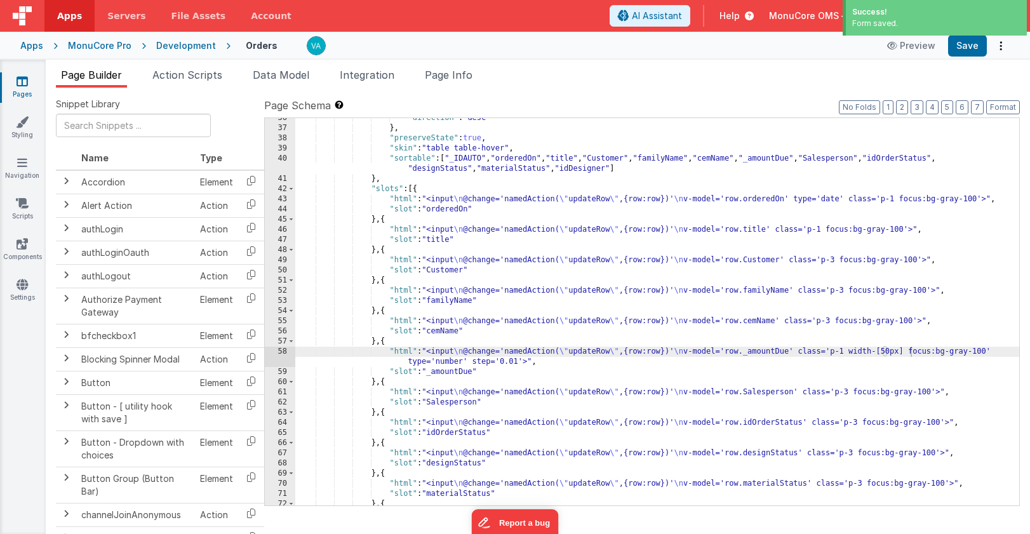
click at [877, 355] on div ""direction" : "desc" } , "preserveState" : true , "skin" : "table table-hover" …" at bounding box center [657, 316] width 724 height 407
click at [974, 46] on button "Save" at bounding box center [967, 46] width 39 height 22
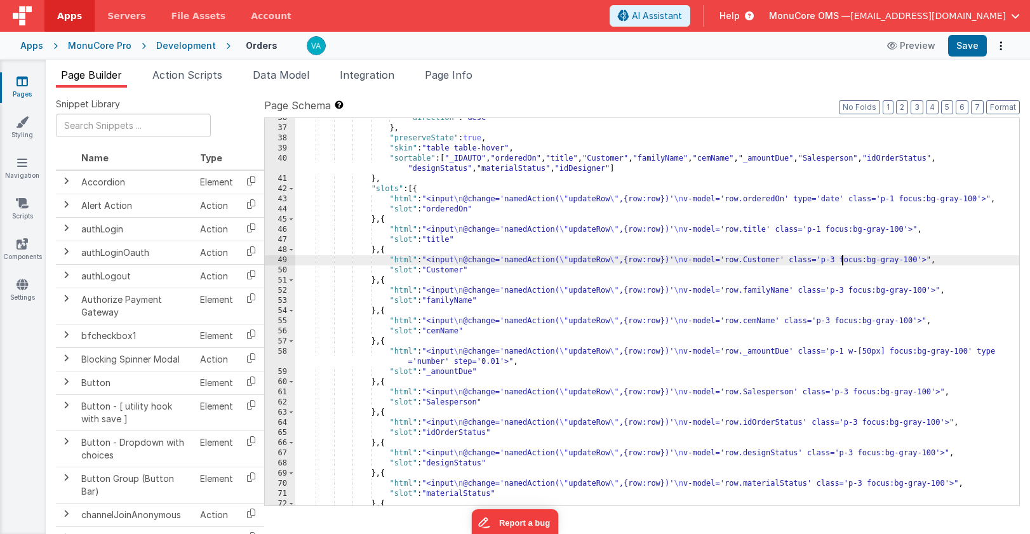
click at [840, 262] on div ""direction" : "desc" } , "preserveState" : true , "skin" : "table table-hover" …" at bounding box center [657, 316] width 724 height 407
click at [851, 292] on div ""direction" : "desc" } , "preserveState" : true , "skin" : "table table-hover" …" at bounding box center [657, 316] width 724 height 407
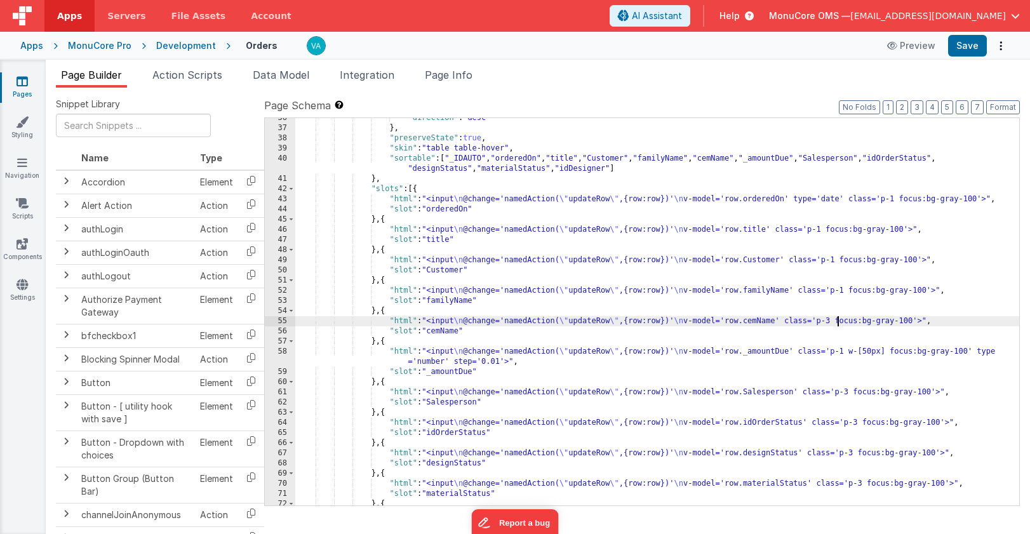
click at [836, 322] on div ""direction" : "desc" } , "preserveState" : true , "skin" : "table table-hover" …" at bounding box center [657, 316] width 724 height 407
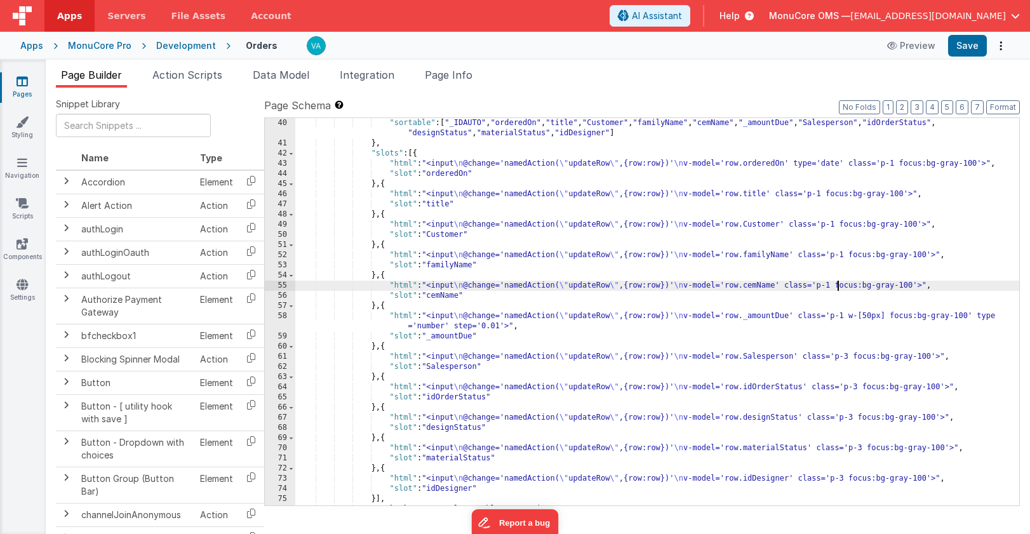
scroll to position [442, 0]
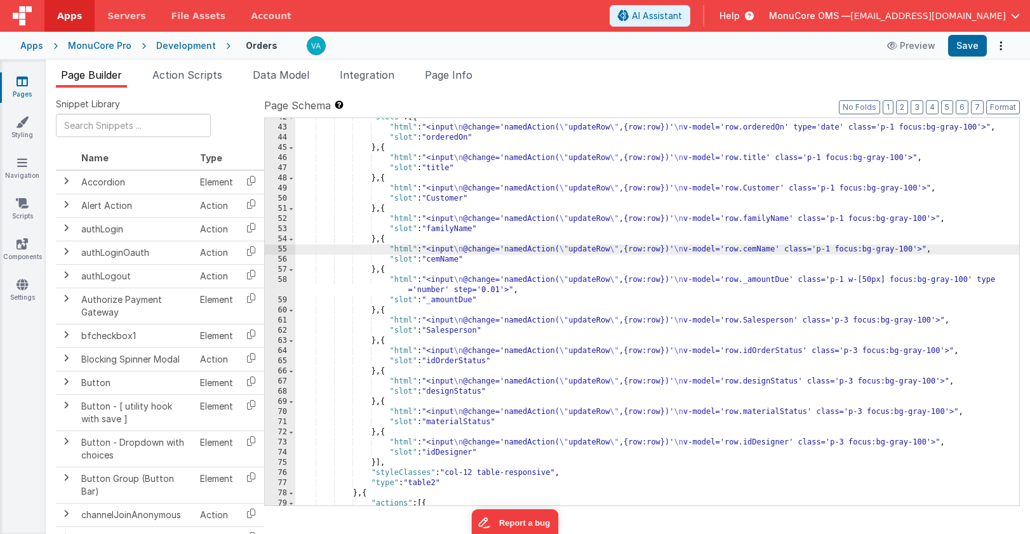
click at [854, 324] on div ""slots" : [{ "html" : "<input \n @change='namedAction( \" updateRow \" ,{row:ro…" at bounding box center [657, 315] width 724 height 407
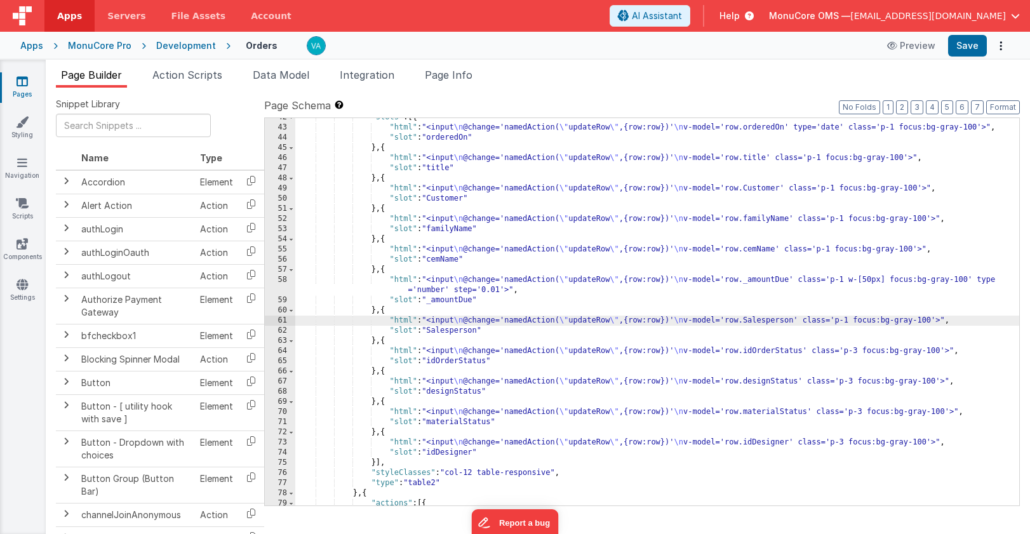
click at [865, 352] on div ""slots" : [{ "html" : "<input \n @change='namedAction( \" updateRow \" ,{row:ro…" at bounding box center [657, 315] width 724 height 407
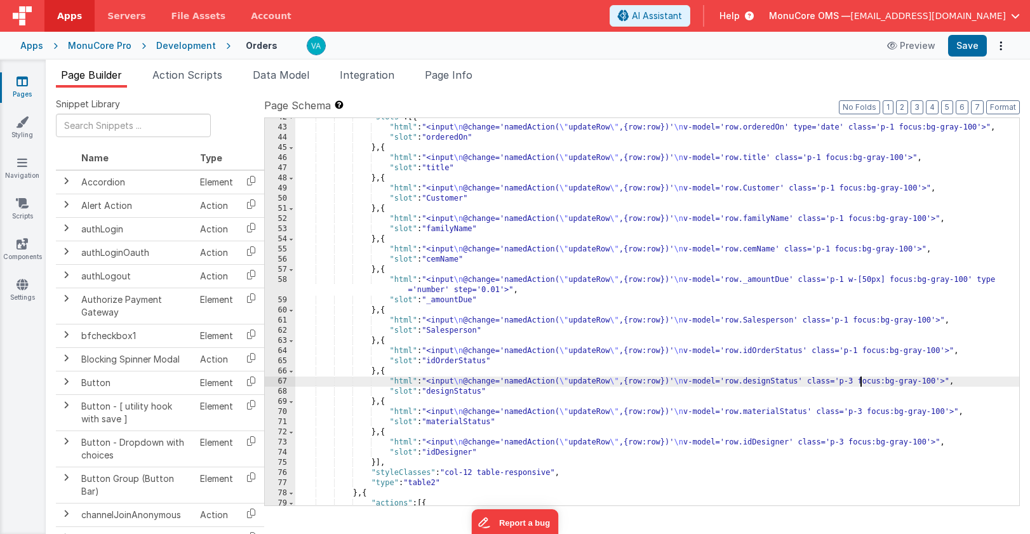
click at [859, 381] on div ""slots" : [{ "html" : "<input \n @change='namedAction( \" updateRow \" ,{row:ro…" at bounding box center [657, 315] width 724 height 407
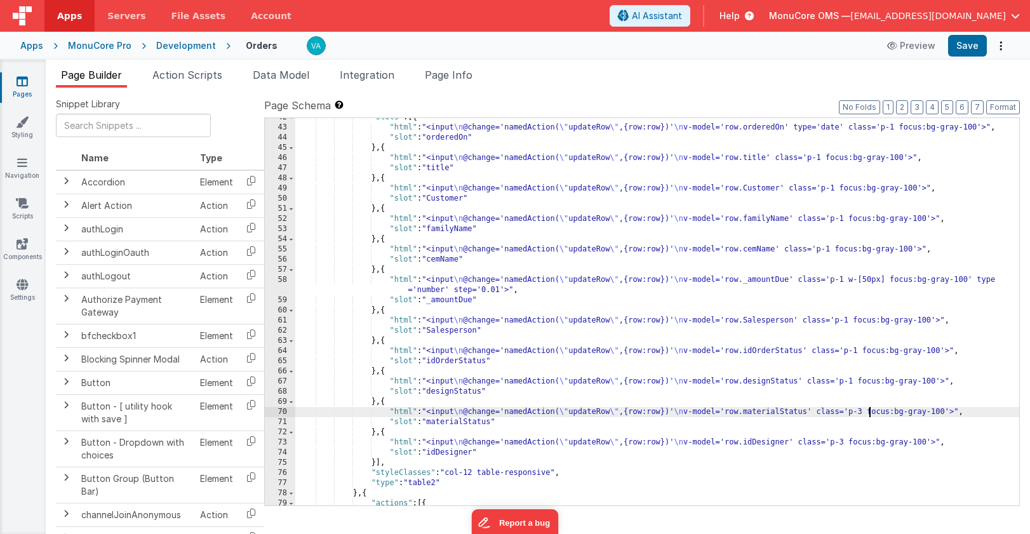
click at [870, 413] on div ""slots" : [{ "html" : "<input \n @change='namedAction( \" updateRow \" ,{row:ro…" at bounding box center [657, 315] width 724 height 407
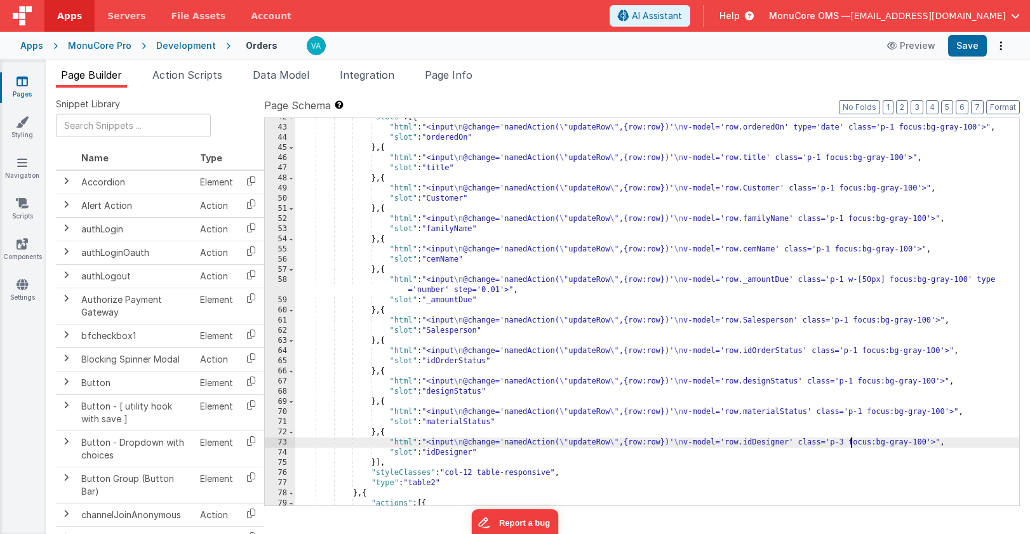
click at [849, 444] on div ""slots" : [{ "html" : "<input \n @change='namedAction( \" updateRow \" ,{row:ro…" at bounding box center [657, 315] width 724 height 407
click at [963, 43] on button "Save" at bounding box center [967, 46] width 39 height 22
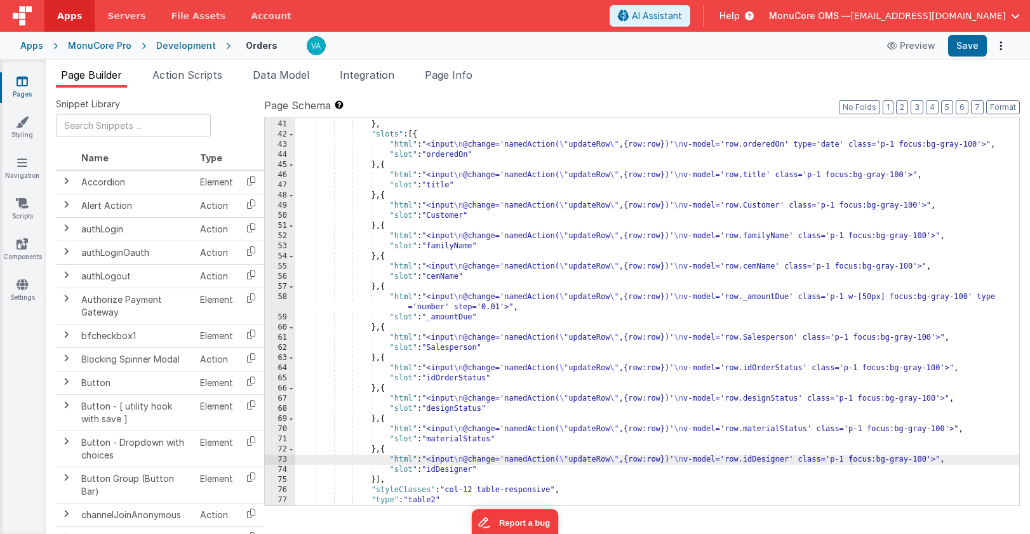
scroll to position [423, 0]
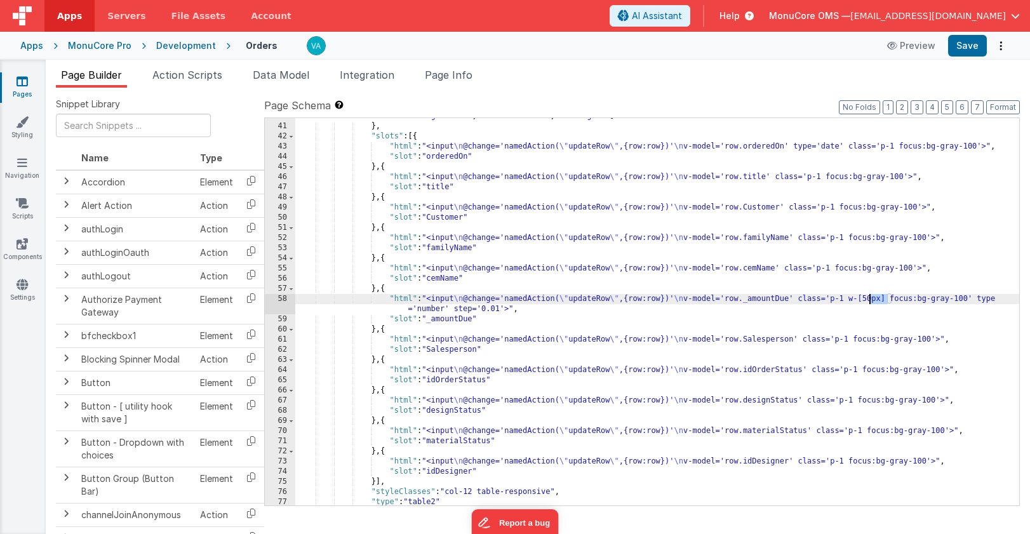
drag, startPoint x: 887, startPoint y: 300, endPoint x: 870, endPoint y: 300, distance: 17.1
click at [870, 300] on div ""sortable" : [ "_IDAUTO" , "orderedOn" , "title" , "Customer" , "familyName" , …" at bounding box center [657, 310] width 724 height 418
drag, startPoint x: 892, startPoint y: 300, endPoint x: 868, endPoint y: 301, distance: 24.1
click at [867, 301] on div ""sortable" : [ "_IDAUTO" , "orderedOn" , "title" , "Customer" , "familyName" , …" at bounding box center [657, 310] width 724 height 418
click at [871, 301] on div ""sortable" : [ "_IDAUTO" , "orderedOn" , "title" , "Customer" , "familyName" , …" at bounding box center [657, 310] width 724 height 418
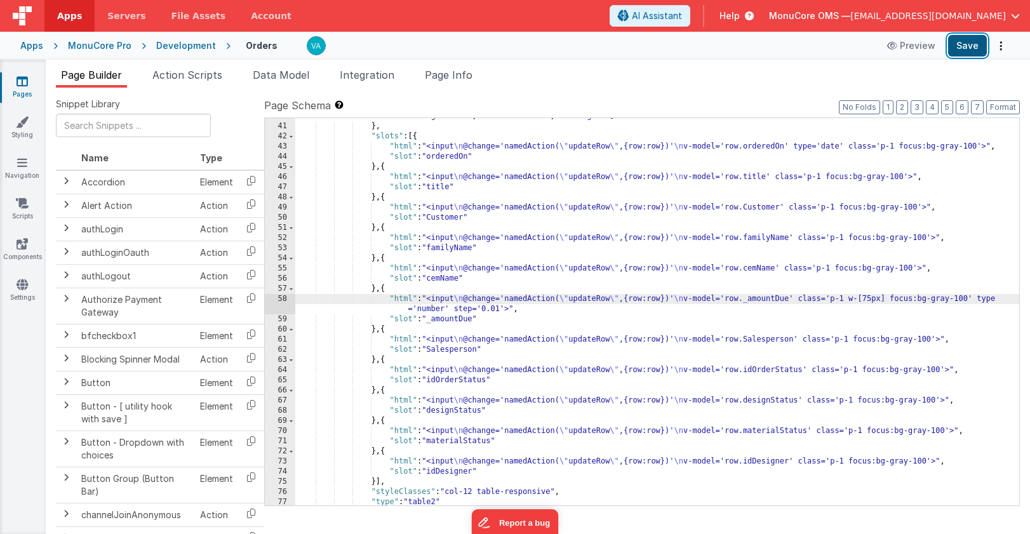
click at [966, 43] on button "Save" at bounding box center [967, 46] width 39 height 22
drag, startPoint x: 892, startPoint y: 298, endPoint x: 854, endPoint y: 300, distance: 37.5
click at [854, 300] on div ""sortable" : [ "_IDAUTO" , "orderedOn" , "title" , "Customer" , "familyName" , …" at bounding box center [657, 310] width 724 height 418
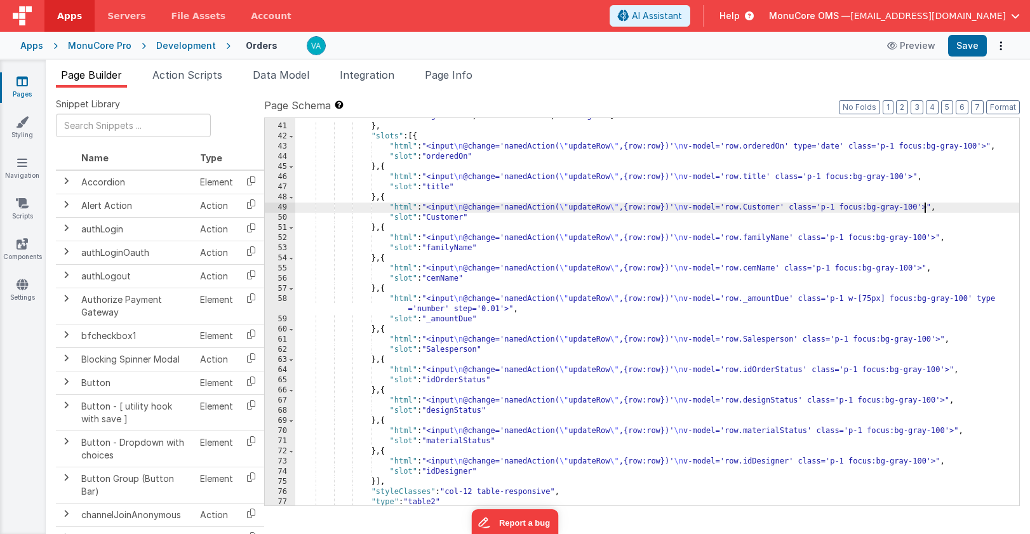
click at [923, 209] on div ""sortable" : [ "_IDAUTO" , "orderedOn" , "title" , "Customer" , "familyName" , …" at bounding box center [657, 310] width 724 height 418
paste textarea
click at [910, 178] on div ""sortable" : [ "_IDAUTO" , "orderedOn" , "title" , "Customer" , "familyName" , …" at bounding box center [657, 310] width 724 height 418
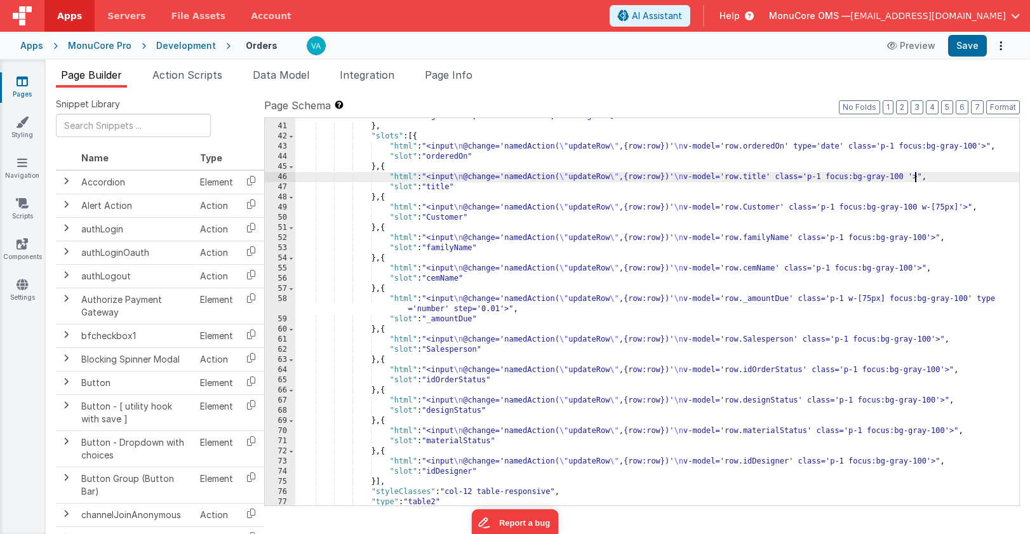
paste textarea
click at [952, 209] on div ""sortable" : [ "_IDAUTO" , "orderedOn" , "title" , "Customer" , "familyName" , …" at bounding box center [657, 310] width 724 height 418
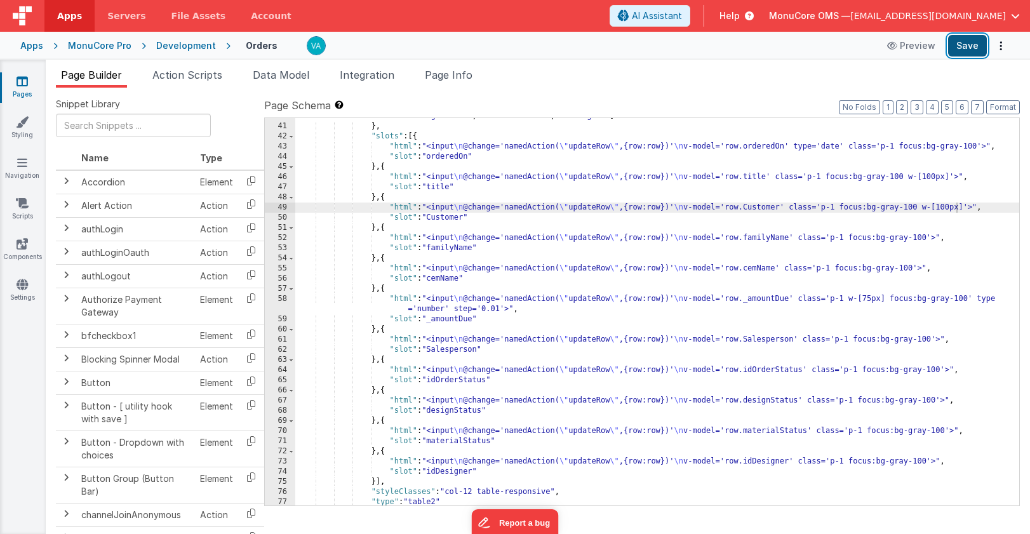
click at [960, 43] on button "Save" at bounding box center [967, 46] width 39 height 22
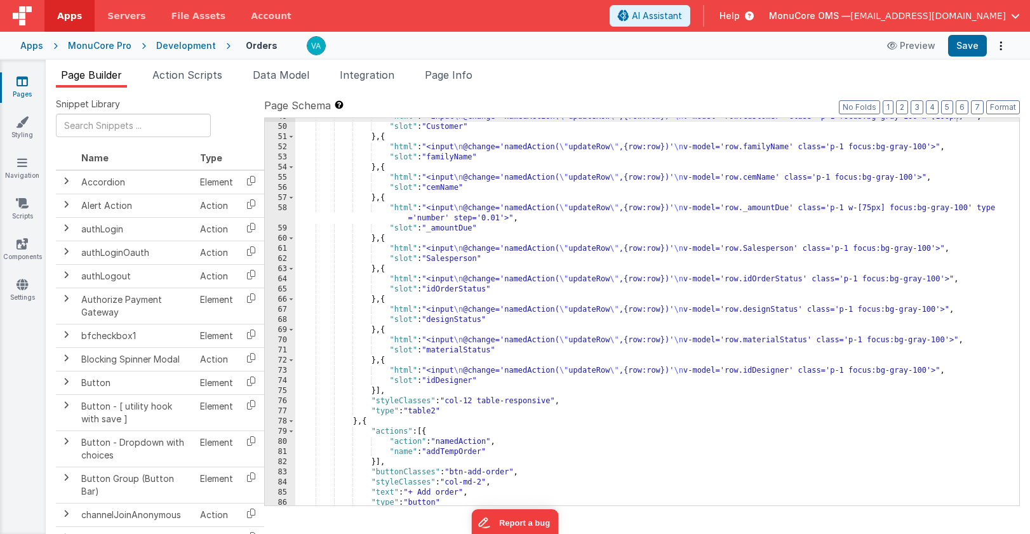
scroll to position [510, 0]
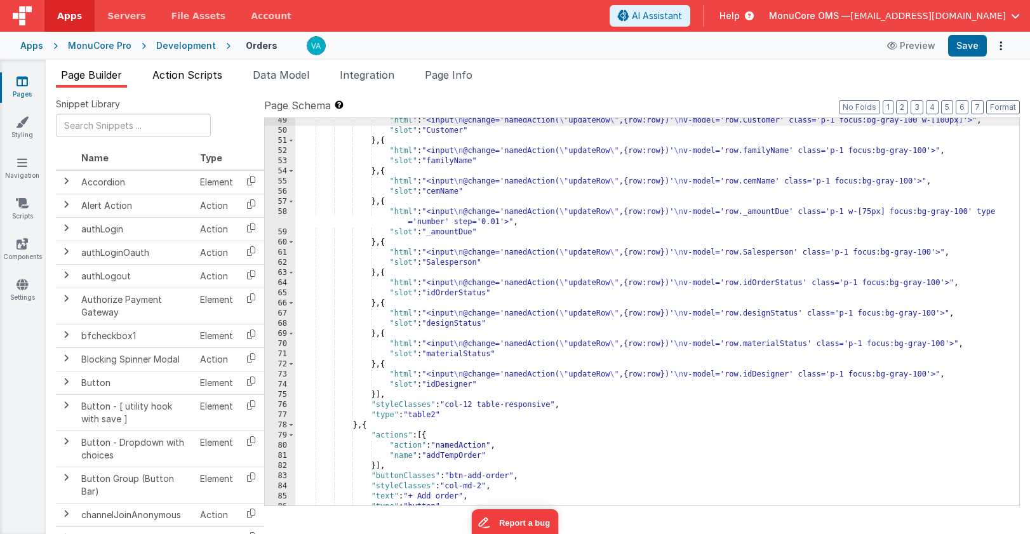
click at [199, 76] on span "Action Scripts" at bounding box center [187, 75] width 70 height 13
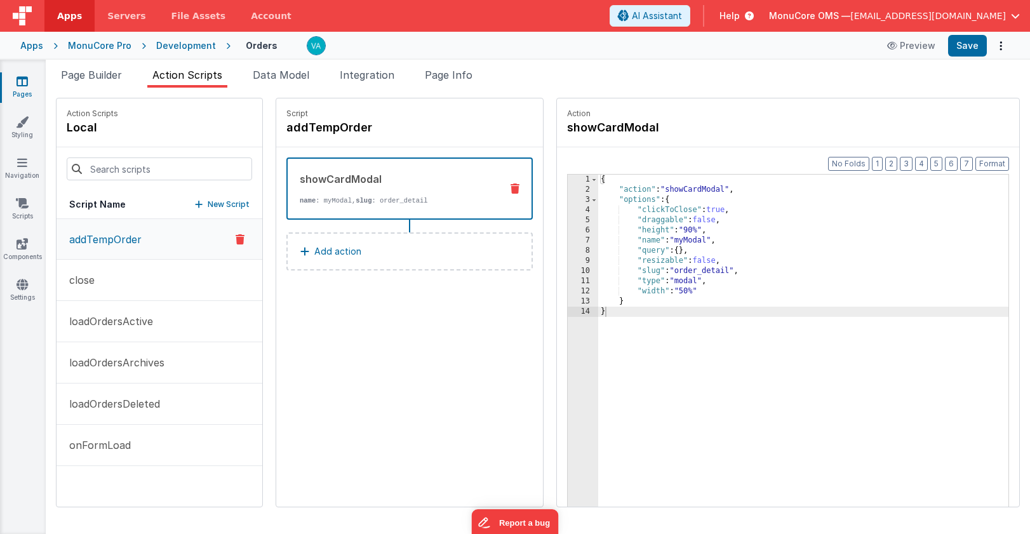
click at [235, 239] on icon at bounding box center [239, 239] width 9 height 15
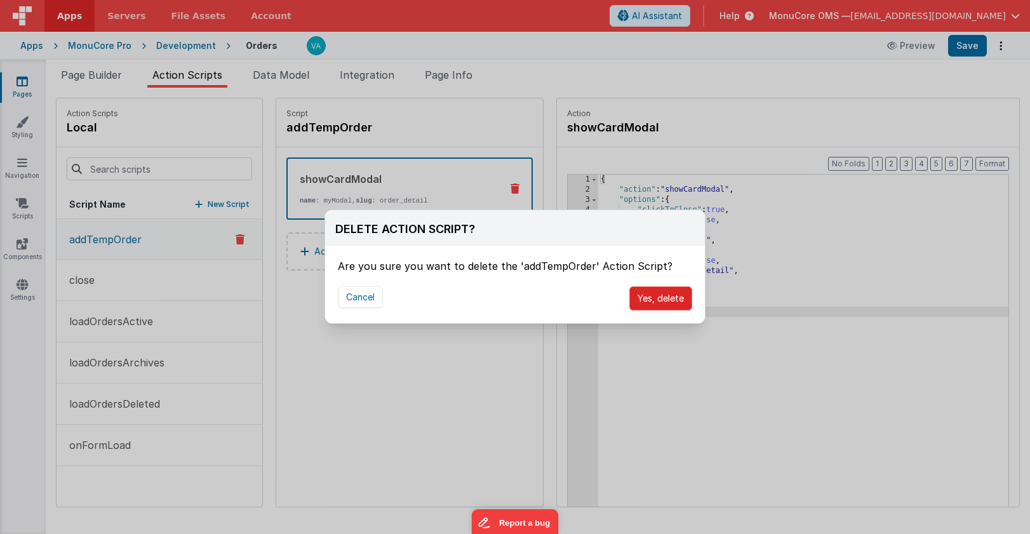
click at [666, 301] on button "Yes, delete" at bounding box center [660, 298] width 63 height 24
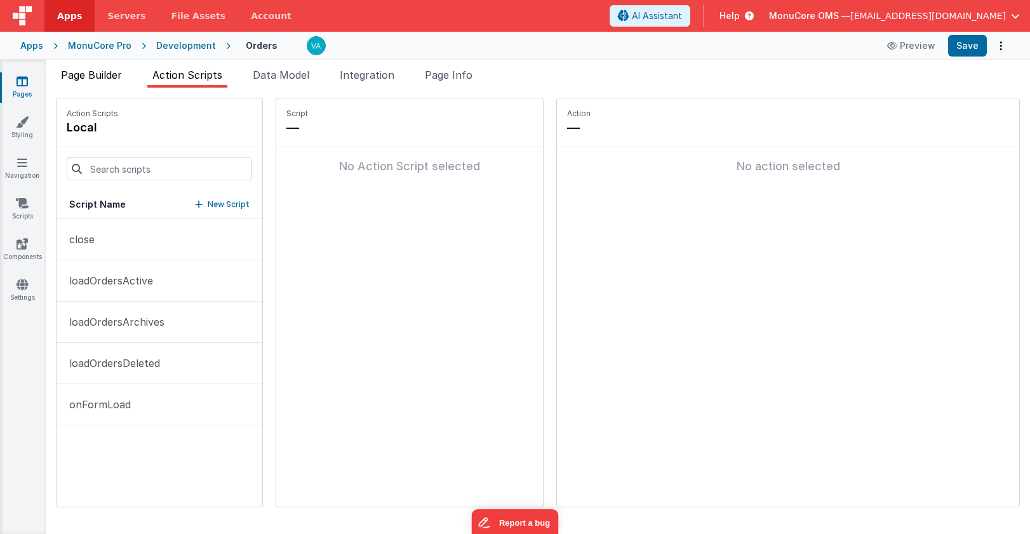
click at [95, 80] on span "Page Builder" at bounding box center [91, 75] width 61 height 13
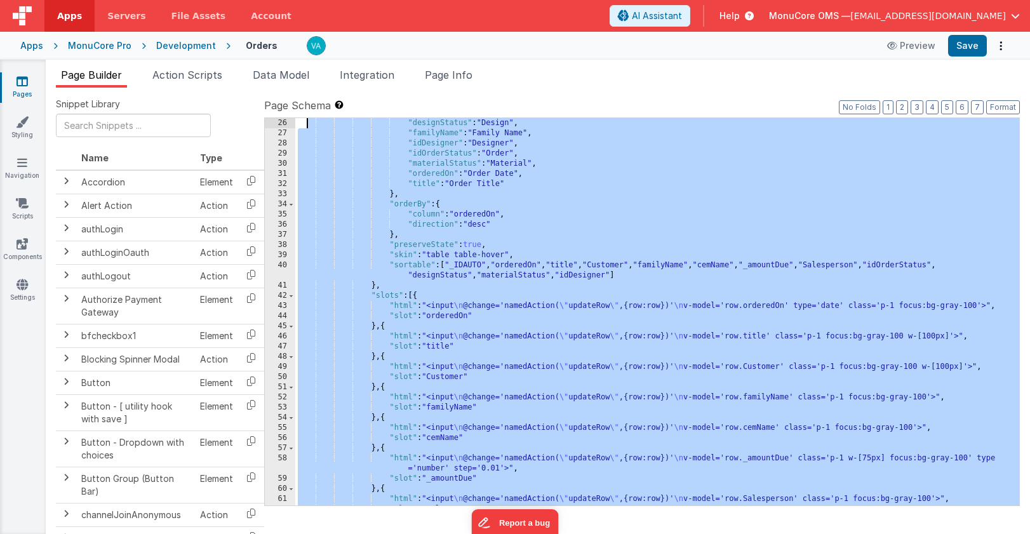
scroll to position [0, 0]
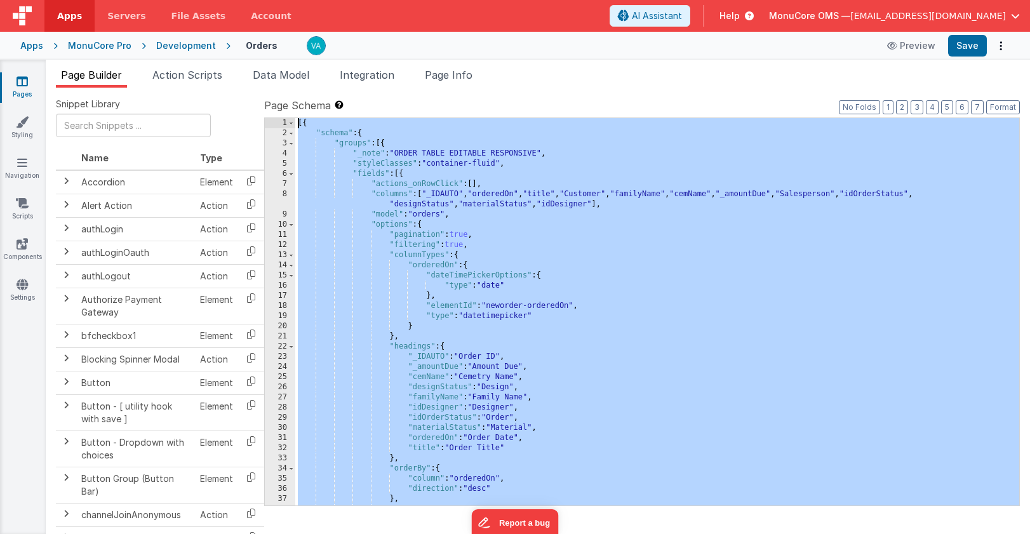
drag, startPoint x: 329, startPoint y: 501, endPoint x: 300, endPoint y: -47, distance: 549.2
click at [300, 0] on html "Apps Servers File Assets Account Some FUTURE Slot AI Assistant Help MonuCore OM…" at bounding box center [515, 267] width 1030 height 534
click at [172, 74] on span "Action Scripts" at bounding box center [187, 75] width 70 height 13
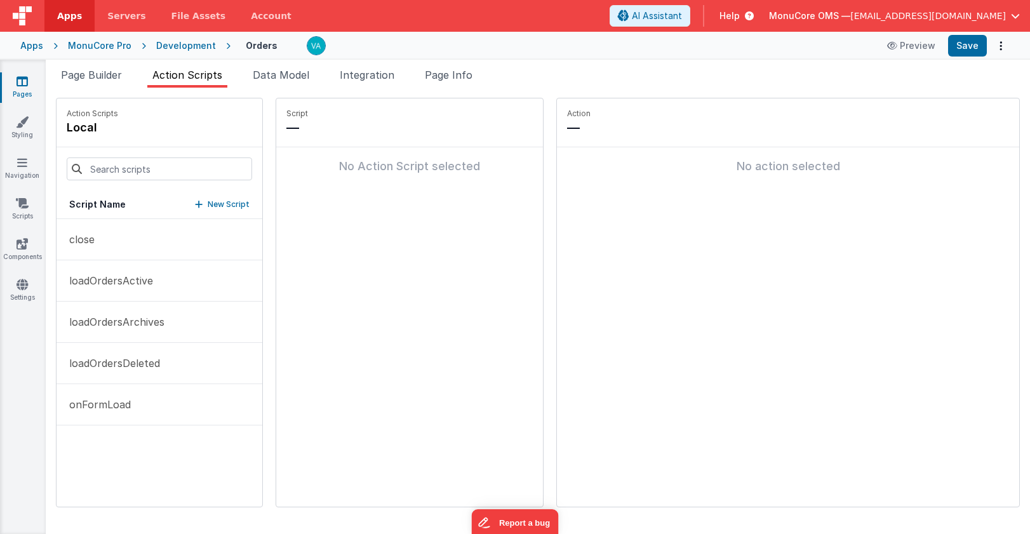
click at [208, 204] on p "New Script" at bounding box center [229, 204] width 42 height 13
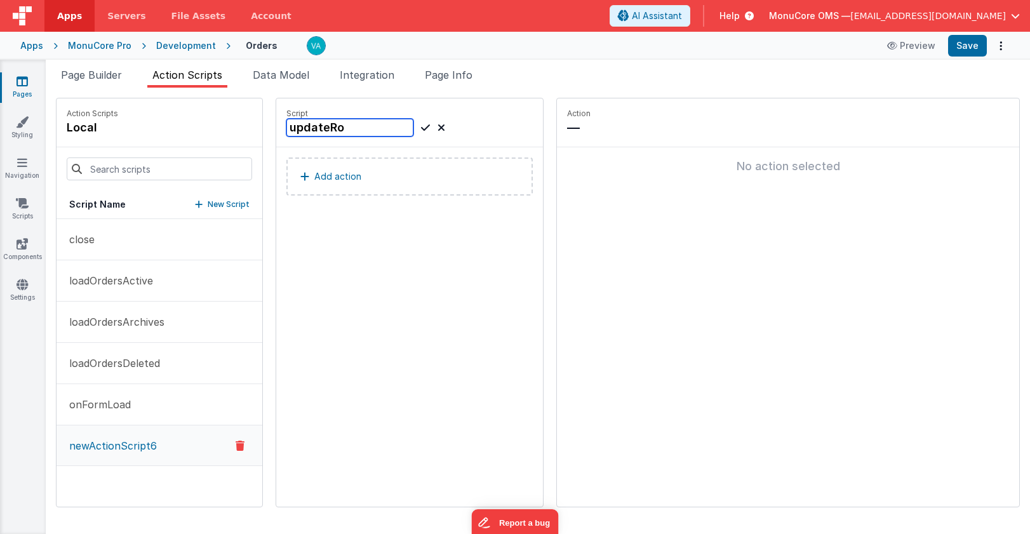
type input "updateRow"
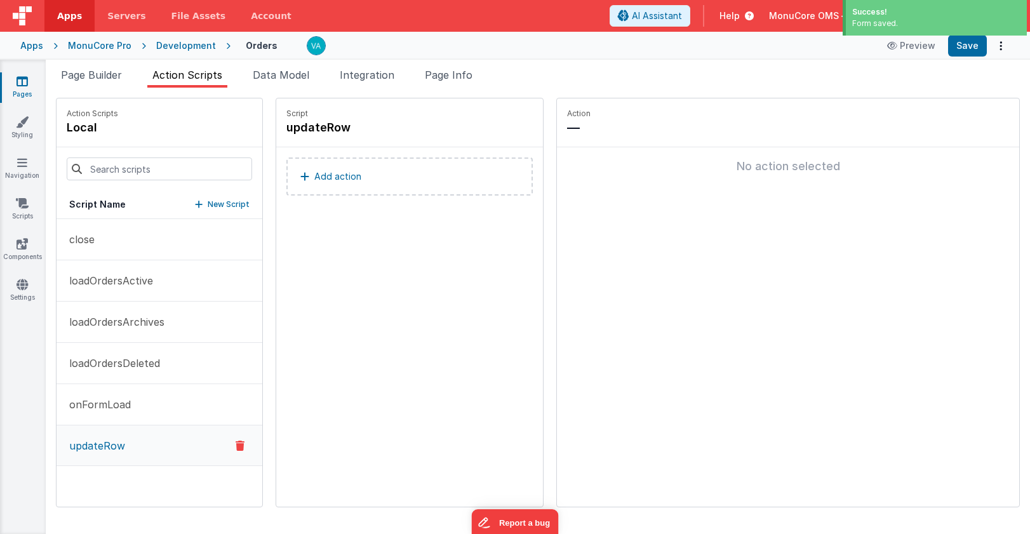
click at [343, 185] on button "Add action" at bounding box center [409, 176] width 246 height 38
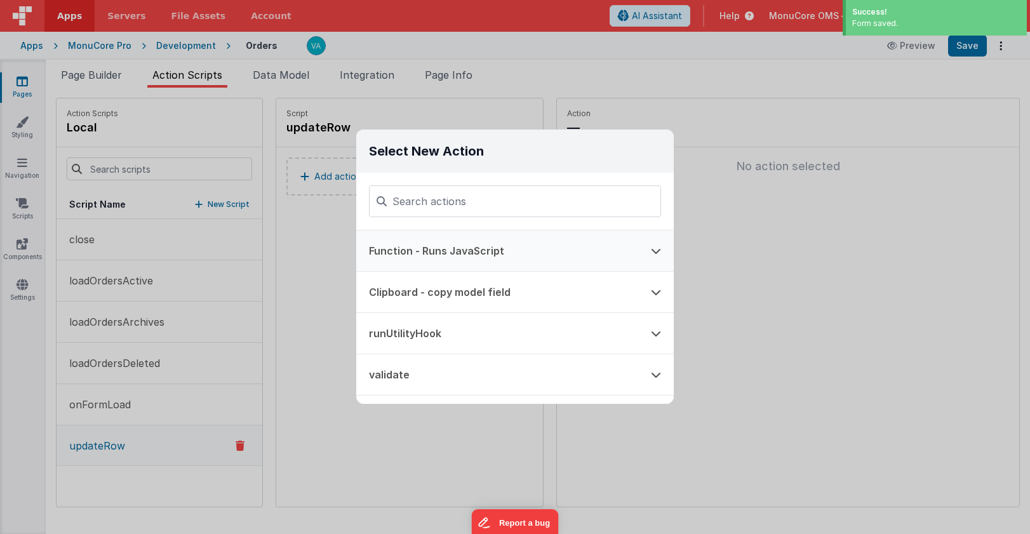
click at [458, 246] on button "Function - Runs JavaScript" at bounding box center [497, 250] width 282 height 41
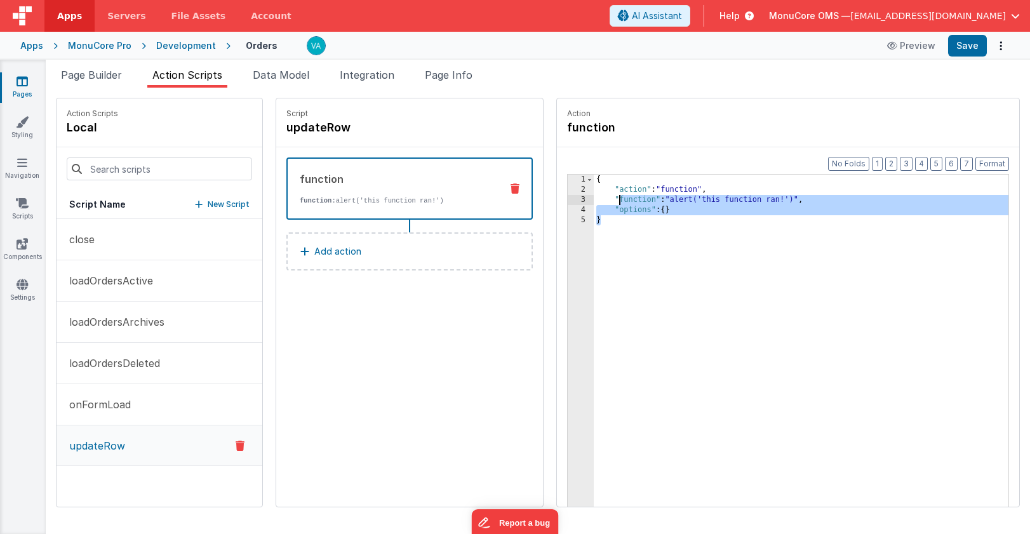
drag, startPoint x: 616, startPoint y: 233, endPoint x: 486, endPoint y: 111, distance: 178.3
click at [487, 110] on div "Action Scripts local Script Name New Script close loadOrdersActive loadOrdersAr…" at bounding box center [538, 302] width 964 height 409
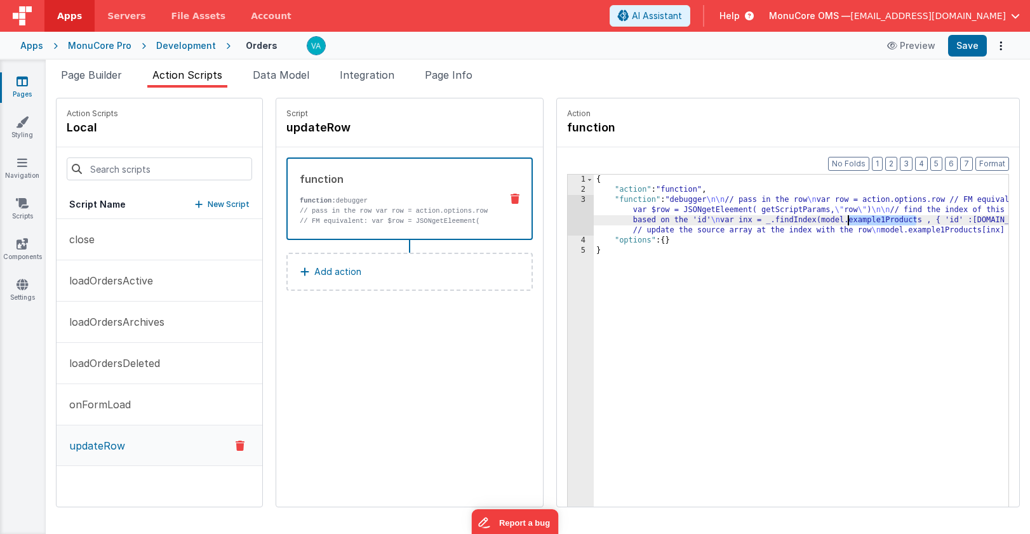
drag, startPoint x: 880, startPoint y: 221, endPoint x: 809, endPoint y: 221, distance: 70.5
click at [809, 221] on div "{ "action" : "function" , "function" : "debugger \n\n // pass in the row \n var…" at bounding box center [819, 371] width 452 height 392
drag, startPoint x: 898, startPoint y: 231, endPoint x: 823, endPoint y: 232, distance: 74.9
click at [823, 232] on div "{ "action" : "function" , "function" : "debugger \n\n // pass in the row \n var…" at bounding box center [819, 371] width 452 height 392
click at [966, 46] on button "Save" at bounding box center [967, 46] width 39 height 22
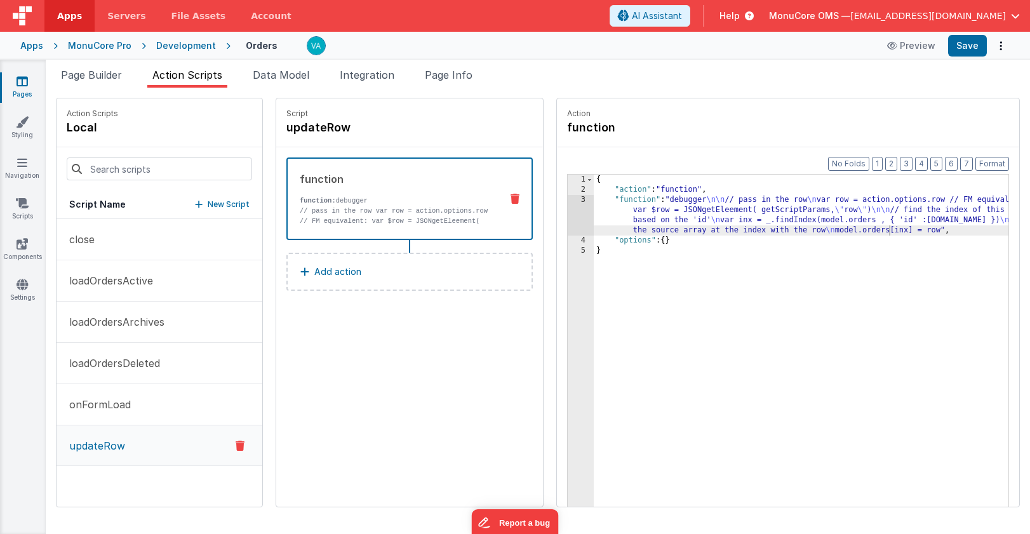
click at [373, 277] on button "Add action" at bounding box center [409, 272] width 246 height 38
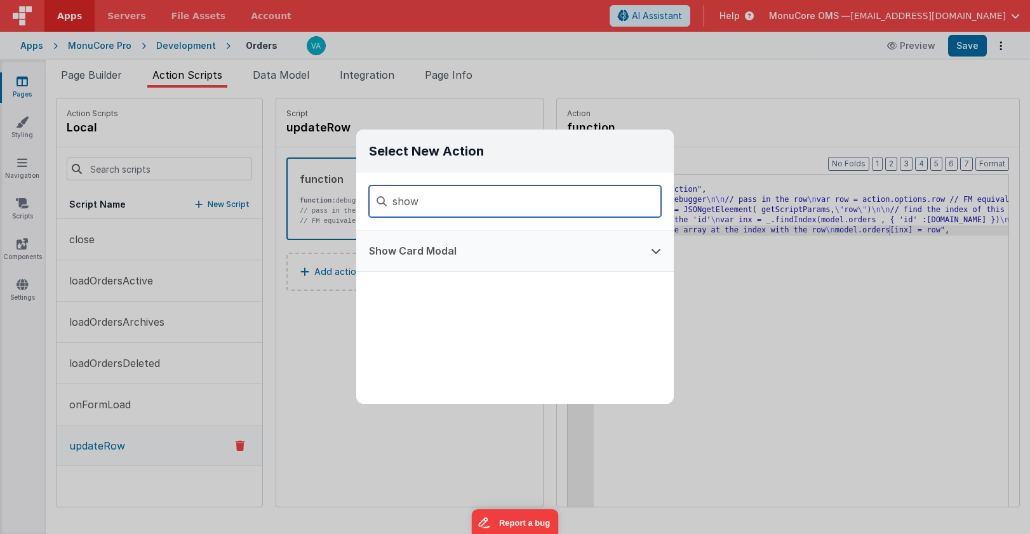
type input "show"
click at [573, 260] on button "Show Card Modal" at bounding box center [497, 250] width 282 height 41
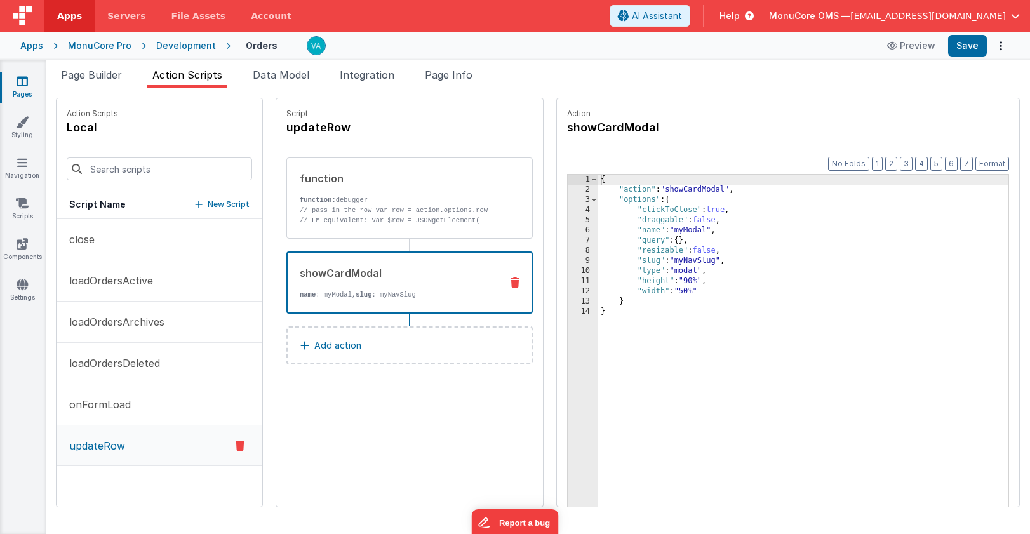
click at [498, 281] on button at bounding box center [514, 282] width 33 height 10
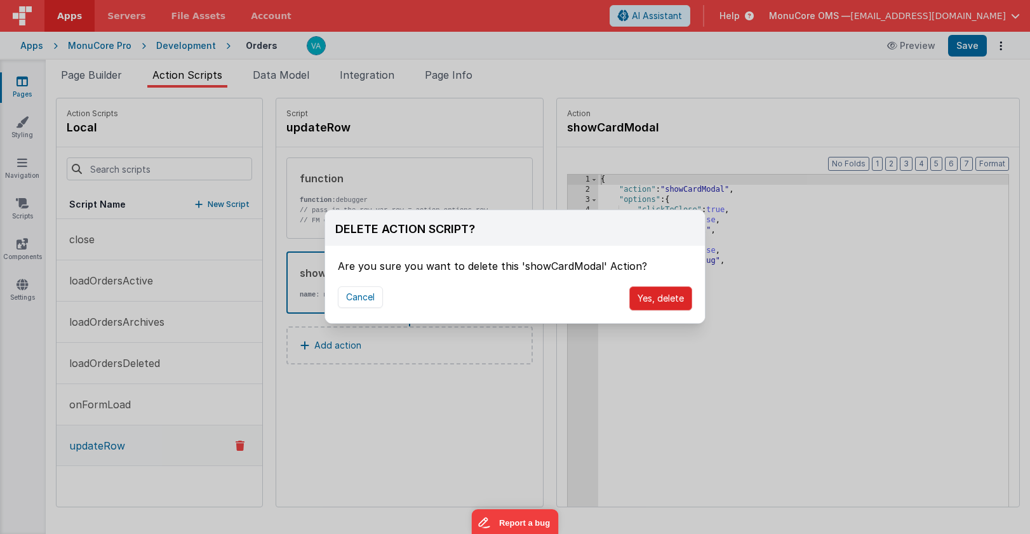
click at [665, 300] on button "Yes, delete" at bounding box center [660, 298] width 63 height 24
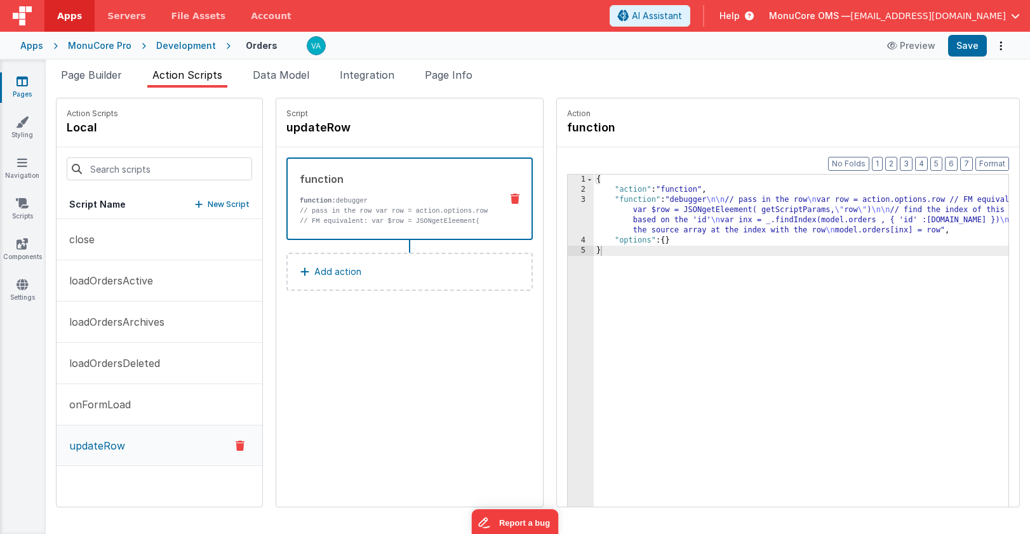
click at [348, 271] on button "Add action" at bounding box center [409, 272] width 246 height 38
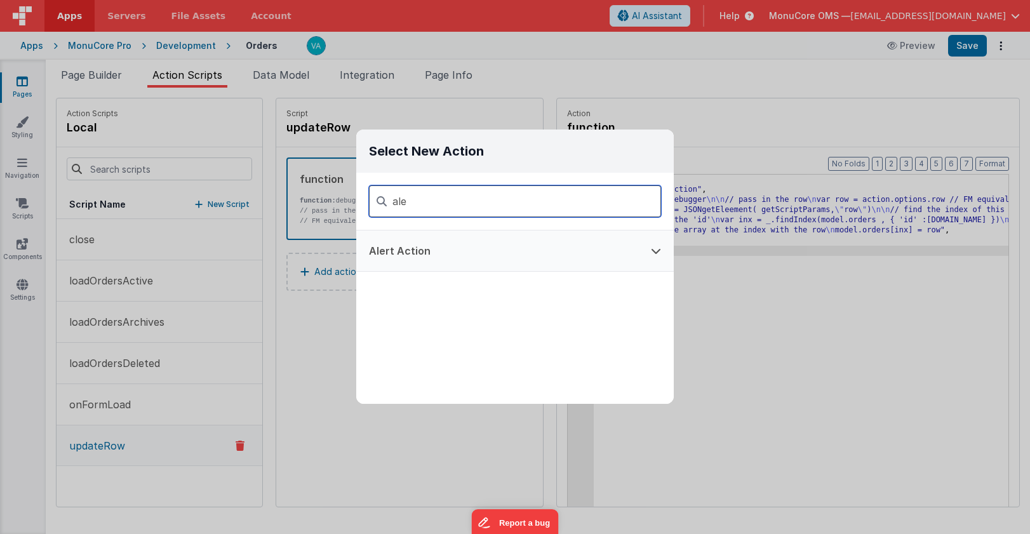
type input "ale"
click at [414, 259] on button "Alert Action" at bounding box center [497, 250] width 282 height 41
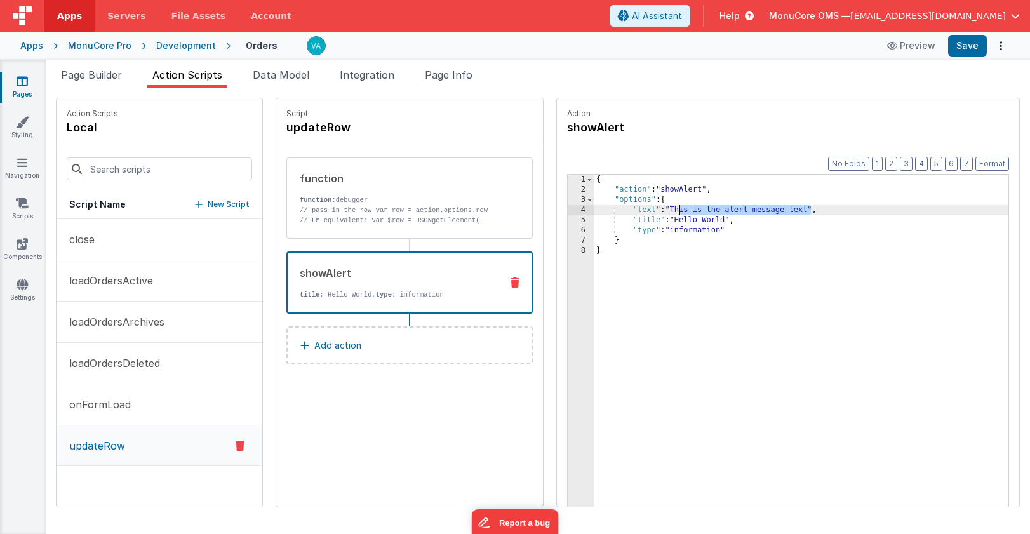
drag, startPoint x: 772, startPoint y: 211, endPoint x: 636, endPoint y: 211, distance: 136.5
click at [636, 211] on div "{ "action" : "showAlert" , "options" : { "text" : "This is the alert message te…" at bounding box center [819, 371] width 452 height 392
drag, startPoint x: 690, startPoint y: 223, endPoint x: 641, endPoint y: 222, distance: 48.9
click at [641, 222] on div "{ "action" : "showAlert" , "options" : { "text" : "Record updated" , "title" : …" at bounding box center [819, 371] width 452 height 392
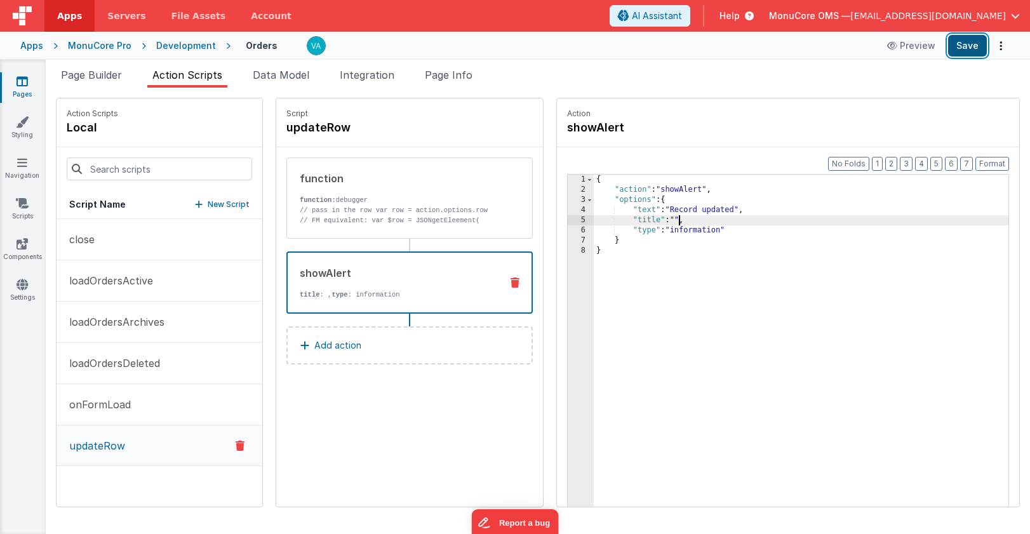
click at [967, 49] on button "Save" at bounding box center [967, 46] width 39 height 22
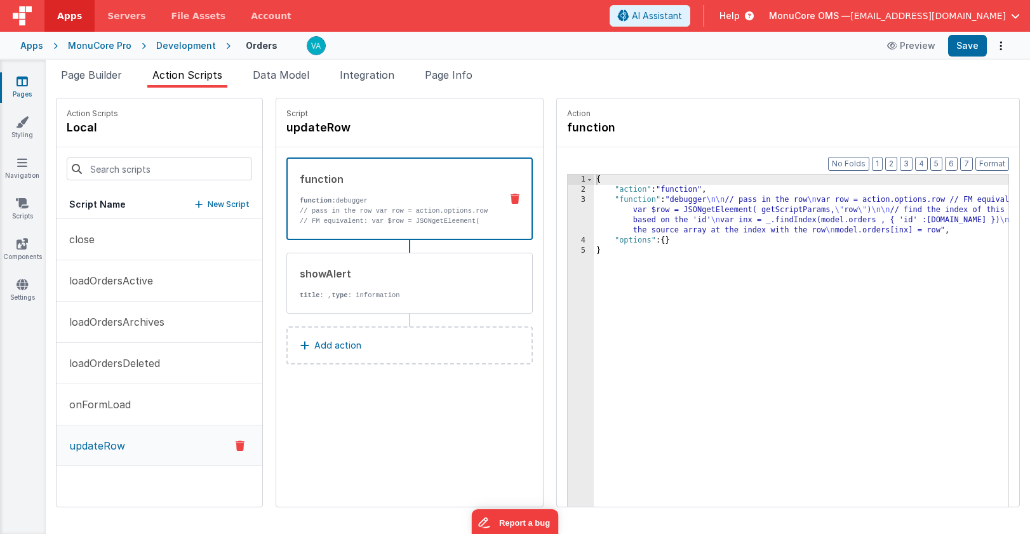
click at [341, 183] on div "function" at bounding box center [395, 178] width 191 height 15
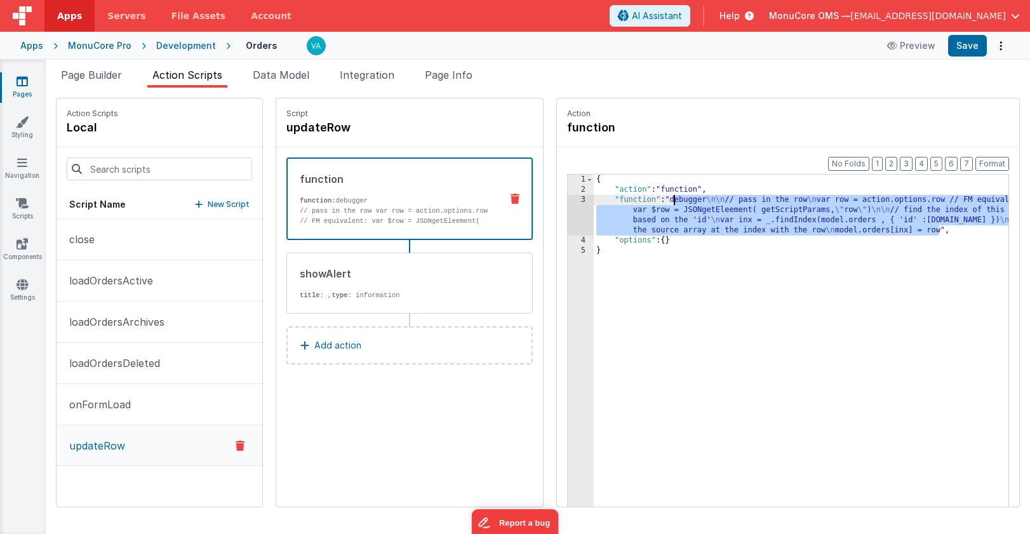
drag, startPoint x: 902, startPoint y: 231, endPoint x: 637, endPoint y: 199, distance: 267.3
click at [637, 198] on div "{ "action" : "function" , "function" : "debugger \n\n // pass in the row \n var…" at bounding box center [819, 371] width 452 height 392
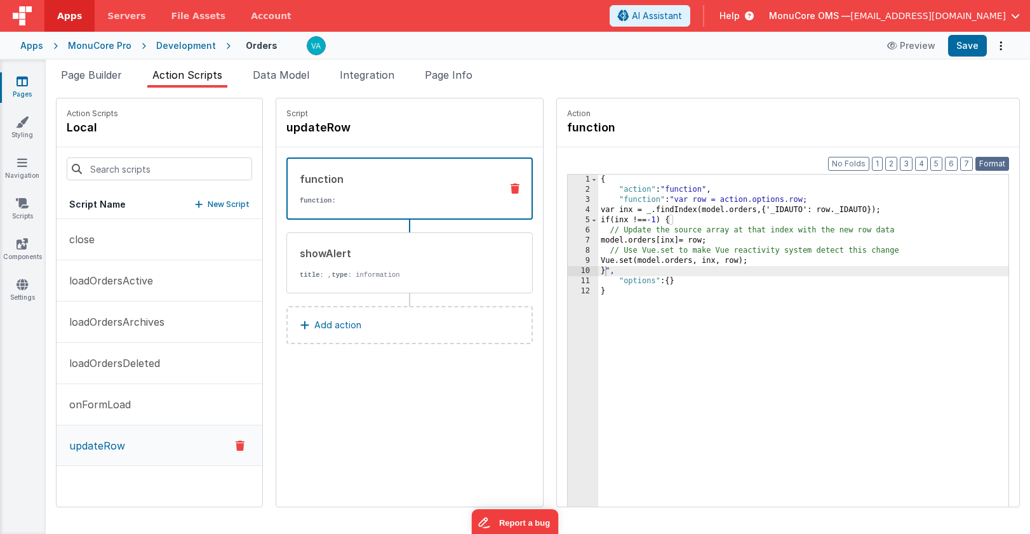
click at [1000, 165] on button "Format" at bounding box center [992, 164] width 34 height 14
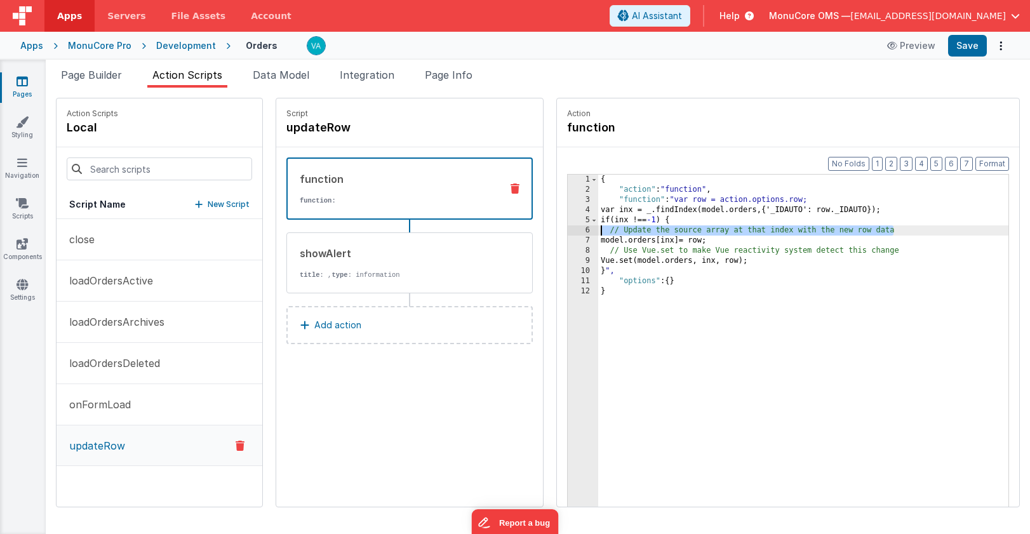
drag, startPoint x: 881, startPoint y: 229, endPoint x: 507, endPoint y: 230, distance: 374.5
click at [543, 230] on div "Action function Format 7 6 5 4 3 2 1 No Folds 1 2 3 4 5 6 7 8 9 10 11 12 { "act…" at bounding box center [781, 302] width 476 height 409
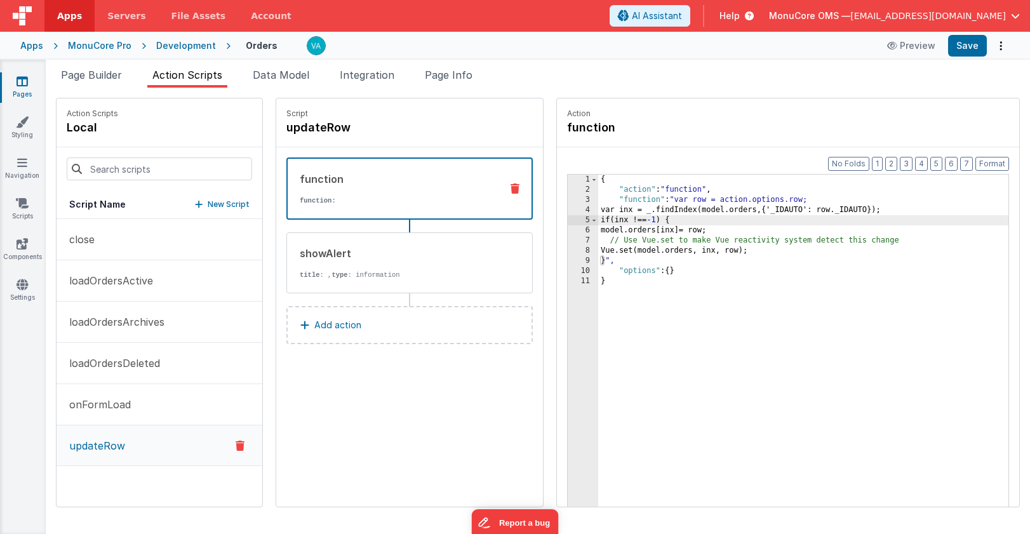
click at [885, 235] on div "{ "action" : "function" , "function" : "var row = action.options.row; var inx =…" at bounding box center [821, 371] width 447 height 392
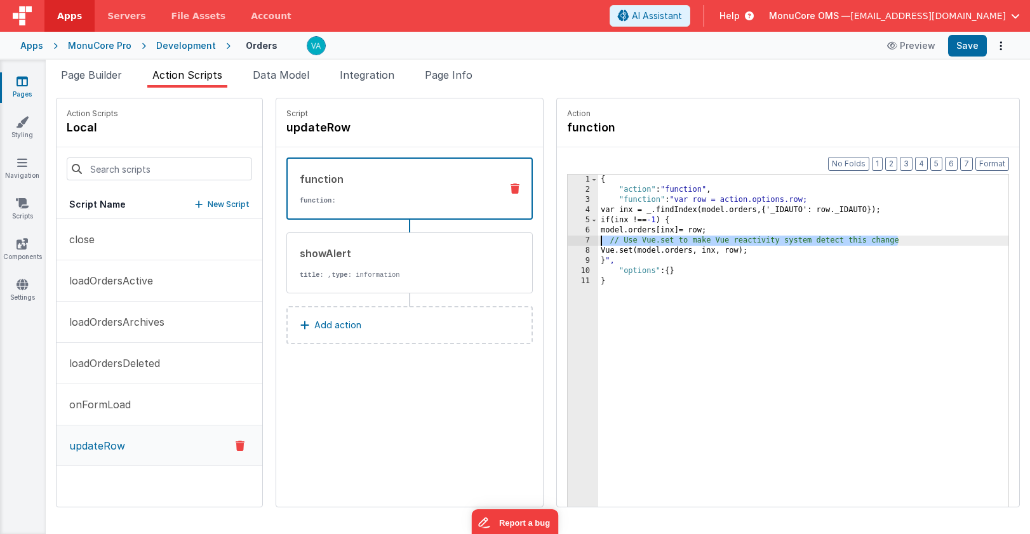
drag, startPoint x: 884, startPoint y: 242, endPoint x: 520, endPoint y: 244, distance: 363.7
click at [557, 244] on div "Format 7 6 5 4 3 2 1 No Folds 1 2 3 4 5 6 7 8 9 10 11 { "action" : "function" ,…" at bounding box center [788, 351] width 462 height 408
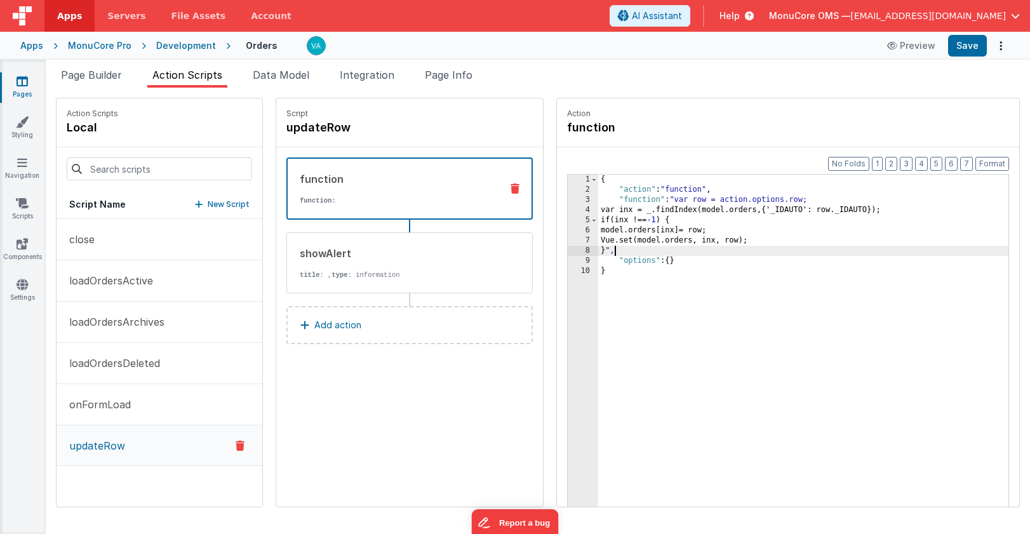
click at [762, 254] on div "{ "action" : "function" , "function" : "var row = action.options.row; var inx =…" at bounding box center [821, 371] width 447 height 392
click at [997, 161] on button "Format" at bounding box center [992, 164] width 34 height 14
click at [965, 46] on button "Save" at bounding box center [967, 46] width 39 height 22
click at [598, 209] on div "{ "action" : "function" , "function" : "var row = action.options.row; var inx =…" at bounding box center [821, 371] width 447 height 392
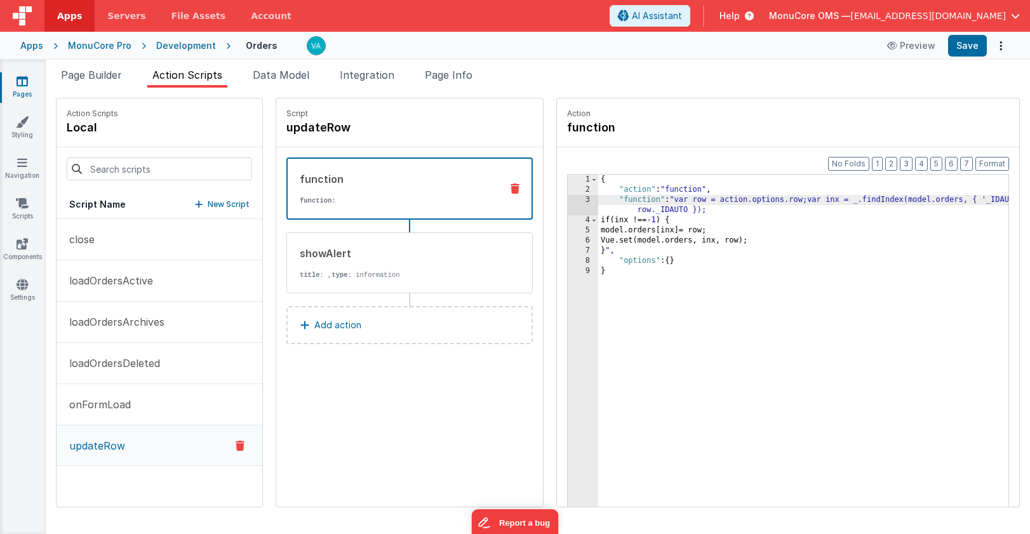
click at [598, 222] on div "{ "action" : "function" , "function" : "var row = action.options.row;var inx = …" at bounding box center [821, 371] width 447 height 392
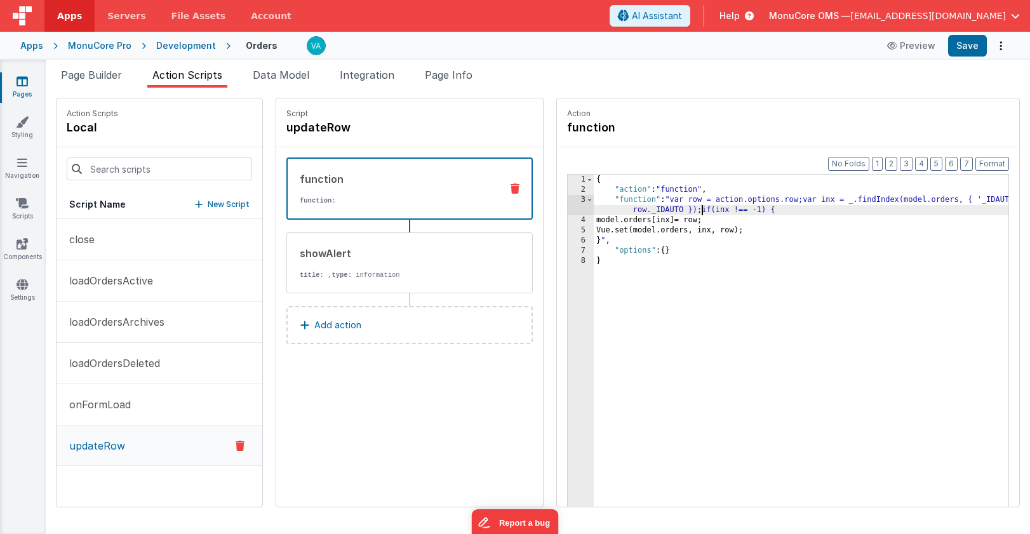
click at [593, 223] on div "{ "action" : "function" , "function" : "var row = action.options.row;var inx = …" at bounding box center [819, 371] width 452 height 392
click at [593, 222] on div "{ "action" : "function" , "function" : "var row = action.options.row;var inx = …" at bounding box center [819, 371] width 452 height 392
click at [593, 223] on div "{ "action" : "function" , "function" : "var row = action.options.row;var inx = …" at bounding box center [819, 371] width 452 height 392
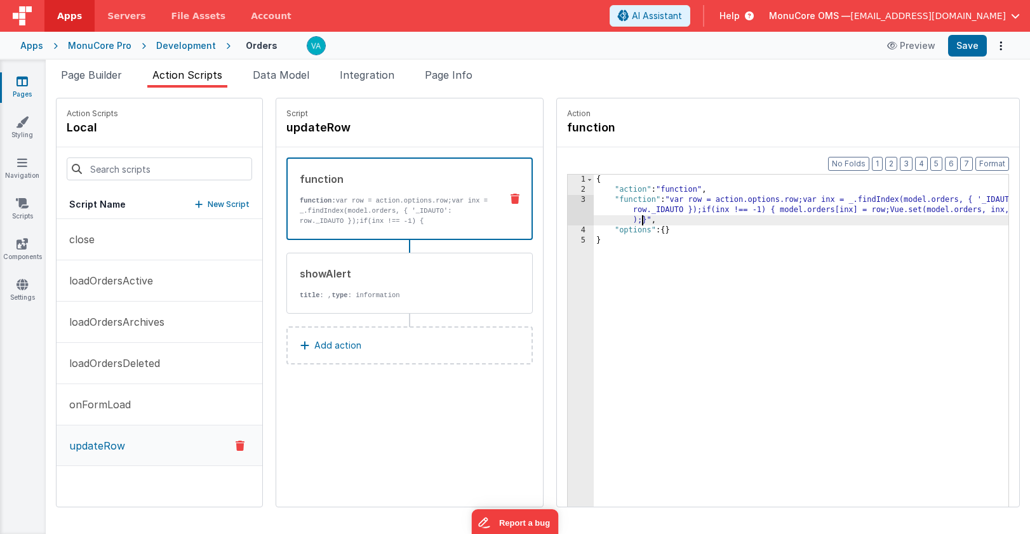
click at [676, 269] on div "{ "action" : "function" , "function" : "var row = action.options.row;var inx = …" at bounding box center [819, 371] width 452 height 392
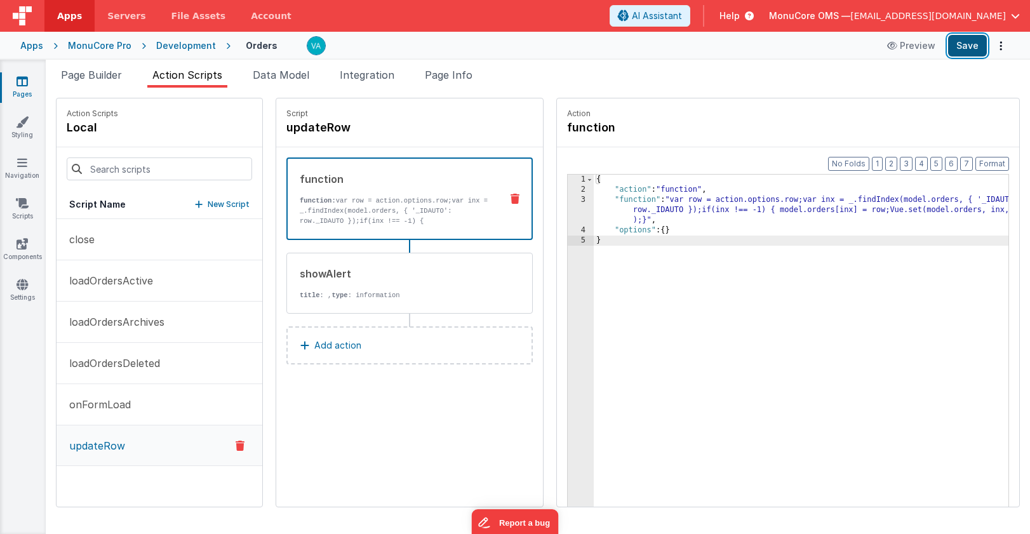
click at [969, 42] on button "Save" at bounding box center [967, 46] width 39 height 22
click at [356, 341] on button "Add action" at bounding box center [409, 345] width 246 height 38
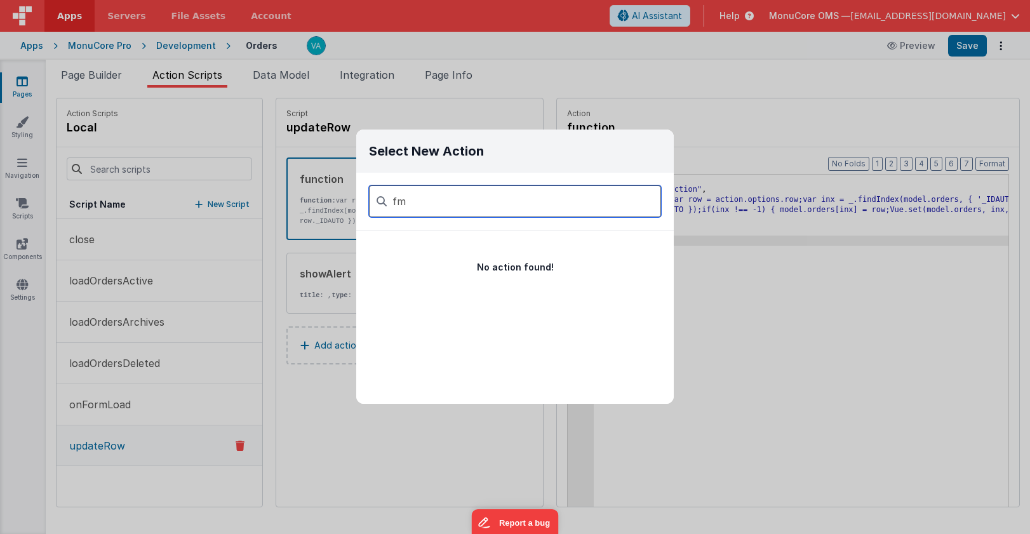
type input "f"
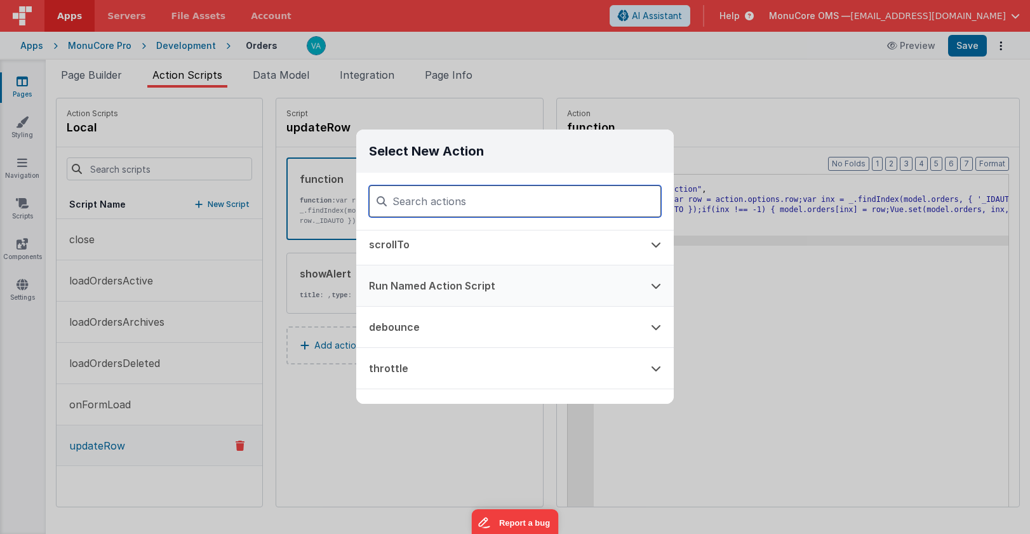
scroll to position [748, 0]
click at [498, 291] on button "Run Named Action Script" at bounding box center [497, 286] width 282 height 41
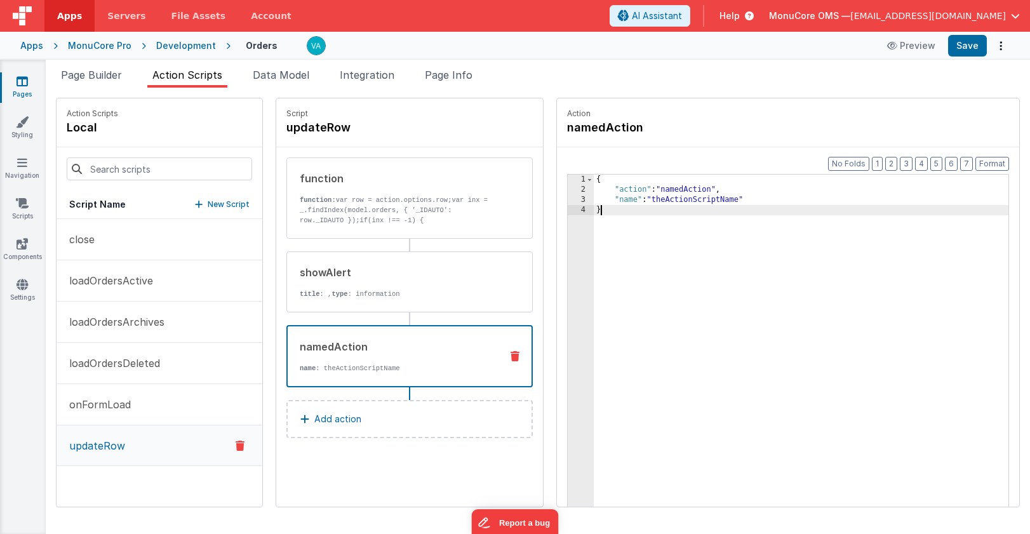
click at [652, 232] on div "{ "action" : "namedAction" , "name" : "theActionScriptName" }" at bounding box center [819, 371] width 452 height 392
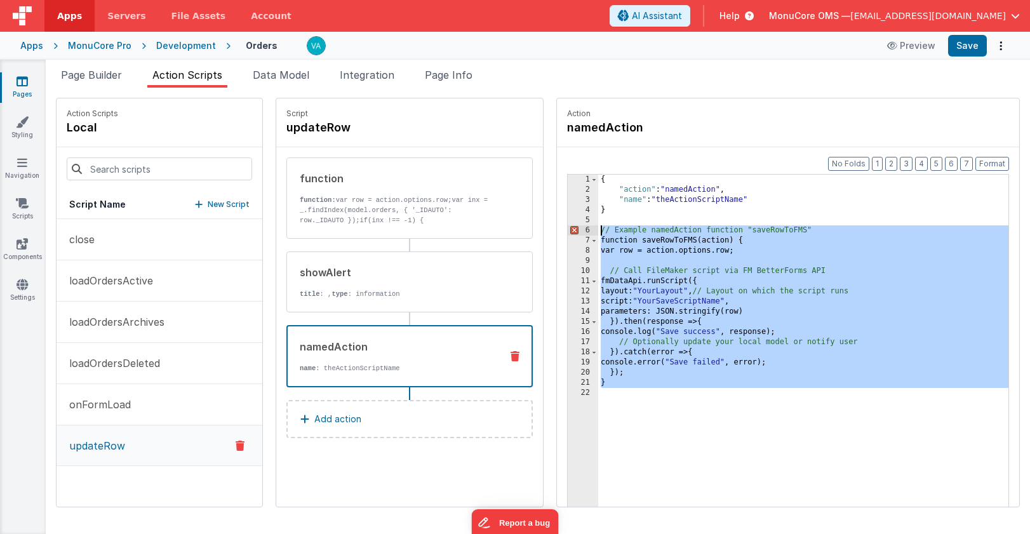
drag, startPoint x: 614, startPoint y: 398, endPoint x: 538, endPoint y: 231, distance: 183.5
click at [567, 232] on div "1 2 3 4 5 6 7 8 9 10 11 12 13 14 15 16 17 18 19 20 21 22 { "action" : "namedAct…" at bounding box center [788, 360] width 442 height 373
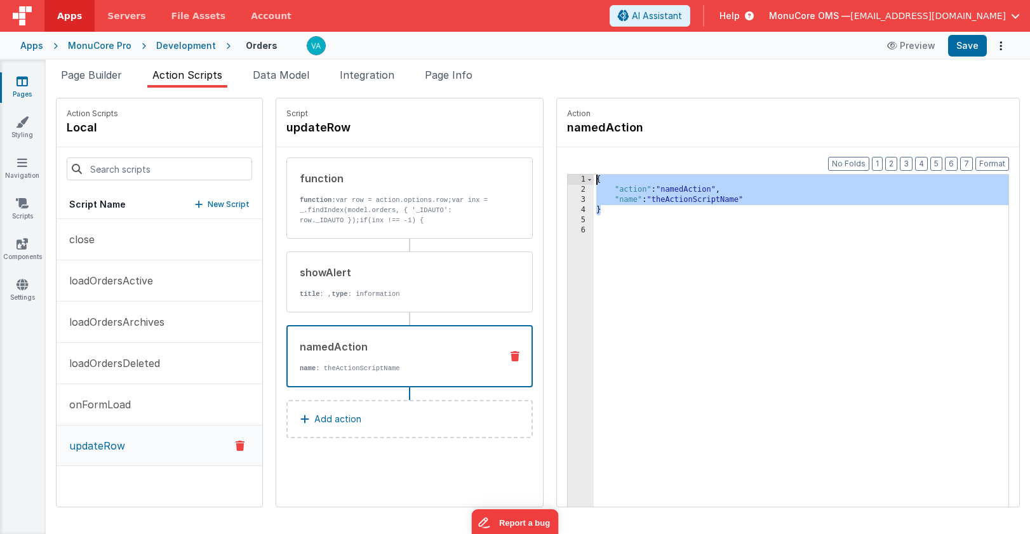
drag, startPoint x: 593, startPoint y: 212, endPoint x: 506, endPoint y: 160, distance: 101.9
click at [543, 160] on div "Action namedAction Format 7 6 5 4 3 2 1 No Folds 1 2 3 4 5 6 { "action" : "name…" at bounding box center [781, 302] width 476 height 409
click at [163, 47] on div "Development" at bounding box center [186, 45] width 60 height 13
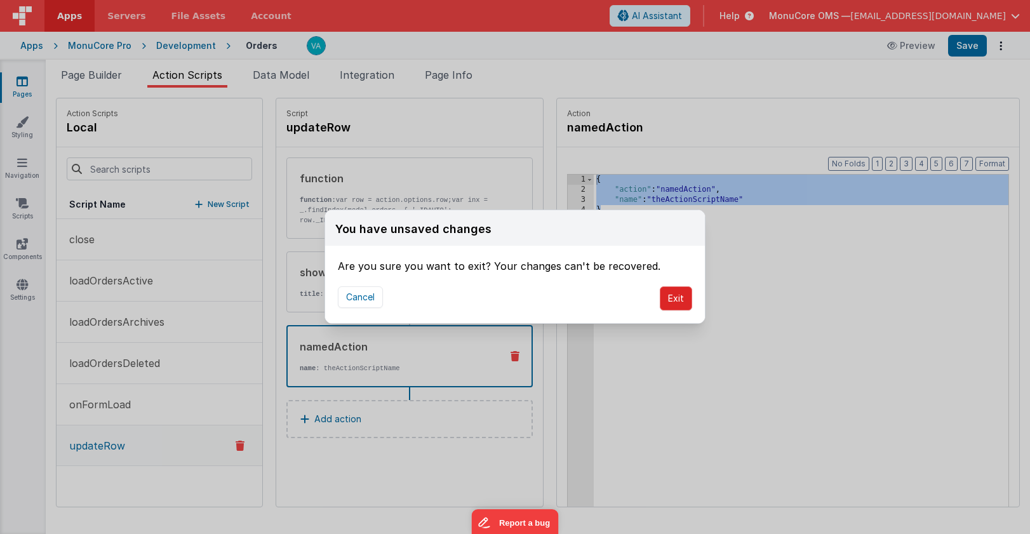
click at [670, 295] on button "Exit" at bounding box center [675, 298] width 32 height 24
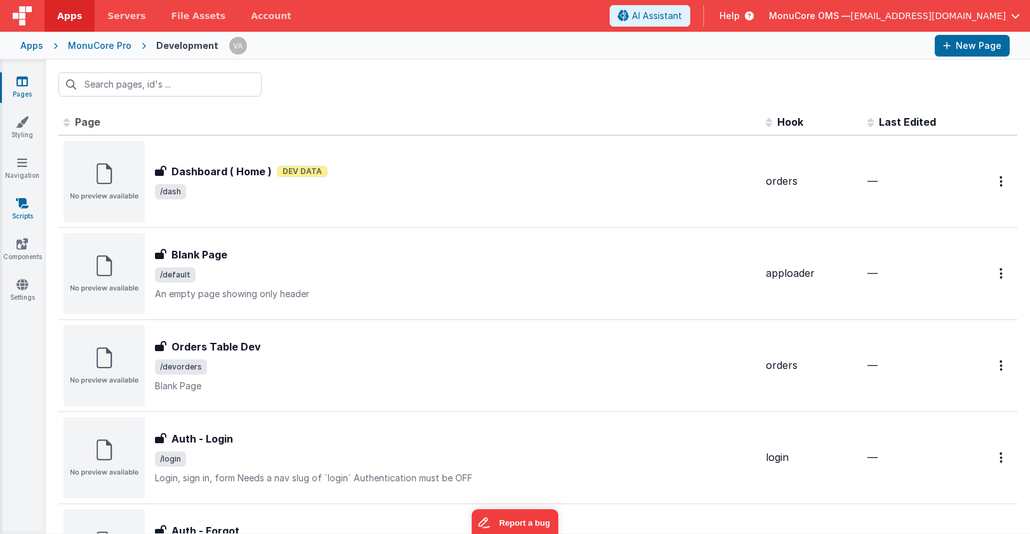
click at [25, 215] on link "Scripts" at bounding box center [22, 209] width 46 height 25
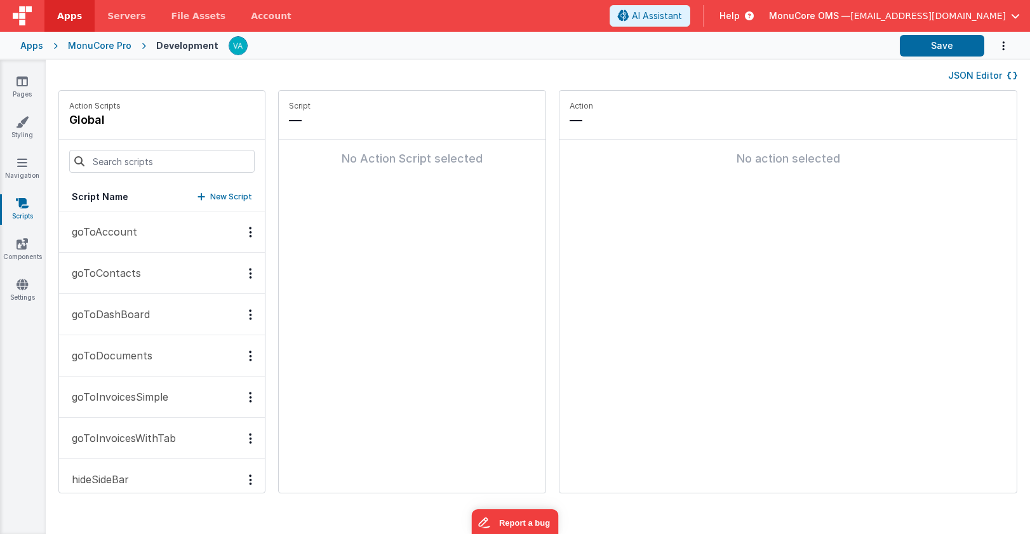
click at [121, 307] on p "goToDashBoard" at bounding box center [107, 314] width 86 height 15
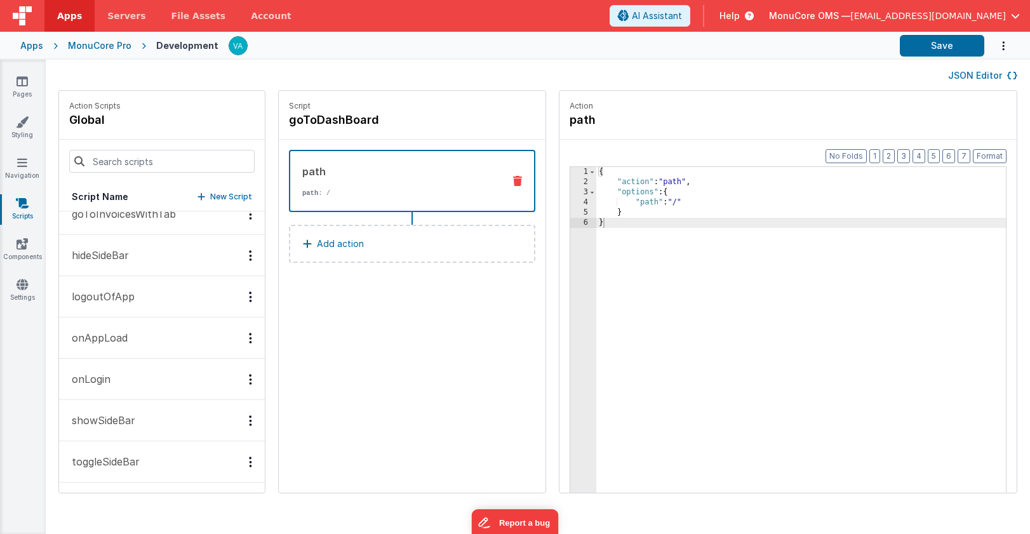
click at [210, 197] on p "New Script" at bounding box center [231, 196] width 42 height 13
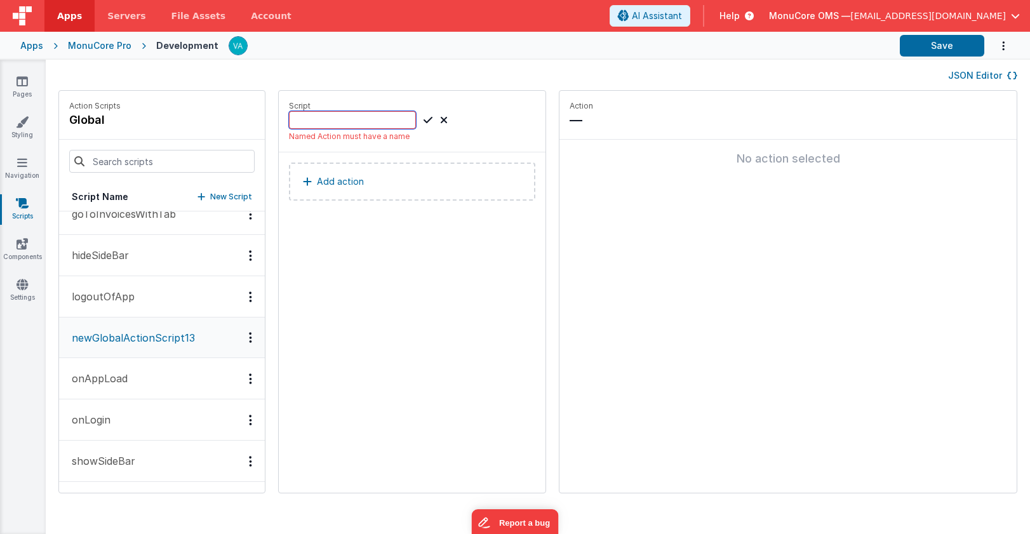
paste input "saveOrderToFMS"
type input "saveOrderToFMS"
click at [423, 120] on icon at bounding box center [427, 119] width 9 height 15
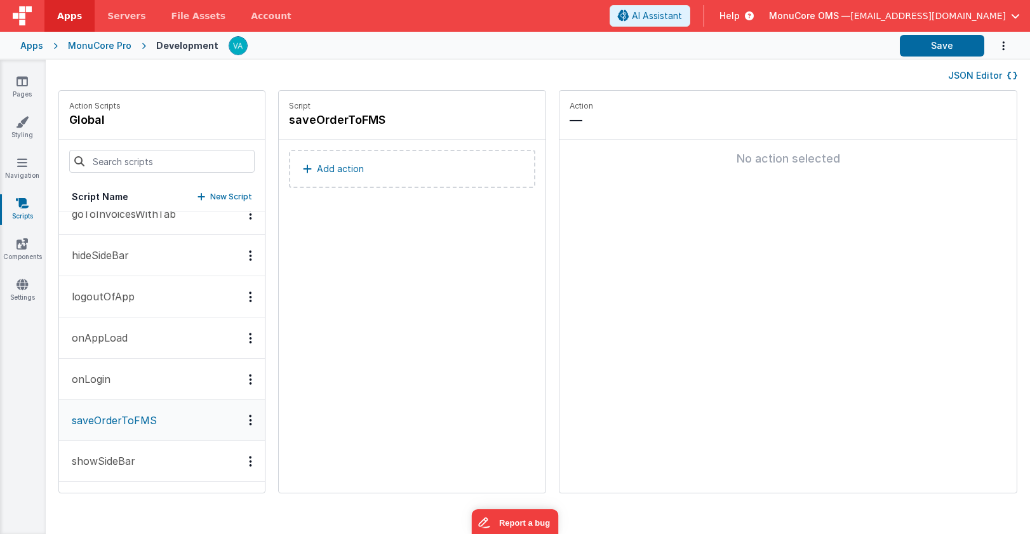
click at [331, 169] on button "Add action" at bounding box center [412, 169] width 246 height 38
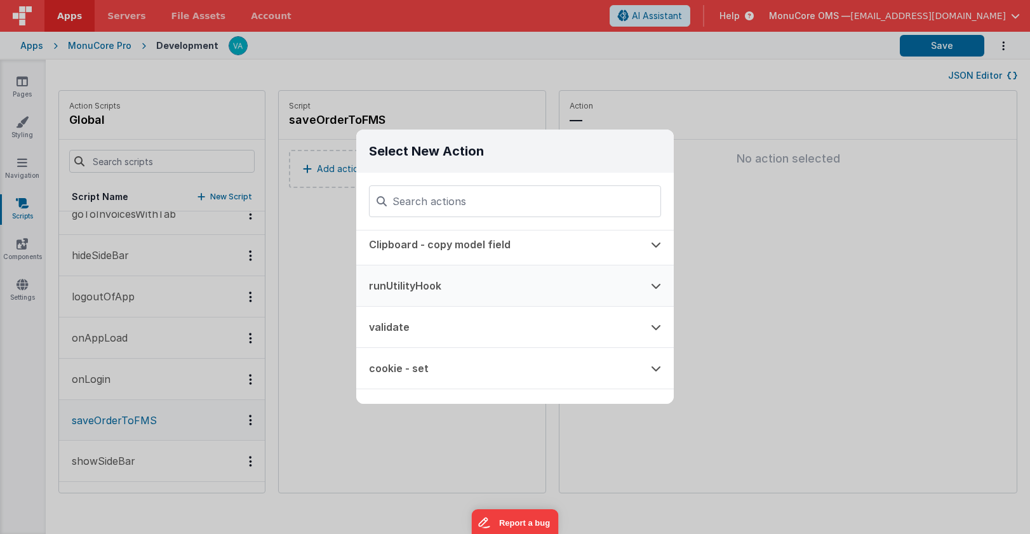
scroll to position [47, 0]
click at [475, 288] on button "runUtilityHook" at bounding box center [497, 286] width 282 height 41
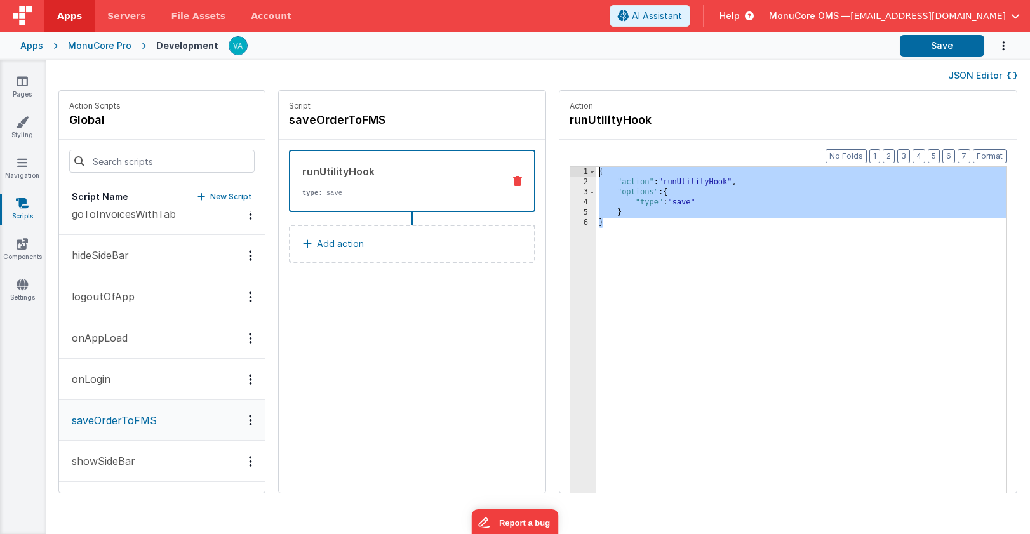
drag, startPoint x: 610, startPoint y: 233, endPoint x: 524, endPoint y: 149, distance: 120.3
click at [559, 149] on div "Format 7 6 5 4 3 2 1 No Folds 1 2 3 4 5 6 { "action" : "runUtilityHook" , "opti…" at bounding box center [787, 341] width 457 height 402
click at [644, 256] on div "{ "action" : "runUtilityHook" , "options" : { "type" : "save" } }" at bounding box center [819, 359] width 447 height 385
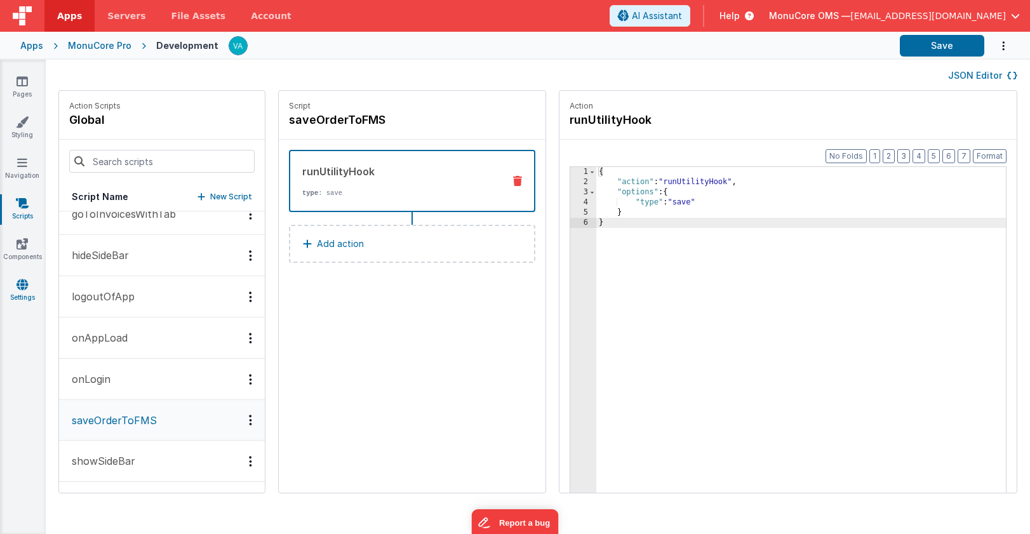
click at [18, 286] on icon at bounding box center [22, 284] width 11 height 13
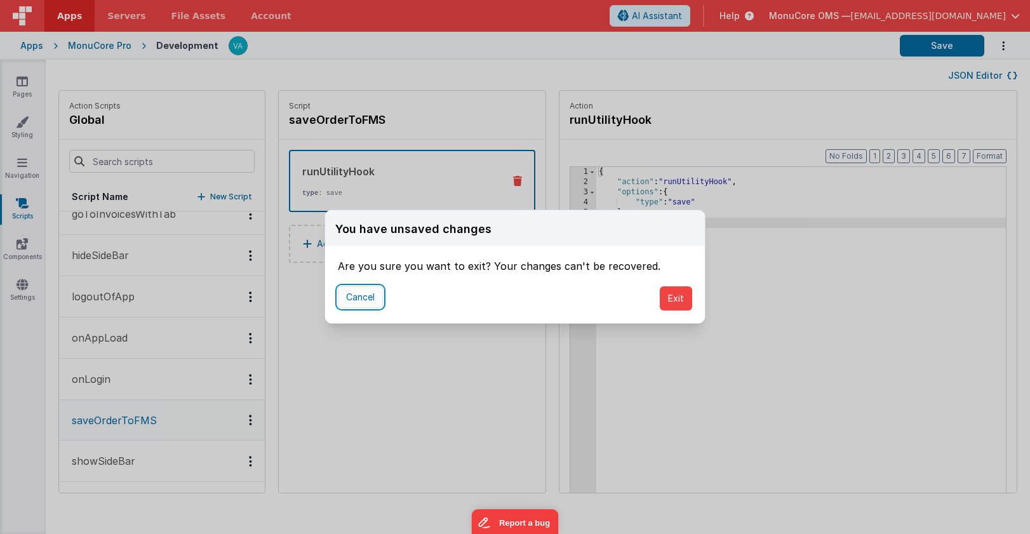
click at [374, 300] on button "Cancel" at bounding box center [360, 297] width 45 height 22
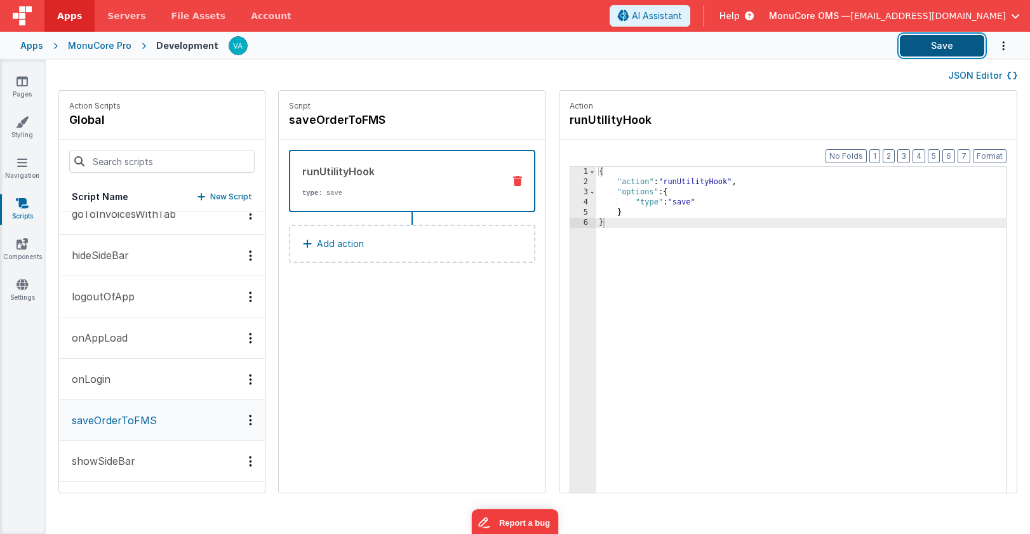
click at [932, 48] on button "Save" at bounding box center [941, 46] width 84 height 22
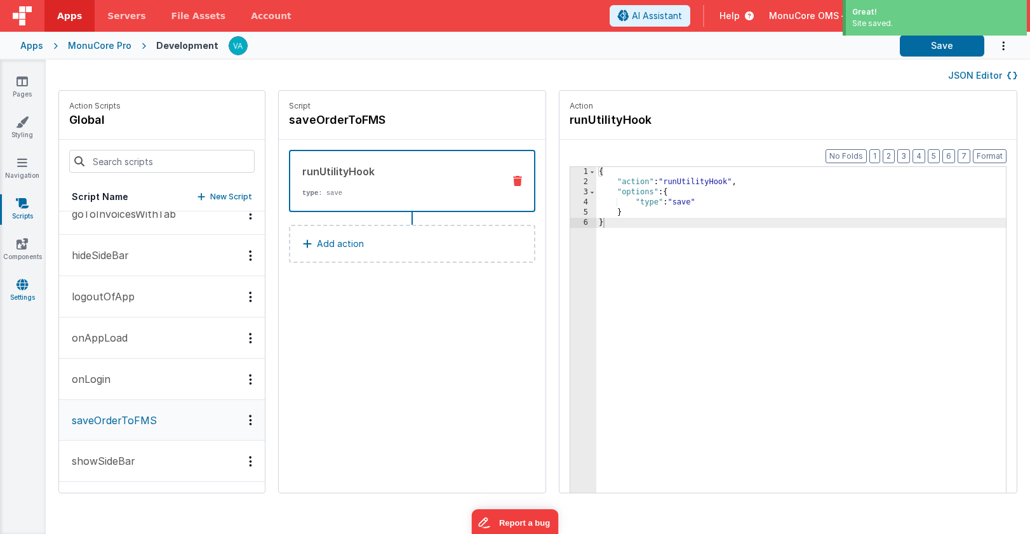
click at [22, 294] on link "Settings" at bounding box center [22, 290] width 46 height 25
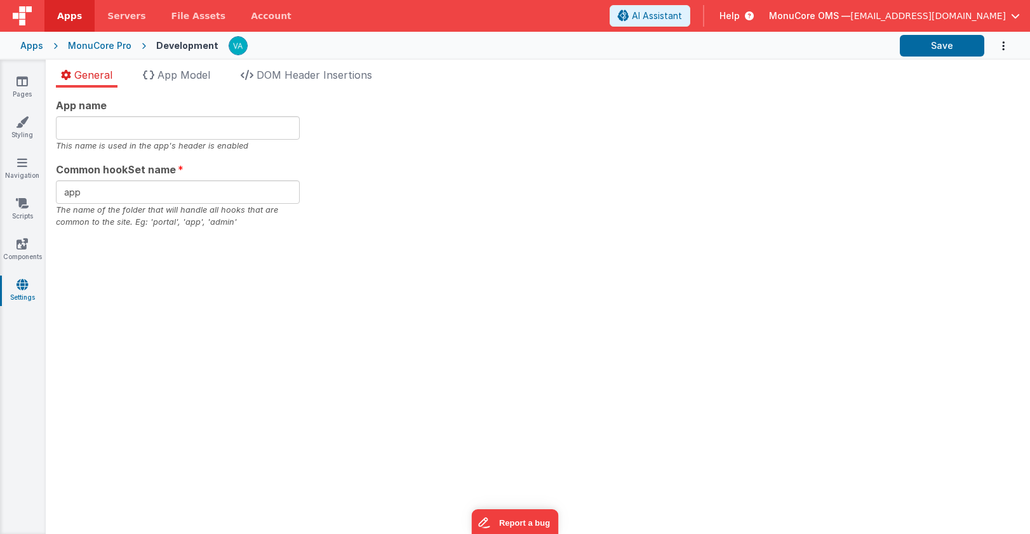
click at [91, 46] on div "MonuCore Pro" at bounding box center [99, 45] width 63 height 13
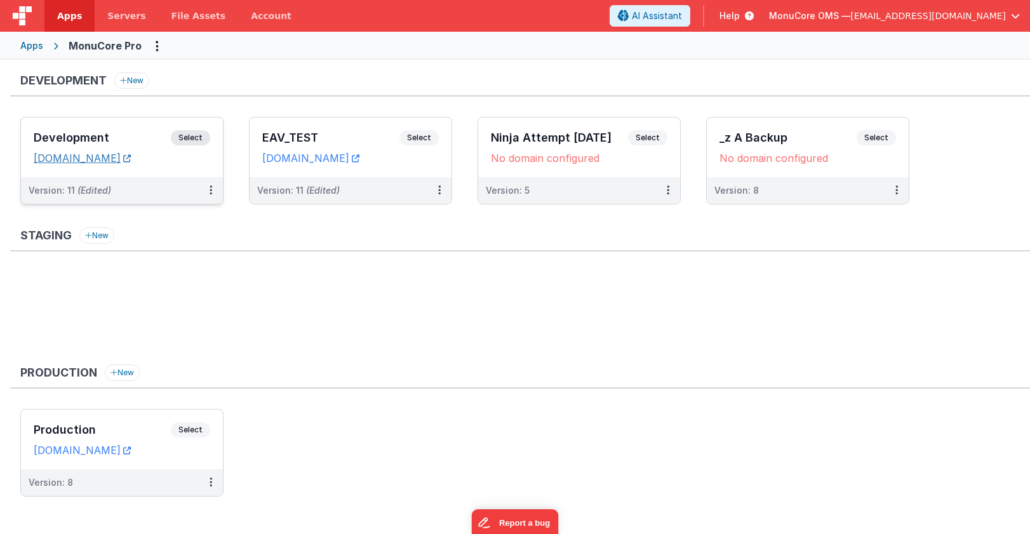
click at [87, 157] on link "app2.fmbetterforms.com" at bounding box center [82, 158] width 97 height 13
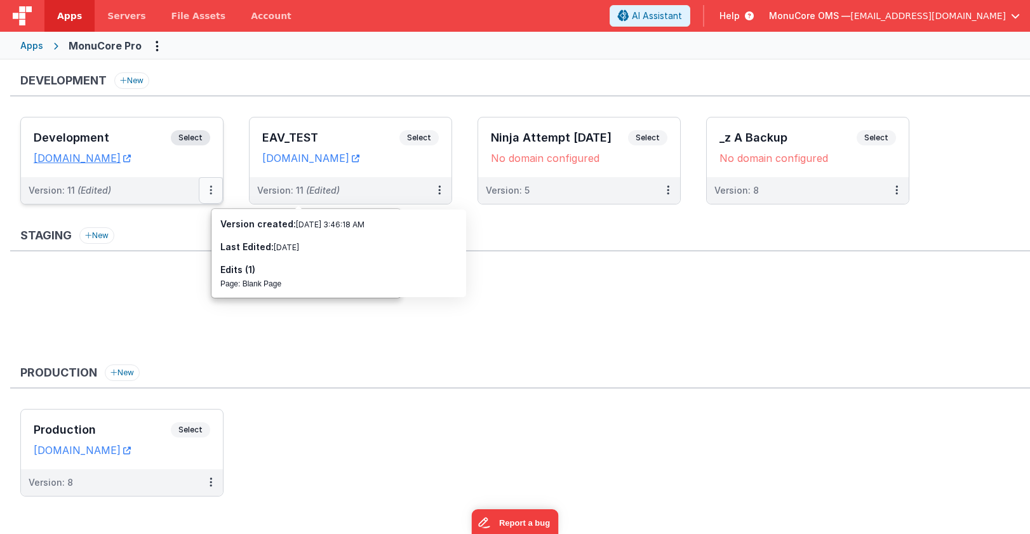
click at [208, 188] on button at bounding box center [211, 190] width 24 height 27
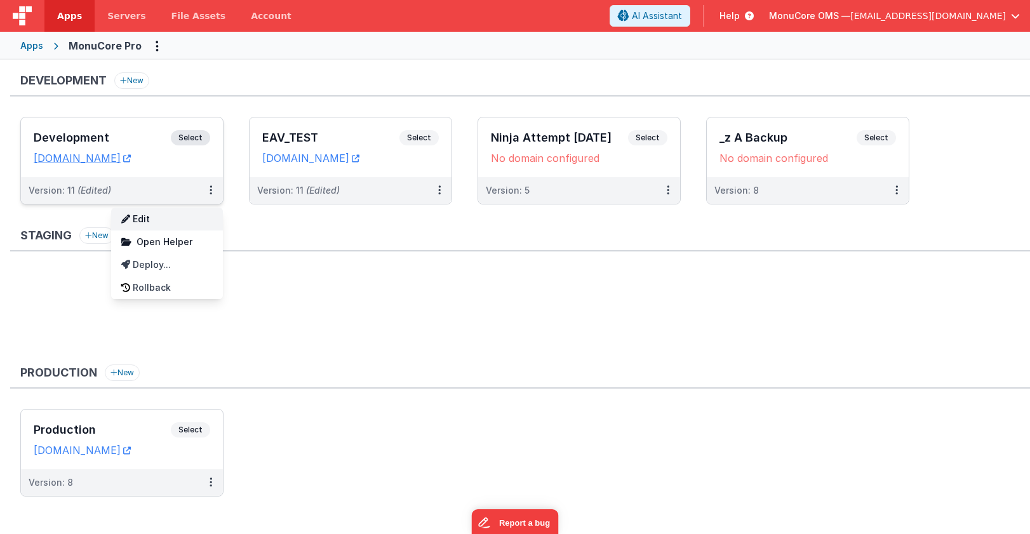
click at [189, 220] on link "Edit" at bounding box center [167, 219] width 112 height 23
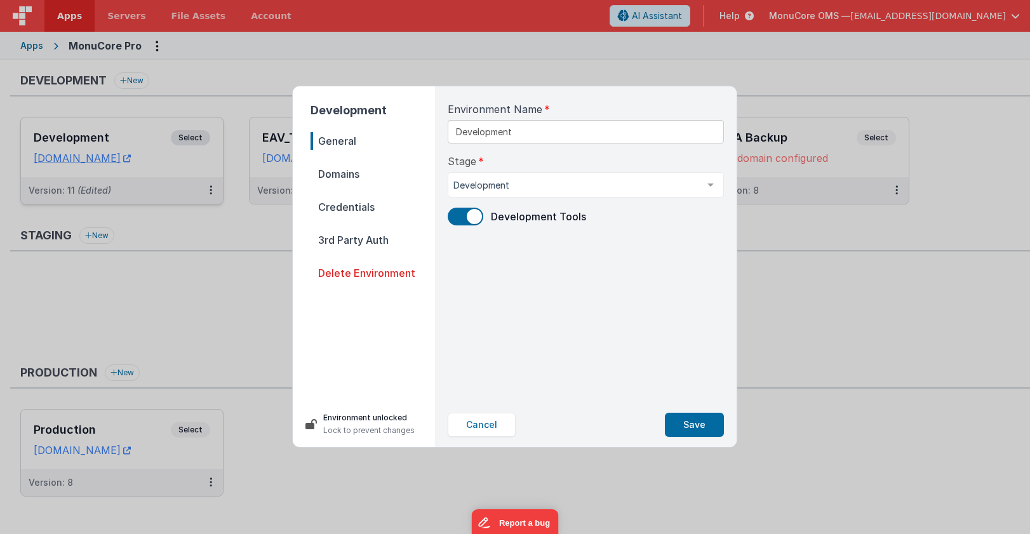
click at [174, 275] on div "Development General Domains Credentials 3rd Party Auth Delete Environment Envir…" at bounding box center [515, 267] width 1030 height 534
click at [145, 202] on div "Development General Domains Credentials 3rd Party Auth Delete Environment Envir…" at bounding box center [515, 267] width 1030 height 534
click at [124, 156] on div "Development General Domains Credentials 3rd Party Auth Delete Environment Envir…" at bounding box center [515, 267] width 1030 height 534
click at [480, 428] on button "Cancel" at bounding box center [481, 425] width 68 height 24
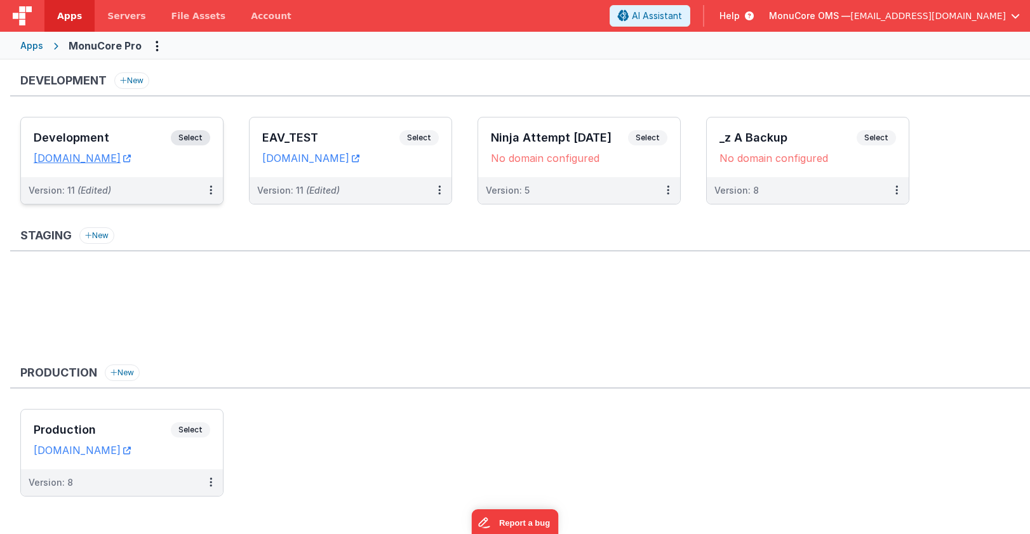
click at [86, 136] on h3 "Development" at bounding box center [102, 137] width 137 height 13
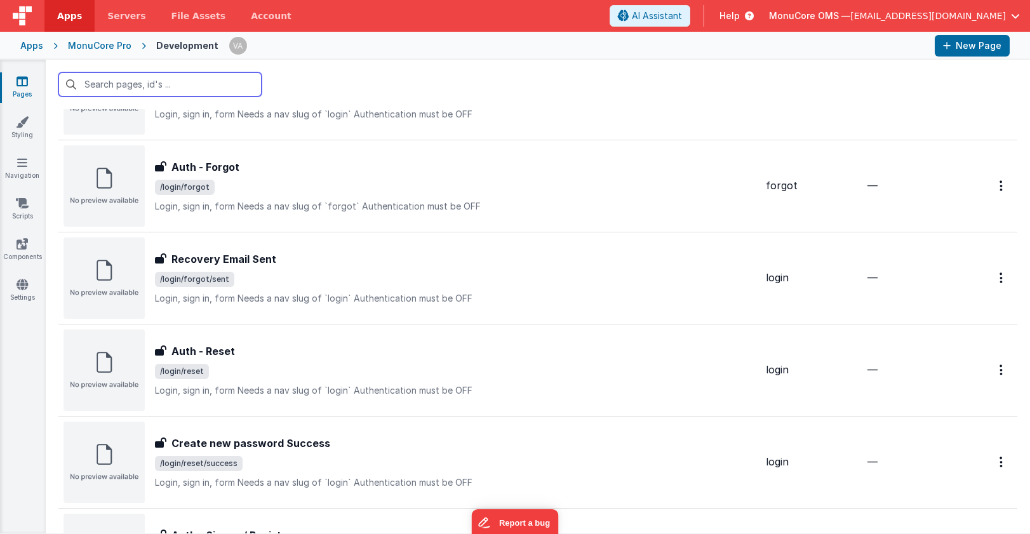
scroll to position [952, 0]
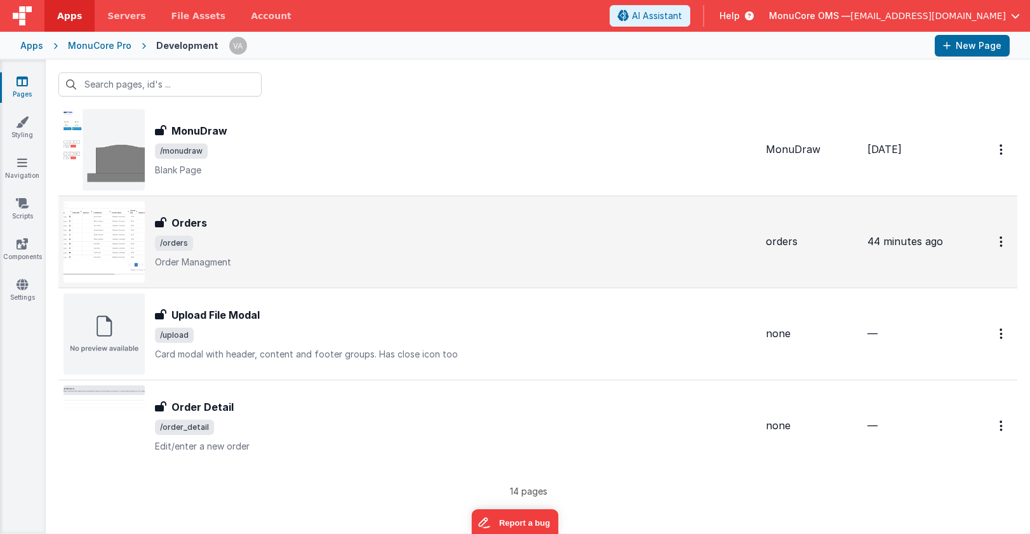
click at [315, 229] on div "Orders" at bounding box center [455, 222] width 600 height 15
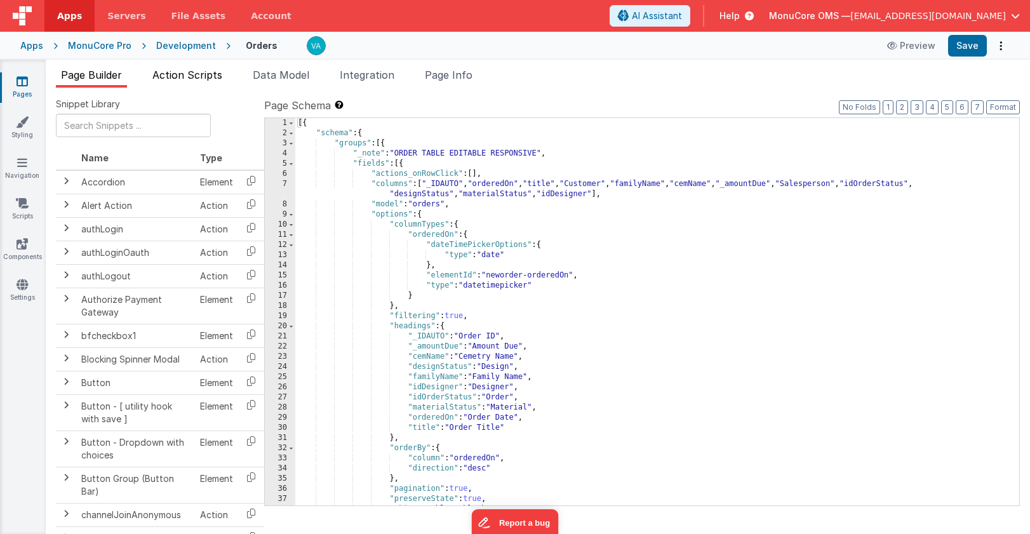
click at [209, 73] on span "Action Scripts" at bounding box center [187, 75] width 70 height 13
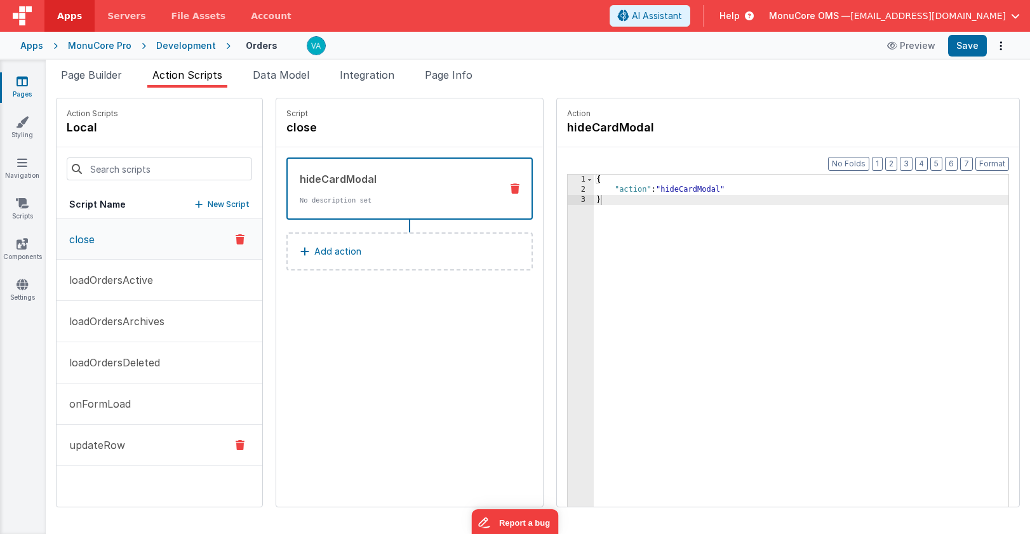
click at [134, 438] on button "updateRow" at bounding box center [159, 445] width 206 height 41
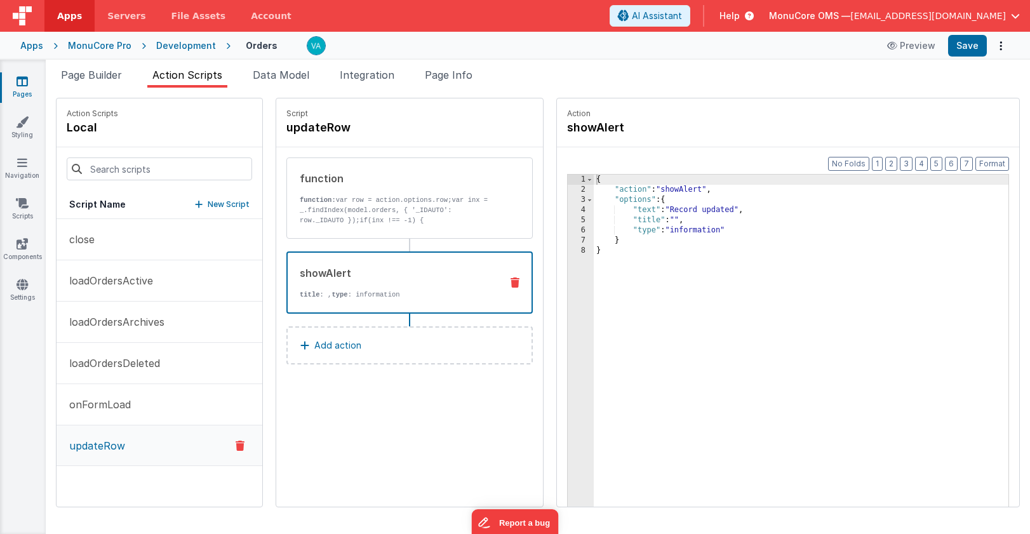
click at [325, 280] on div "showAlert" at bounding box center [395, 272] width 191 height 15
click at [335, 349] on button "Add action" at bounding box center [409, 345] width 246 height 38
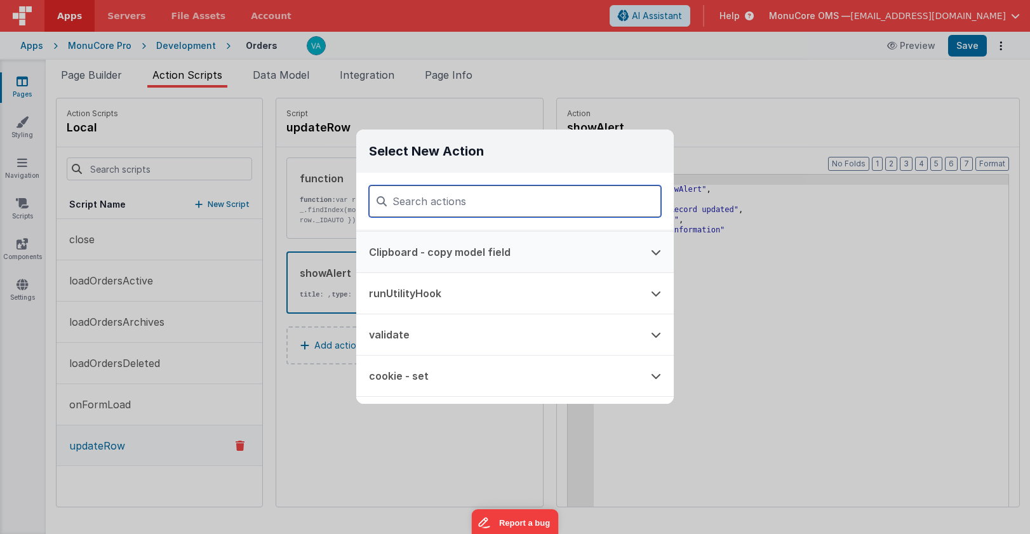
scroll to position [58, 0]
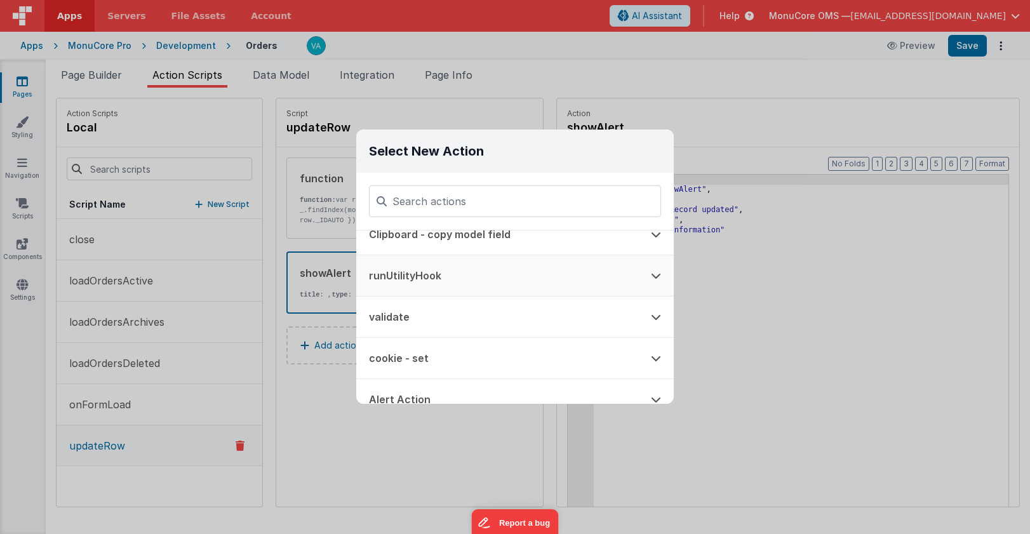
click at [486, 274] on button "runUtilityHook" at bounding box center [497, 275] width 282 height 41
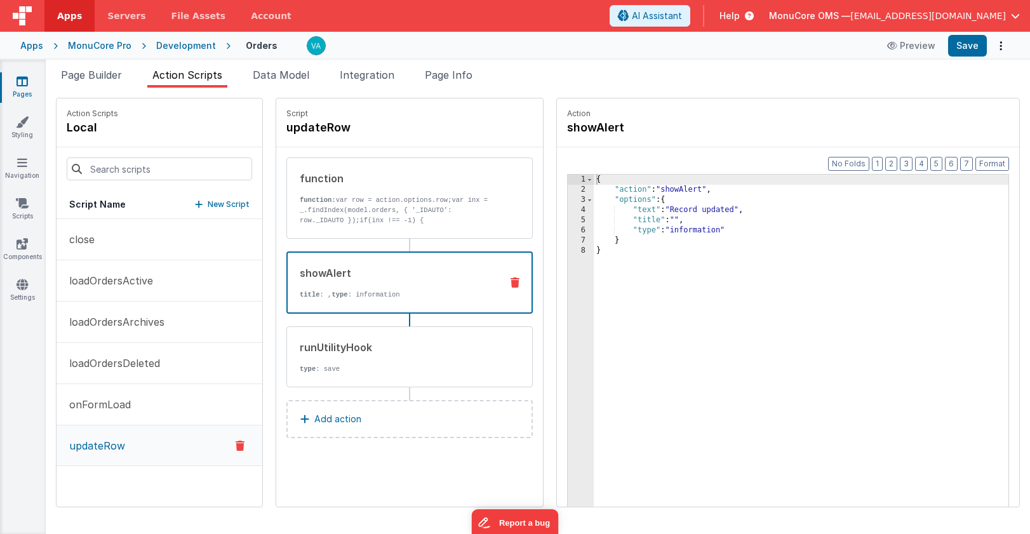
click at [406, 271] on div "showAlert" at bounding box center [395, 272] width 191 height 15
click at [510, 280] on icon at bounding box center [514, 282] width 9 height 10
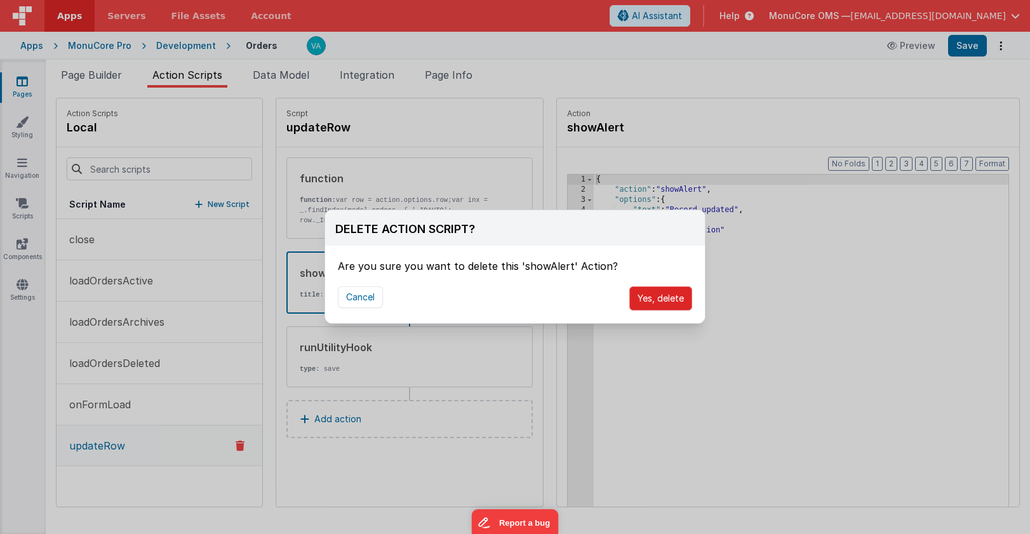
click at [680, 296] on button "Yes, delete" at bounding box center [660, 298] width 63 height 24
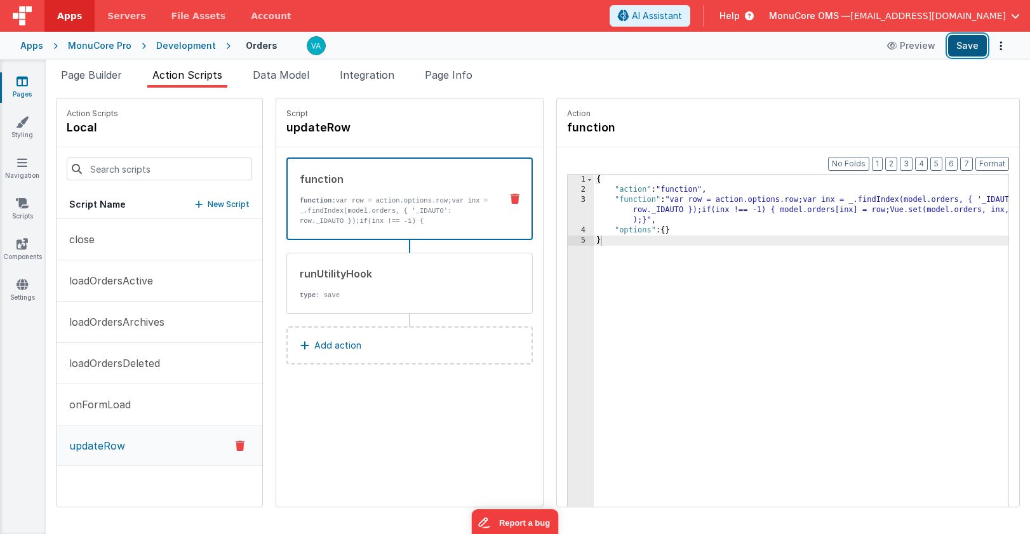
click at [962, 43] on button "Save" at bounding box center [967, 46] width 39 height 22
click at [741, 136] on div "Action function" at bounding box center [788, 123] width 442 height 28
click at [366, 295] on p "type : save" at bounding box center [396, 295] width 192 height 10
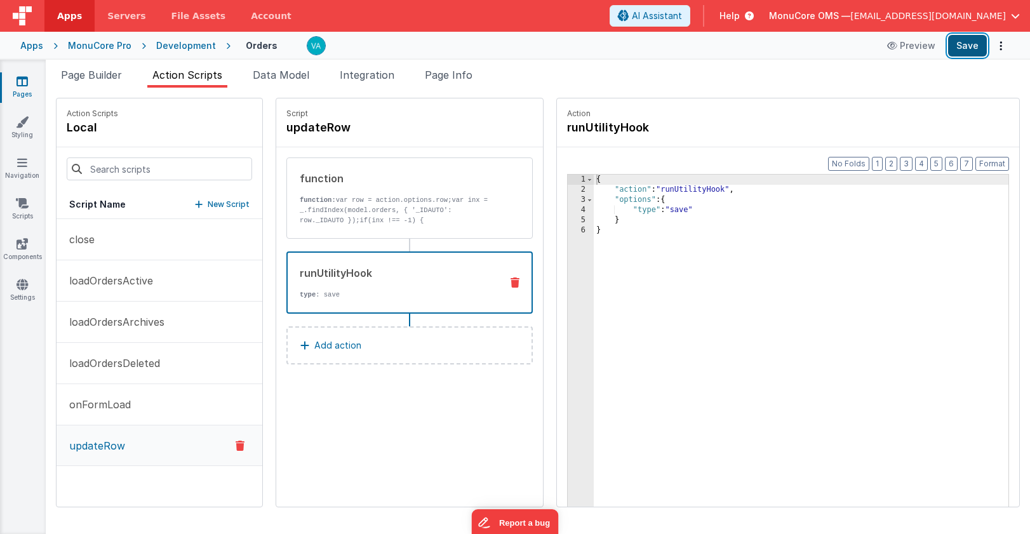
click at [967, 53] on button "Save" at bounding box center [967, 46] width 39 height 22
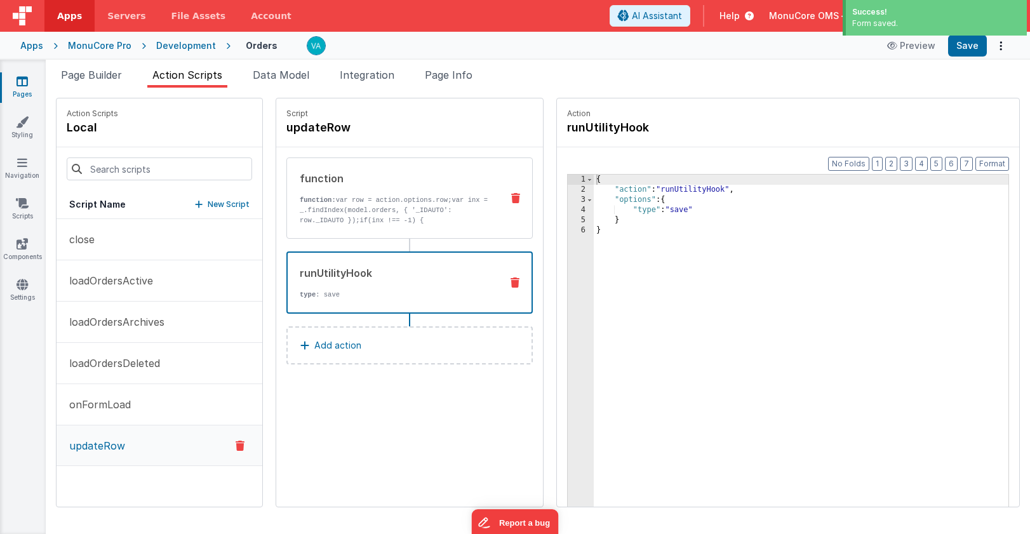
click at [385, 208] on p "function: var row = action.options.row;var inx = _.findIndex(model.orders, { '_…" at bounding box center [396, 220] width 192 height 51
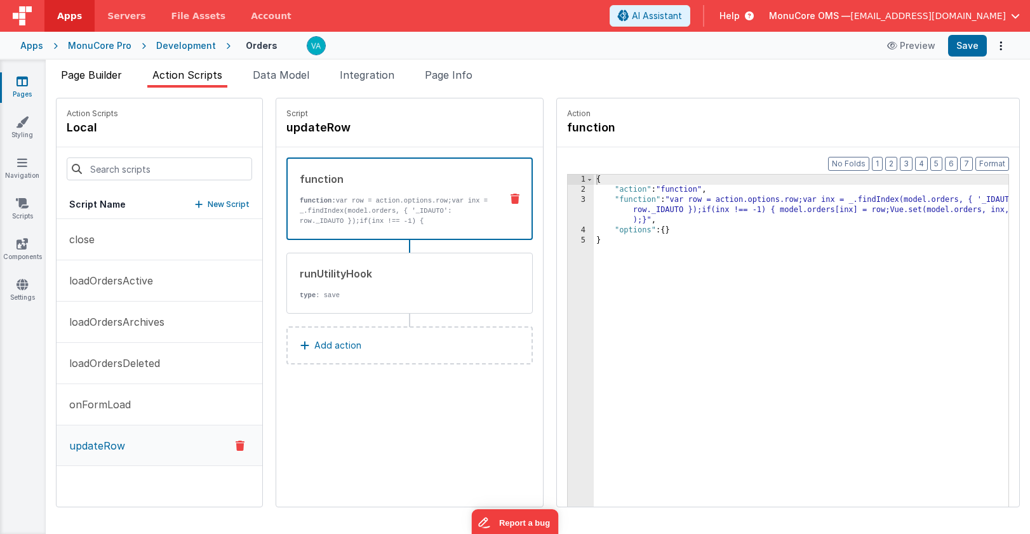
click at [82, 69] on span "Page Builder" at bounding box center [91, 75] width 61 height 13
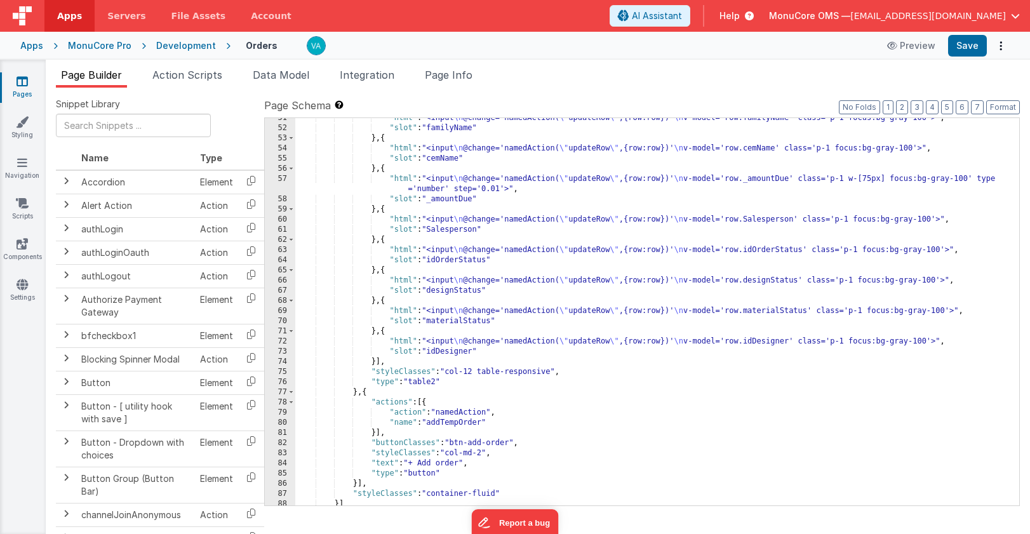
scroll to position [489, 0]
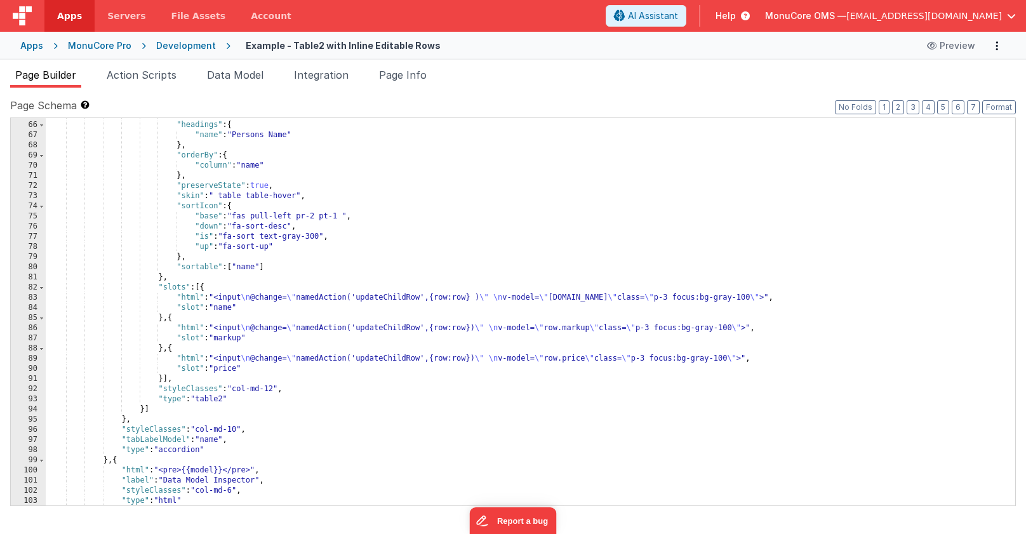
scroll to position [657, 0]
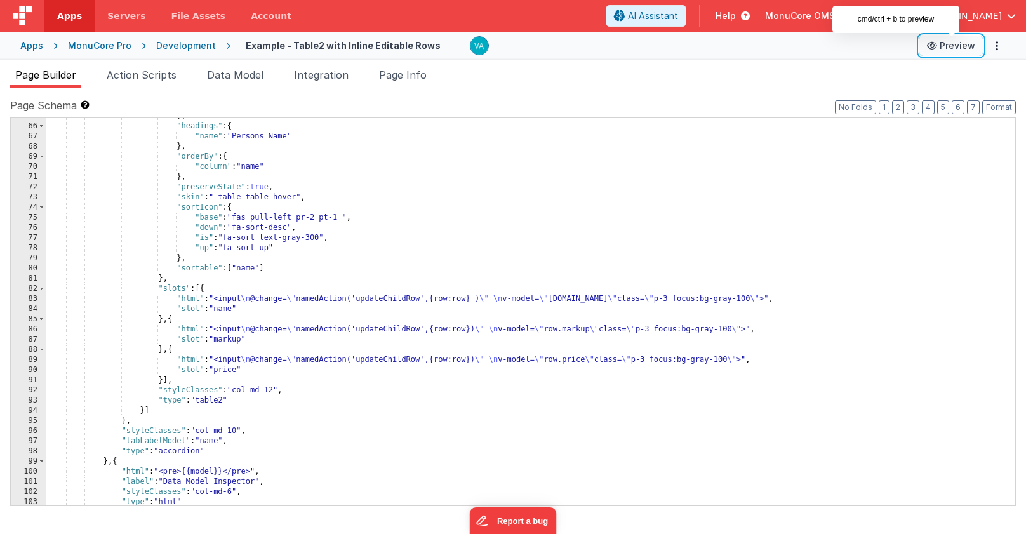
click at [959, 48] on button "Preview" at bounding box center [950, 46] width 63 height 20
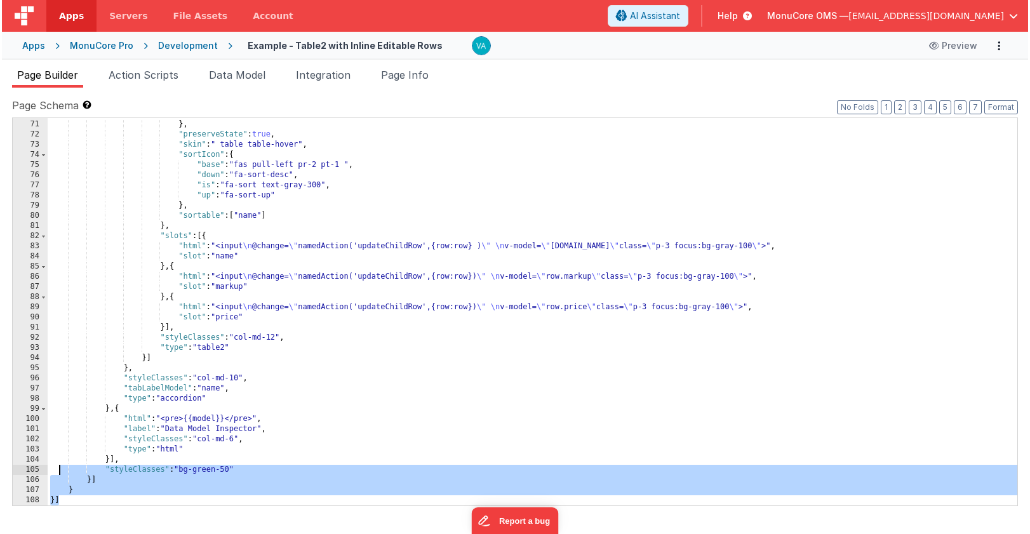
scroll to position [0, 0]
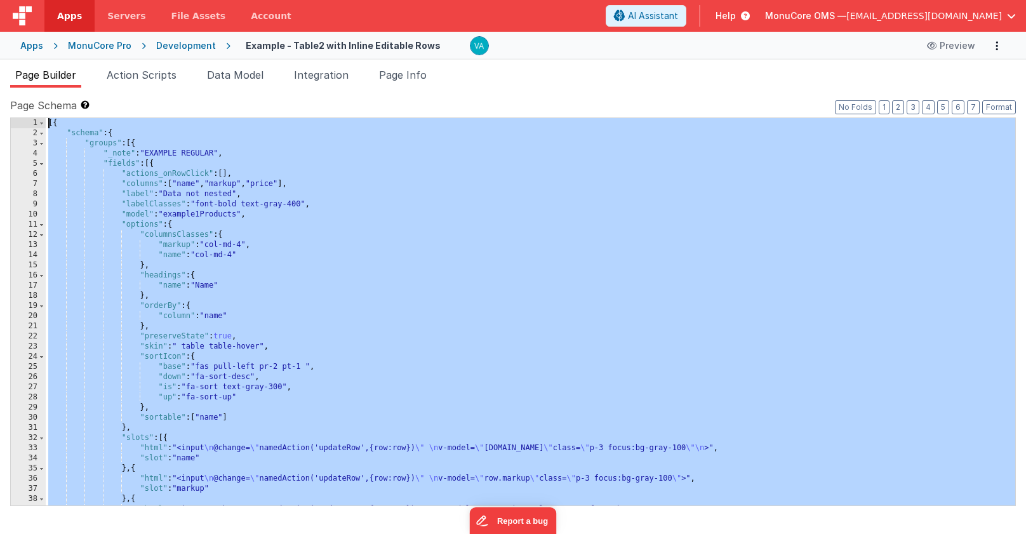
drag, startPoint x: 71, startPoint y: 501, endPoint x: 3, endPoint y: -109, distance: 613.8
click at [3, 0] on html "Apps Servers File Assets Account Some FUTURE Slot AI Assistant Help MonuCore OM…" at bounding box center [513, 267] width 1026 height 534
click at [120, 72] on span "Action Scripts" at bounding box center [142, 75] width 70 height 13
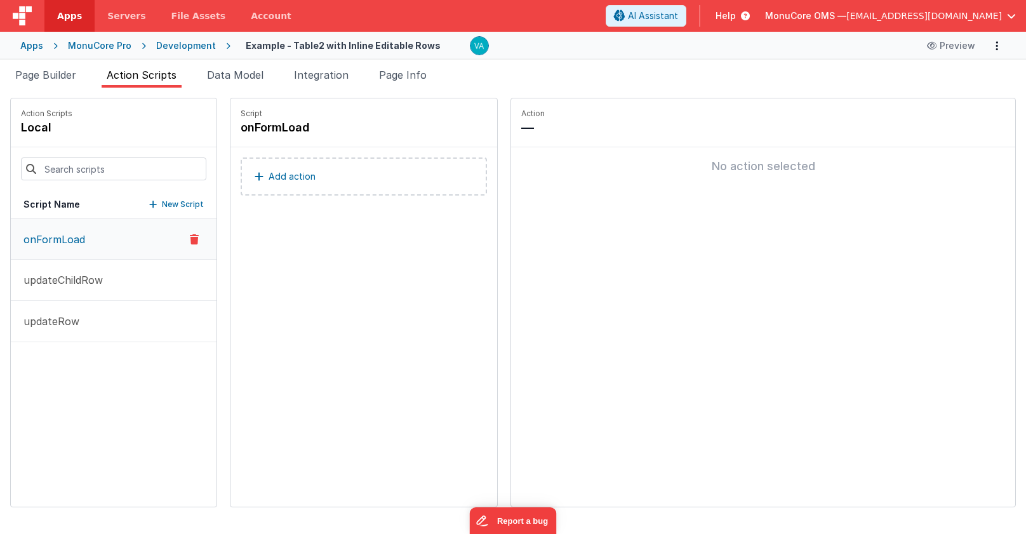
click at [66, 242] on p "onFormLoad" at bounding box center [50, 239] width 69 height 15
click at [82, 282] on p "updateChildRow" at bounding box center [59, 279] width 87 height 15
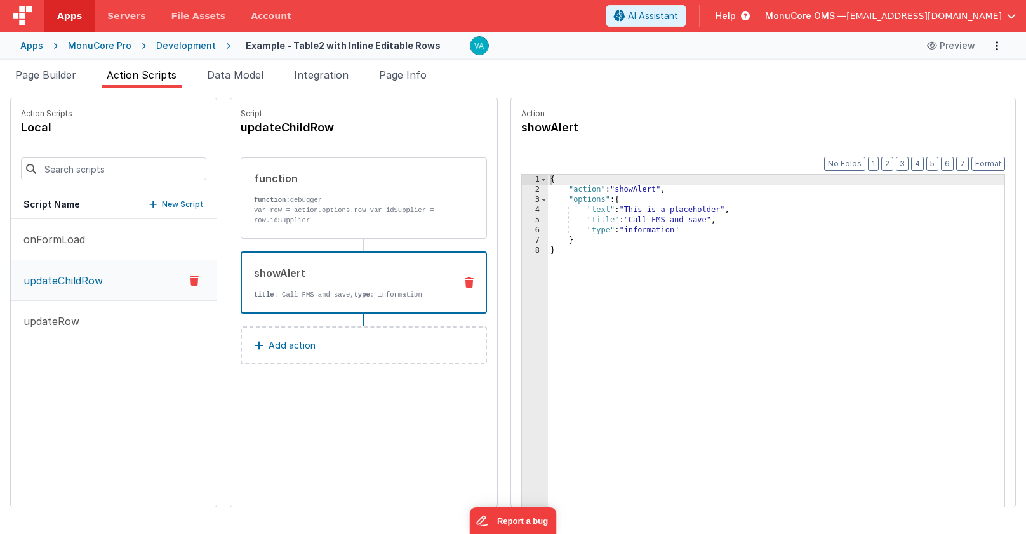
click at [290, 277] on div "showAlert" at bounding box center [349, 272] width 191 height 15
click at [315, 211] on p "var row = action.options.row var idSupplier = row.idSupplier" at bounding box center [350, 215] width 192 height 20
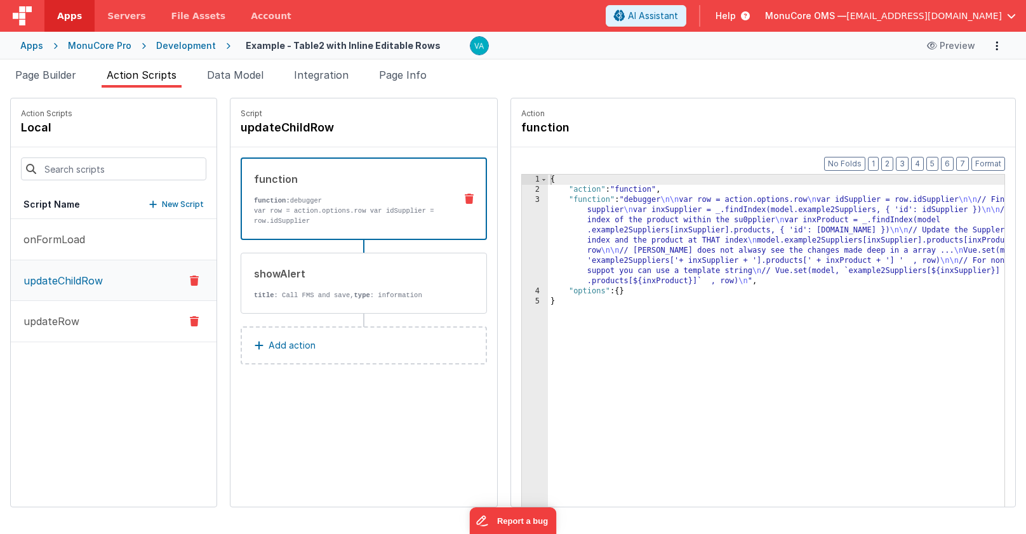
click at [79, 320] on button "updateRow" at bounding box center [114, 321] width 206 height 41
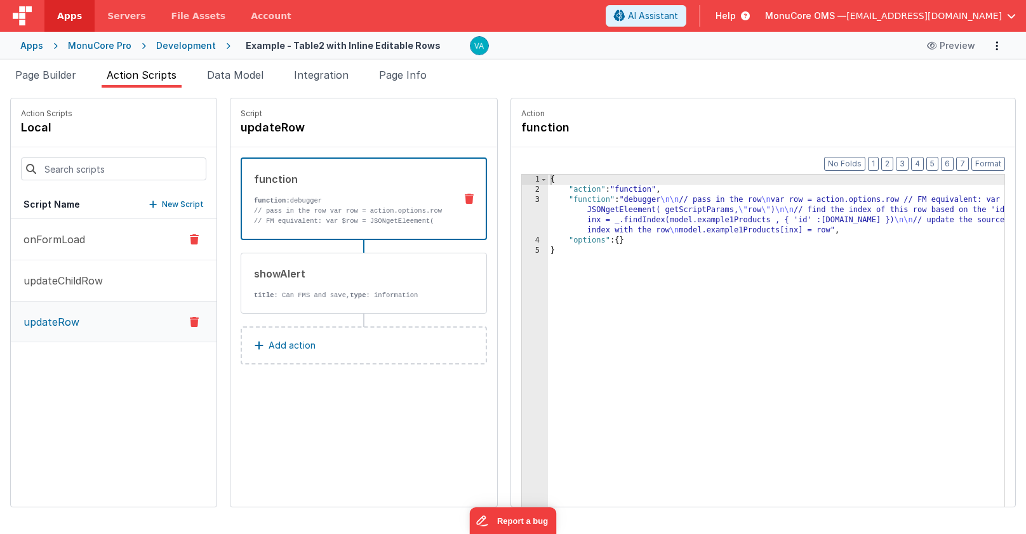
click at [74, 244] on p "onFormLoad" at bounding box center [50, 239] width 69 height 15
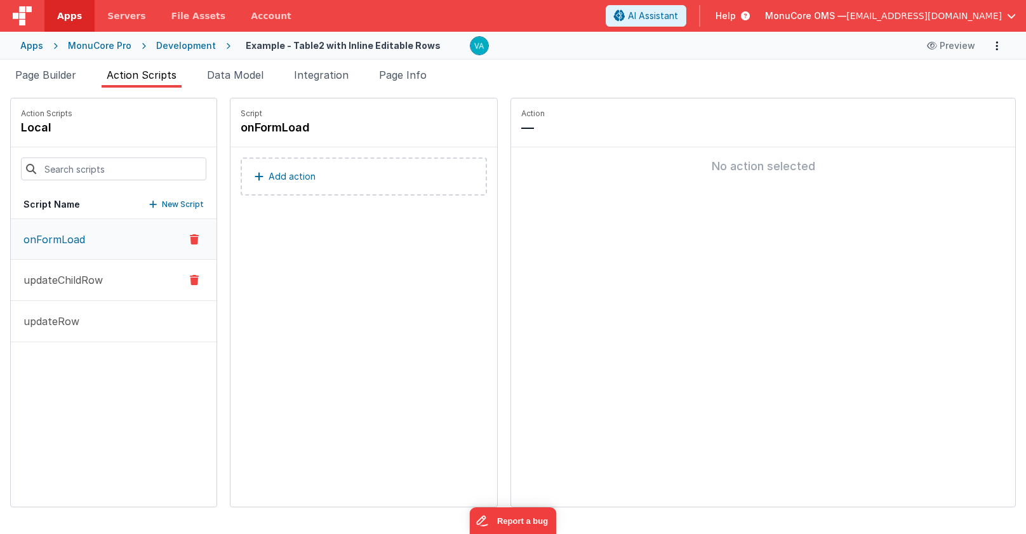
click at [78, 282] on p "updateChildRow" at bounding box center [59, 279] width 87 height 15
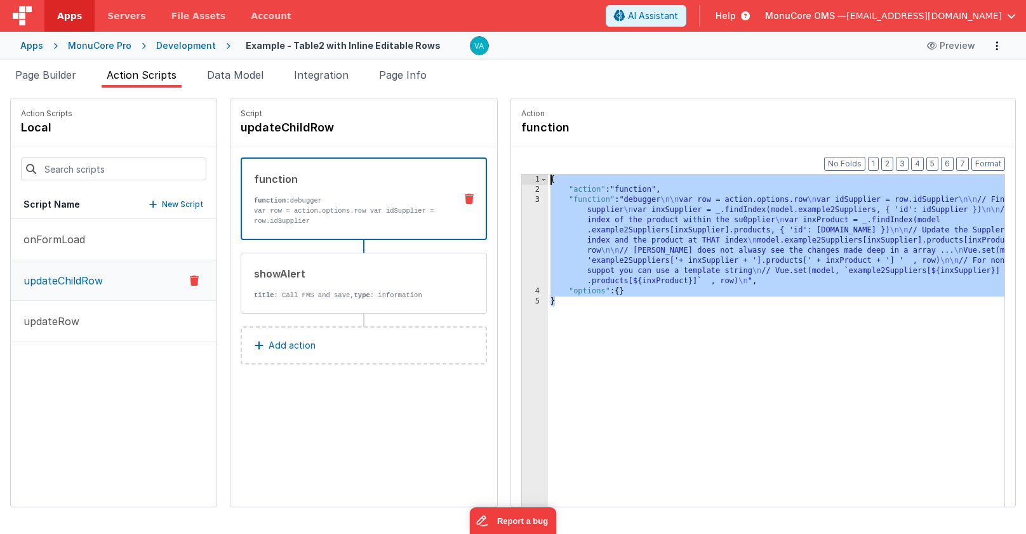
drag, startPoint x: 644, startPoint y: 327, endPoint x: 458, endPoint y: 153, distance: 255.1
click at [458, 152] on div "Action Scripts local Script Name New Script onFormLoad updateChildRow updateRow…" at bounding box center [512, 302] width 1005 height 409
click at [64, 68] on li "Page Builder" at bounding box center [45, 77] width 71 height 20
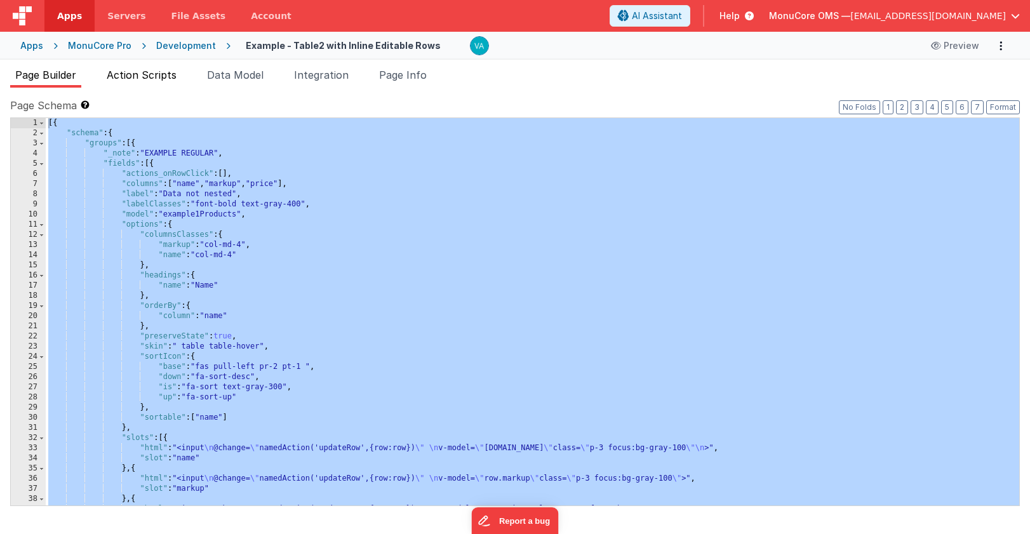
click at [154, 70] on span "Action Scripts" at bounding box center [142, 75] width 70 height 13
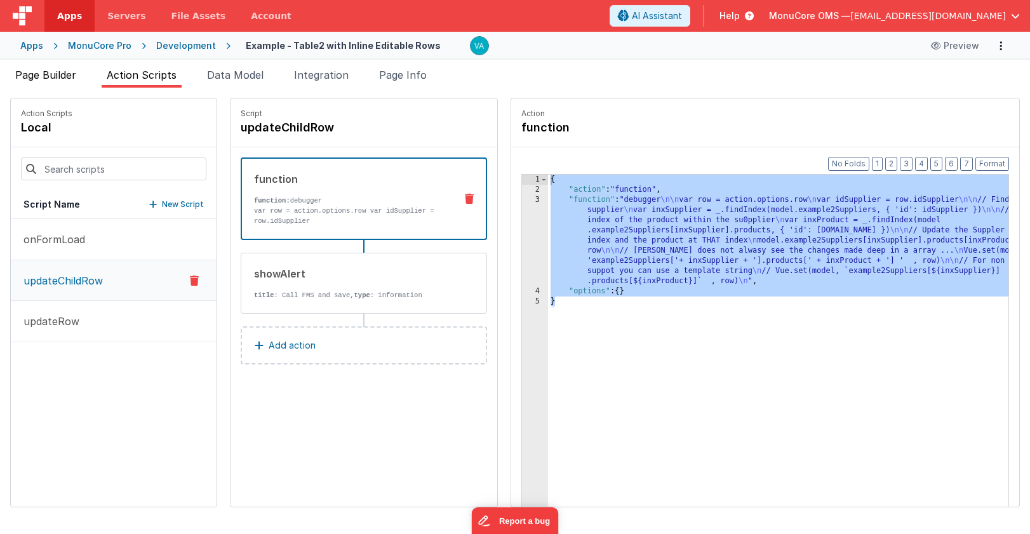
click at [60, 74] on span "Page Builder" at bounding box center [45, 75] width 61 height 13
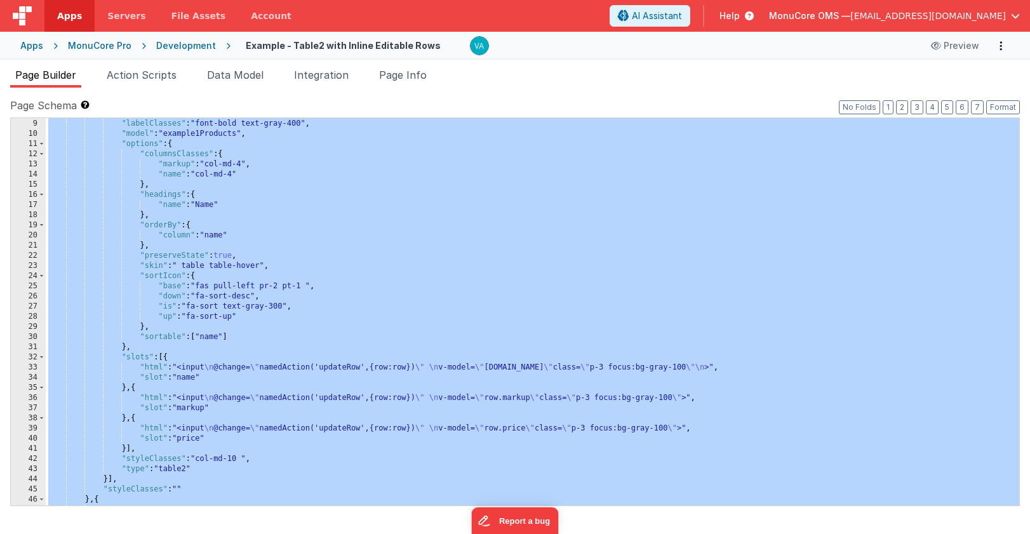
scroll to position [77, 0]
click at [606, 125] on div ""label" : "Data not nested" , "labelClasses" : "font-bold text-gray-400" , "mod…" at bounding box center [532, 315] width 973 height 407
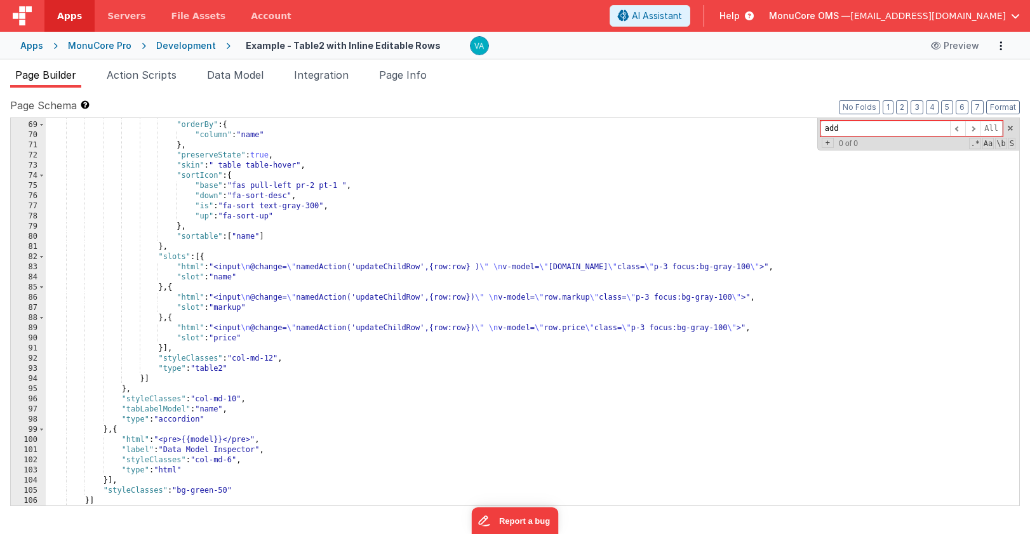
scroll to position [710, 0]
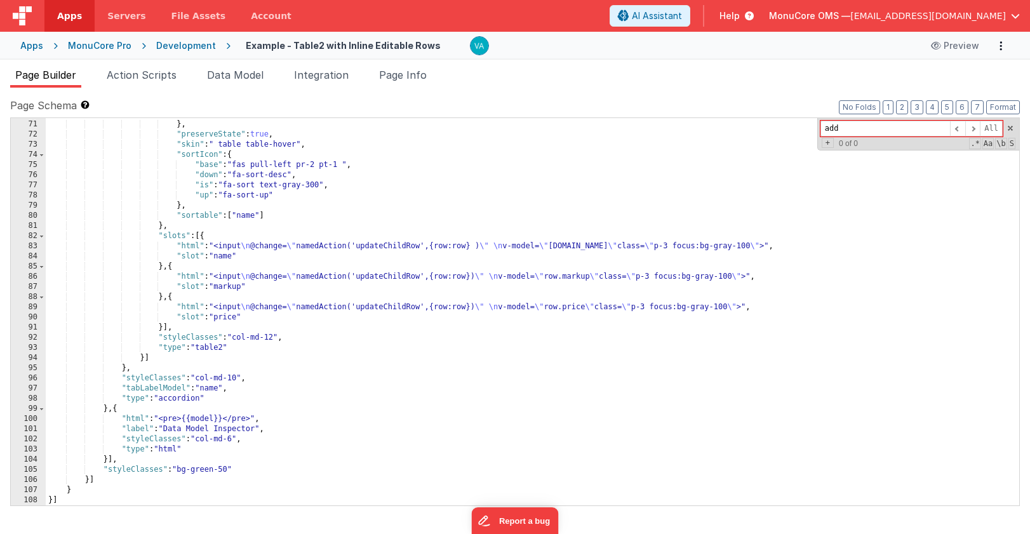
type input "add"
click at [149, 72] on span "Action Scripts" at bounding box center [142, 75] width 70 height 13
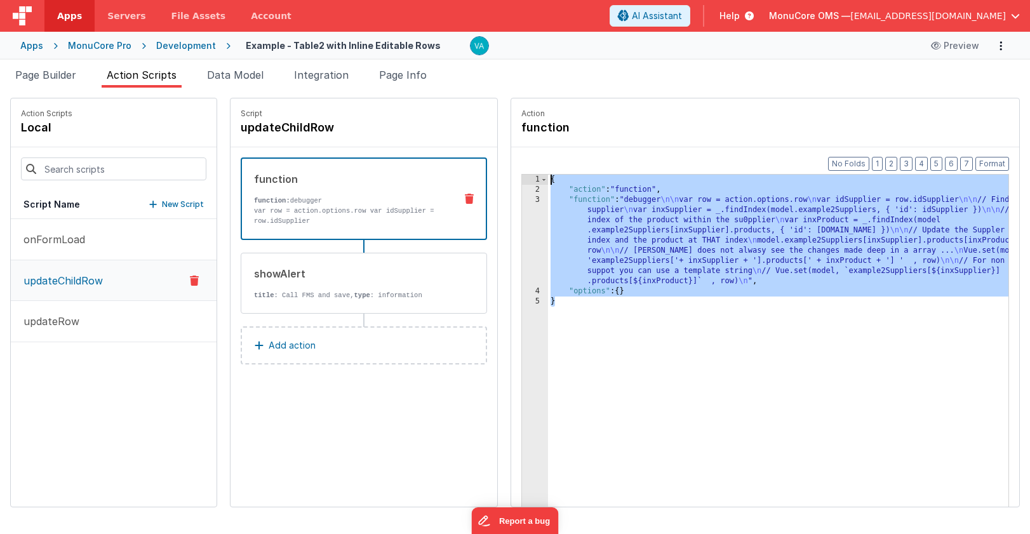
click at [649, 327] on div "{ "action" : "function" , "function" : "debugger \n\n var row = action.options.…" at bounding box center [795, 371] width 494 height 392
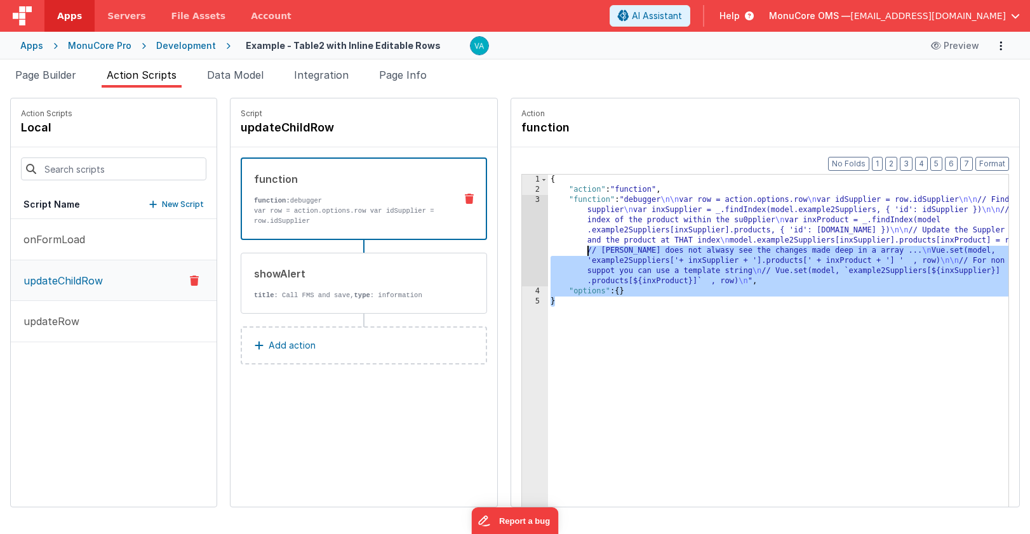
drag, startPoint x: 628, startPoint y: 326, endPoint x: 441, endPoint y: 130, distance: 271.2
click at [441, 129] on div "Action Scripts local Script Name New Script onFormLoad updateChildRow updateRow…" at bounding box center [514, 302] width 1009 height 409
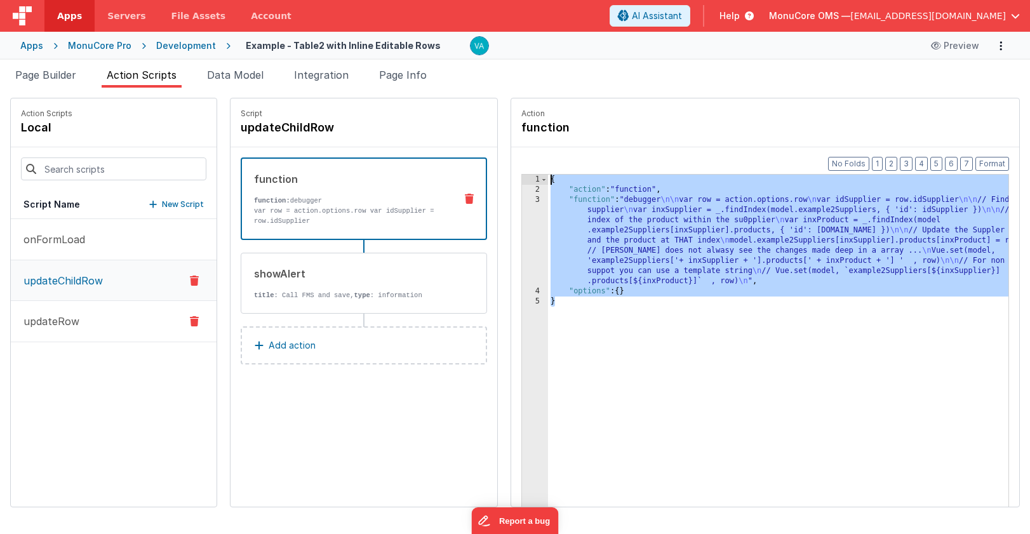
click at [76, 315] on p "updateRow" at bounding box center [47, 321] width 63 height 15
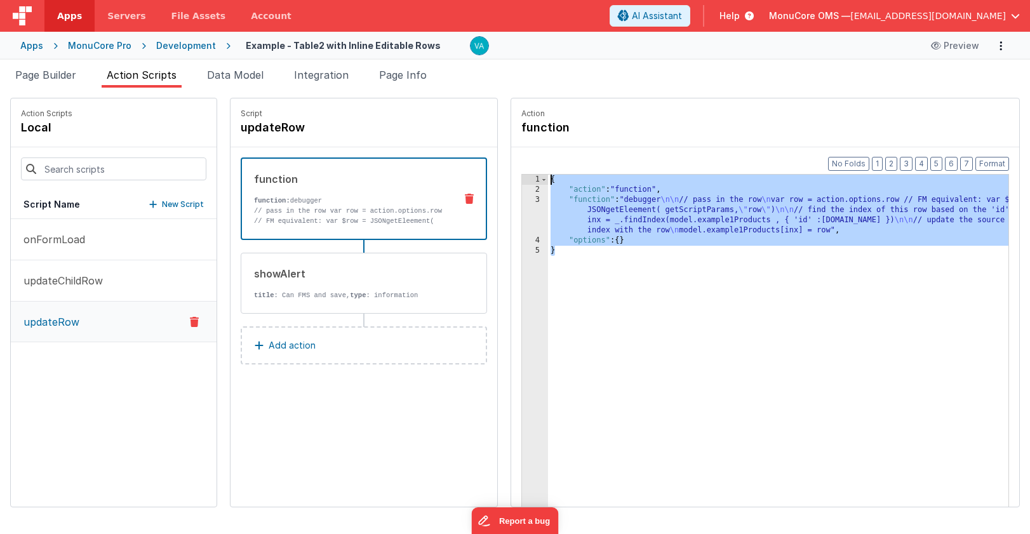
drag, startPoint x: 665, startPoint y: 279, endPoint x: 464, endPoint y: 154, distance: 236.9
click at [498, 154] on div "Action function Format 7 6 5 4 3 2 1 No Folds 1 2 3 4 5 { "action" : "function"…" at bounding box center [759, 302] width 522 height 409
click at [642, 282] on div "{ "action" : "function" , "function" : "debugger \n\n // pass in the row \n var…" at bounding box center [797, 371] width 498 height 392
drag, startPoint x: 572, startPoint y: 262, endPoint x: 492, endPoint y: 156, distance: 132.3
click at [511, 156] on div "Format 7 6 5 4 3 2 1 No Folds 1 2 3 4 5 { "action" : "function" , "function" : …" at bounding box center [765, 351] width 508 height 408
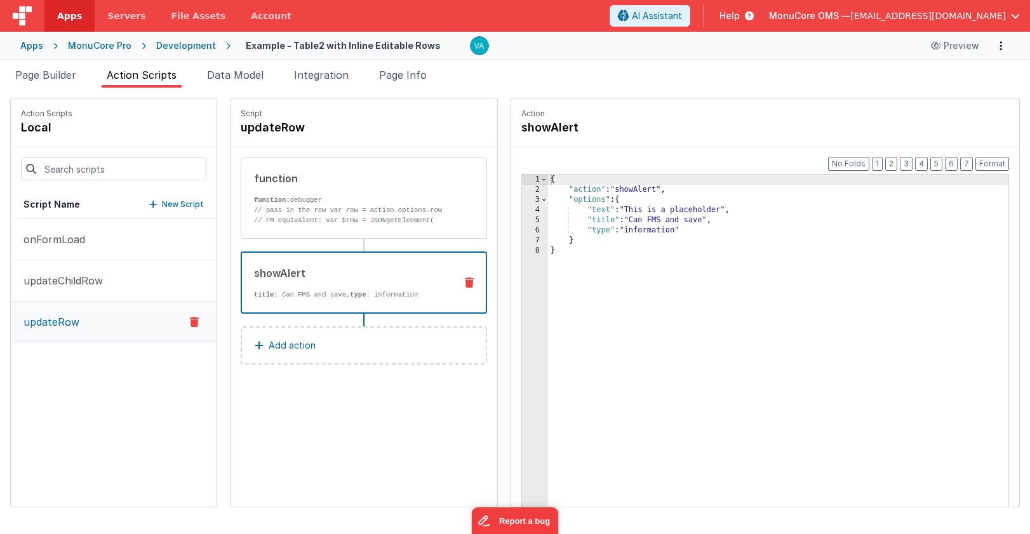
click at [324, 275] on div "showAlert" at bounding box center [349, 272] width 191 height 15
